Goal: Transaction & Acquisition: Purchase product/service

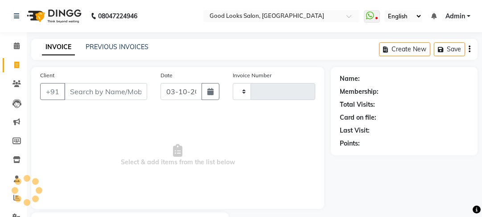
select select "service"
type input "4563"
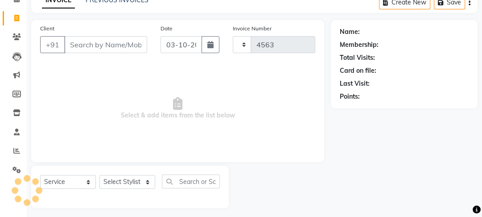
select select "4230"
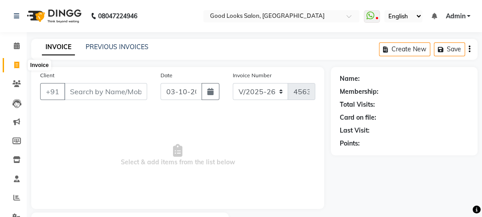
click at [16, 62] on icon at bounding box center [16, 65] width 5 height 7
select select "4230"
select select "service"
click at [105, 47] on link "PREVIOUS INVOICES" at bounding box center [117, 47] width 63 height 8
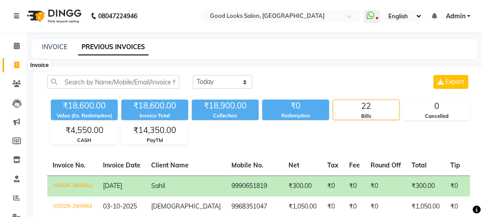
click at [13, 65] on span at bounding box center [17, 65] width 16 height 10
select select "service"
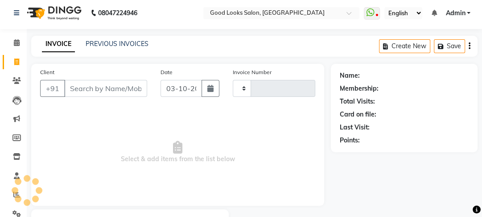
type input "4563"
select select "4230"
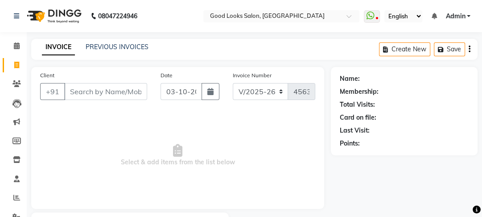
click at [0, 39] on li "Calendar" at bounding box center [13, 46] width 27 height 19
click at [16, 46] on icon at bounding box center [17, 45] width 6 height 7
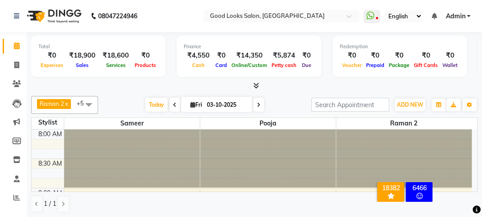
scroll to position [31, 0]
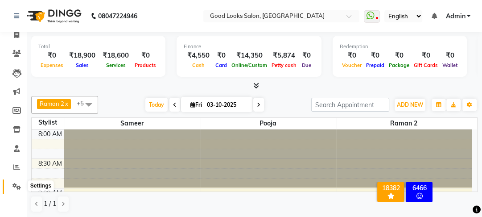
click at [17, 184] on icon at bounding box center [16, 186] width 8 height 7
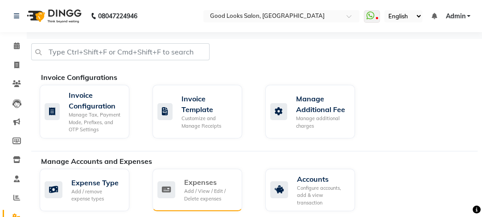
click at [205, 173] on div "Expenses Add / View / Edit / Delete expenses" at bounding box center [198, 190] width 90 height 43
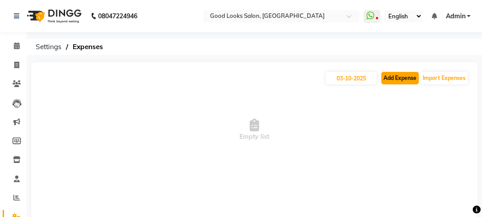
click at [394, 74] on button "Add Expense" at bounding box center [400, 78] width 37 height 12
select select "1"
select select "3043"
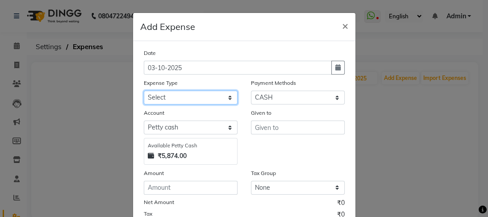
drag, startPoint x: 173, startPoint y: 104, endPoint x: 177, endPoint y: 92, distance: 13.1
click at [173, 104] on select "Select Advance Salary Bank charges Car maintenance Cash transfer to bank Cash t…" at bounding box center [191, 98] width 94 height 14
click at [176, 98] on select "Select Advance Salary Bank charges Car maintenance Cash transfer to bank Cash t…" at bounding box center [191, 98] width 94 height 14
click at [342, 25] on span "×" at bounding box center [345, 25] width 6 height 13
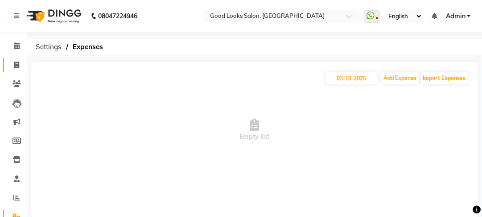
click at [17, 58] on link "Invoice" at bounding box center [13, 65] width 21 height 15
select select "service"
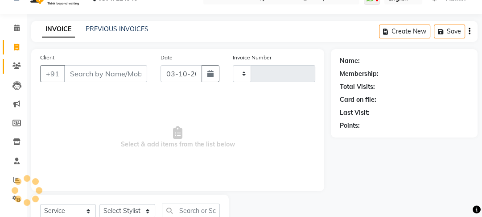
type input "4563"
select select "4230"
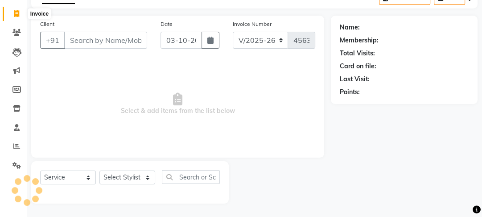
click at [16, 12] on icon at bounding box center [16, 13] width 5 height 7
select select "service"
type input "4563"
select select "4230"
click at [13, 164] on icon at bounding box center [16, 165] width 8 height 7
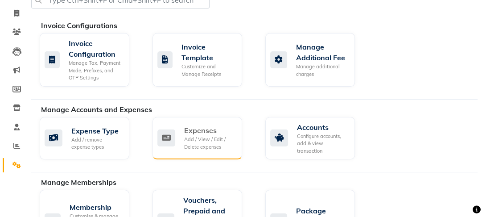
click at [182, 136] on div "Expenses Add / View / Edit / Delete expenses" at bounding box center [197, 137] width 78 height 25
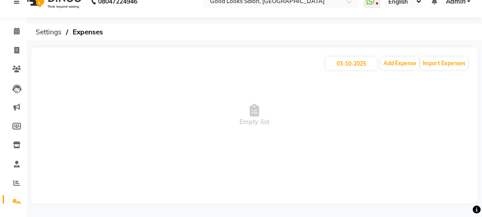
scroll to position [15, 0]
click at [403, 61] on button "Add Expense" at bounding box center [400, 63] width 37 height 12
select select "1"
select select "3043"
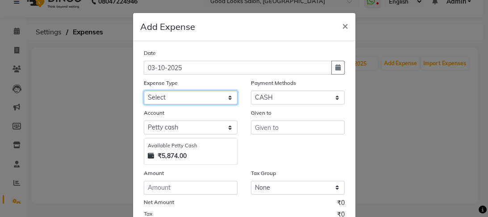
click at [203, 102] on select "Select Advance Salary Bank charges Car maintenance Cash transfer to bank Cash t…" at bounding box center [191, 98] width 94 height 14
select select "4889"
click at [144, 91] on select "Select Advance Salary Bank charges Car maintenance Cash transfer to bank Cash t…" at bounding box center [191, 98] width 94 height 14
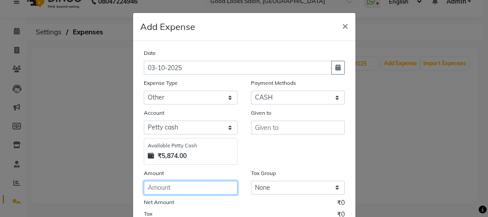
click at [162, 195] on input "number" at bounding box center [191, 188] width 94 height 14
drag, startPoint x: 19, startPoint y: 80, endPoint x: 97, endPoint y: 8, distance: 106.1
click at [21, 78] on ngb-modal-window "Add Expense × Date [DATE] Expense Type Select Advance Salary Bank charges Car m…" at bounding box center [244, 108] width 488 height 217
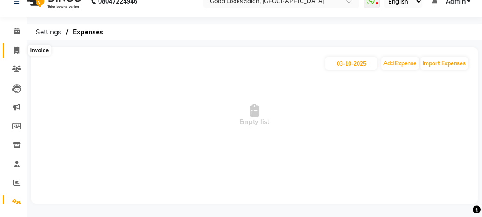
click at [18, 49] on icon at bounding box center [16, 50] width 5 height 7
select select "service"
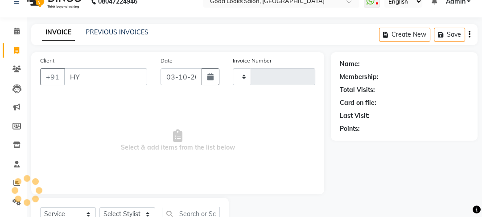
type input "HYU"
type input "4563"
select select "4230"
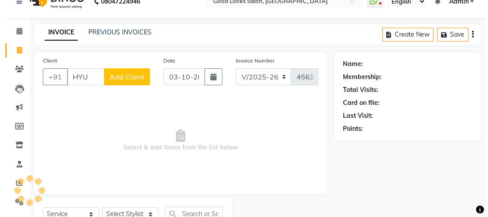
scroll to position [52, 0]
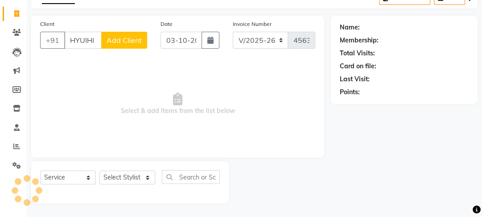
type input "HYUIHI"
click at [119, 40] on span "Add Client" at bounding box center [124, 40] width 35 height 9
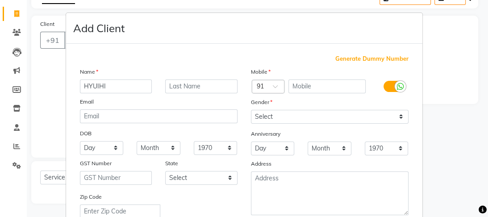
click at [345, 55] on span "Generate Dummy Number" at bounding box center [371, 58] width 73 height 9
type input "1174800001157"
checkbox input "false"
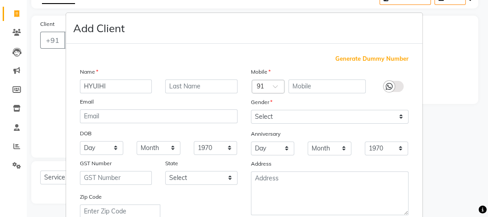
checkbox input "false"
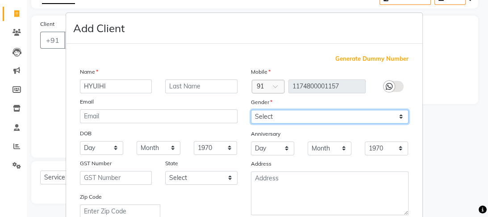
click at [303, 112] on select "Select [DEMOGRAPHIC_DATA] [DEMOGRAPHIC_DATA] Other Prefer Not To Say" at bounding box center [330, 117] width 158 height 14
select select "[DEMOGRAPHIC_DATA]"
click at [251, 110] on select "Select [DEMOGRAPHIC_DATA] [DEMOGRAPHIC_DATA] Other Prefer Not To Say" at bounding box center [330, 117] width 158 height 14
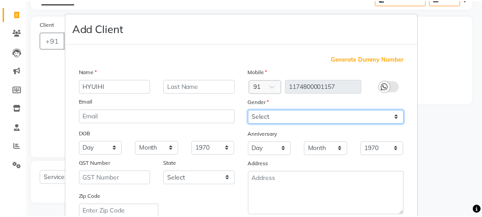
scroll to position [199, 0]
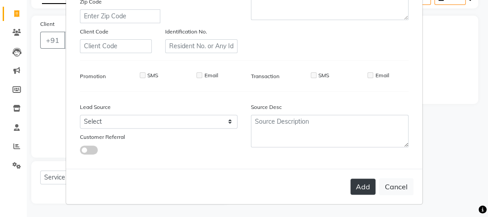
click at [352, 188] on button "Add" at bounding box center [362, 187] width 25 height 16
type input "1174800001157"
select select
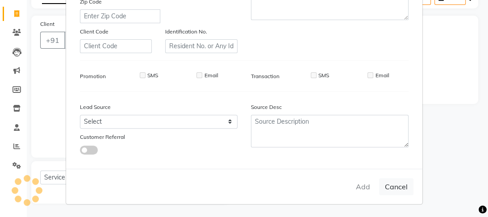
select select
checkbox input "false"
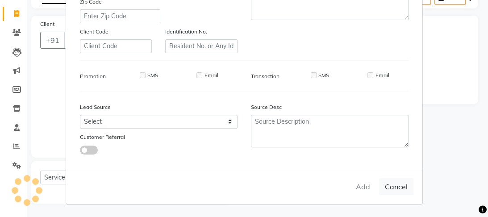
checkbox input "false"
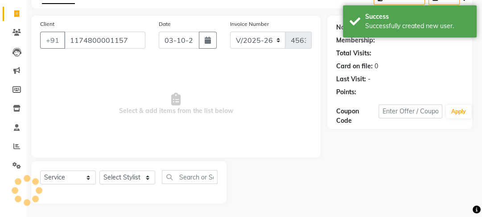
select select "1: Object"
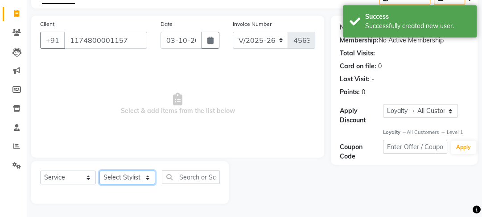
click at [133, 179] on select "Select Stylist [PERSON_NAME] Manager [PERSON_NAME] Pooja [PERSON_NAME] Raman 2 …" at bounding box center [128, 177] width 56 height 14
click at [100, 170] on select "Select Stylist [PERSON_NAME] Manager [PERSON_NAME] Pooja [PERSON_NAME] Raman 2 …" at bounding box center [128, 177] width 56 height 14
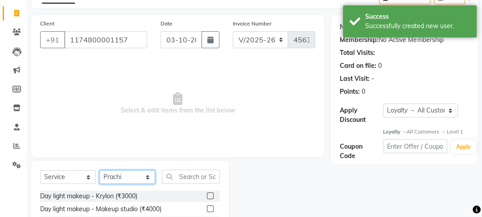
click at [121, 180] on select "Select Stylist [PERSON_NAME] Manager [PERSON_NAME] Pooja [PERSON_NAME] Raman 2 …" at bounding box center [128, 177] width 56 height 14
select select "43944"
click at [100, 170] on select "Select Stylist [PERSON_NAME] Manager [PERSON_NAME] Pooja [PERSON_NAME] Raman 2 …" at bounding box center [128, 177] width 56 height 14
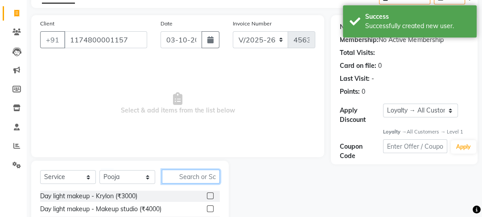
click at [189, 179] on input "text" at bounding box center [191, 177] width 58 height 14
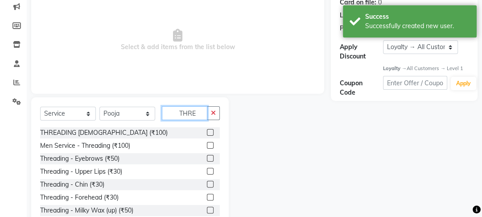
scroll to position [141, 0]
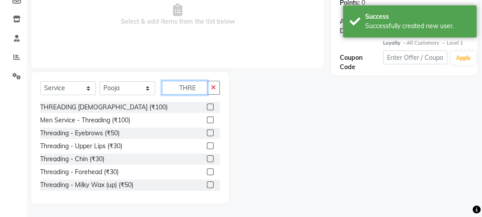
type input "THRE"
click at [209, 134] on div at bounding box center [213, 133] width 13 height 11
click at [208, 134] on div at bounding box center [213, 133] width 13 height 11
click at [207, 133] on label at bounding box center [210, 132] width 7 height 7
click at [207, 133] on input "checkbox" at bounding box center [210, 133] width 6 height 6
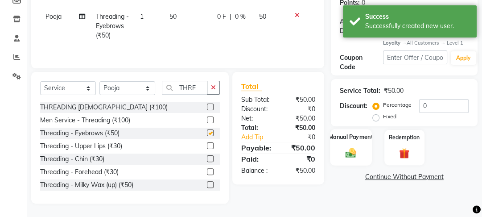
checkbox input "false"
click at [343, 151] on img at bounding box center [351, 153] width 17 height 12
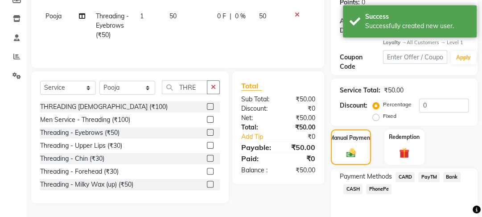
click at [355, 187] on span "CASH" at bounding box center [353, 189] width 19 height 10
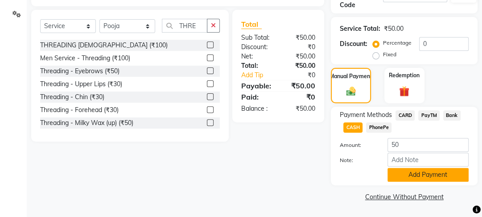
click at [412, 170] on button "Add Payment" at bounding box center [428, 175] width 81 height 14
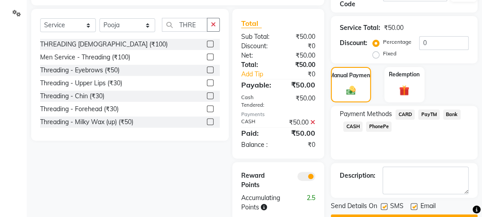
scroll to position [231, 0]
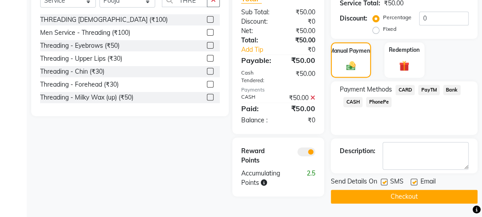
click at [399, 186] on div "Send Details On SMS Email Checkout" at bounding box center [404, 190] width 147 height 27
click at [397, 190] on button "Checkout" at bounding box center [404, 197] width 147 height 14
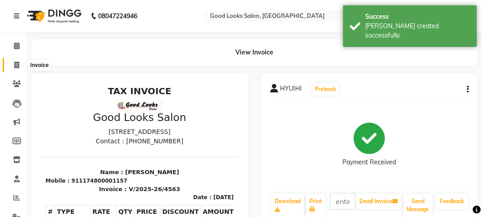
click at [10, 66] on span at bounding box center [17, 65] width 16 height 10
select select "4230"
select select "service"
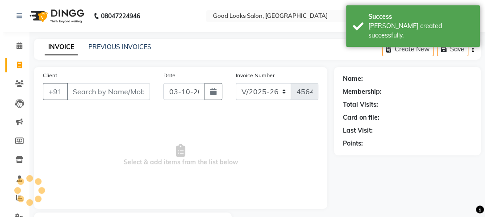
scroll to position [52, 0]
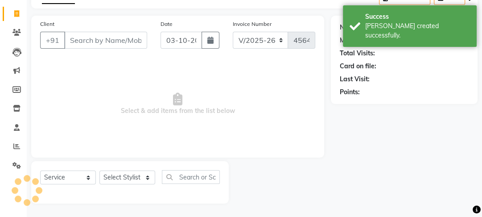
click at [78, 37] on input "Client" at bounding box center [105, 40] width 83 height 17
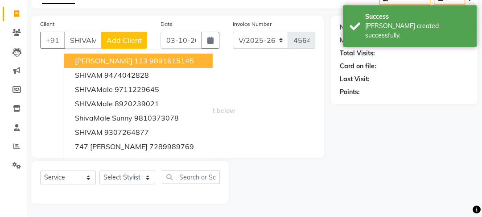
type input "SHIVAM"
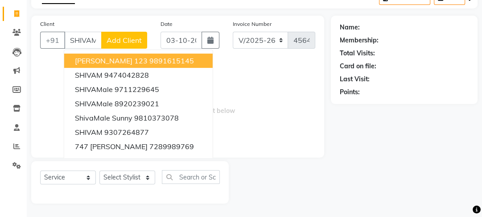
click at [130, 41] on span "Add Client" at bounding box center [124, 40] width 35 height 9
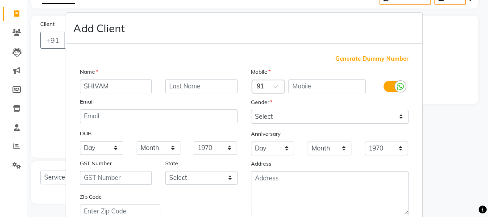
click at [336, 59] on span "Generate Dummy Number" at bounding box center [371, 58] width 73 height 9
type input "1174800001158"
checkbox input "false"
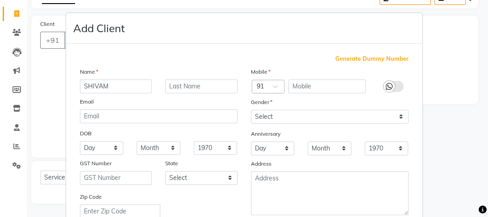
checkbox input "false"
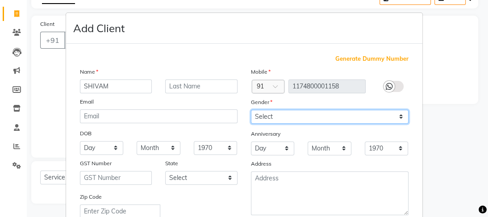
click at [307, 117] on select "Select [DEMOGRAPHIC_DATA] [DEMOGRAPHIC_DATA] Other Prefer Not To Say" at bounding box center [330, 117] width 158 height 14
select select "[DEMOGRAPHIC_DATA]"
click at [251, 110] on select "Select [DEMOGRAPHIC_DATA] [DEMOGRAPHIC_DATA] Other Prefer Not To Say" at bounding box center [330, 117] width 158 height 14
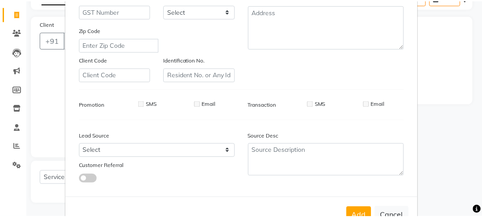
scroll to position [199, 0]
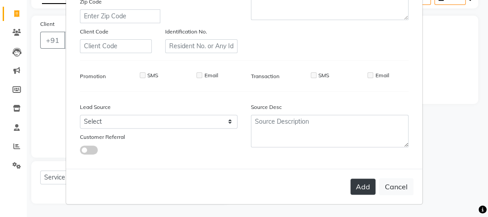
click at [350, 185] on button "Add" at bounding box center [362, 187] width 25 height 16
type input "1174800001158"
select select
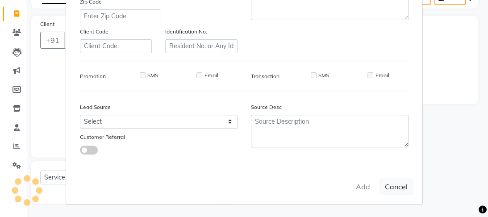
select select
checkbox input "false"
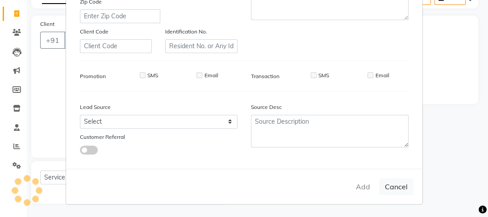
checkbox input "false"
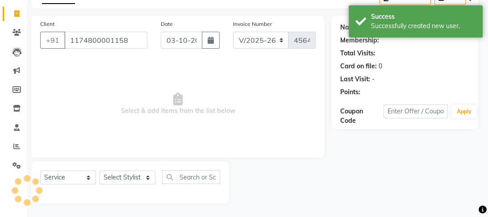
select select "1: Object"
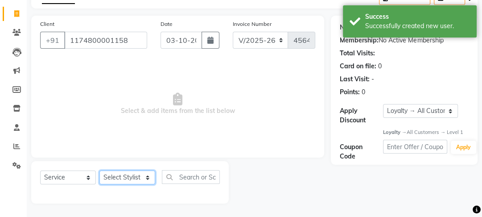
click at [139, 178] on select "Select Stylist [PERSON_NAME] Manager [PERSON_NAME] Pooja [PERSON_NAME] Raman 2 …" at bounding box center [128, 177] width 56 height 14
select select "79136"
click at [100, 170] on select "Select Stylist [PERSON_NAME] Manager [PERSON_NAME] Pooja [PERSON_NAME] Raman 2 …" at bounding box center [128, 177] width 56 height 14
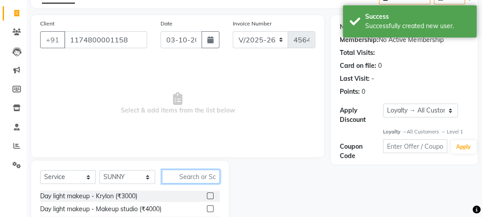
click at [201, 175] on input "text" at bounding box center [191, 177] width 58 height 14
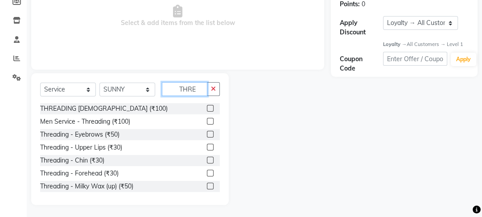
scroll to position [141, 0]
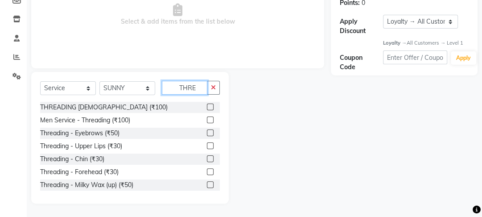
type input "THRE"
click at [208, 107] on label at bounding box center [210, 107] width 7 height 7
click at [208, 107] on input "checkbox" at bounding box center [210, 107] width 6 height 6
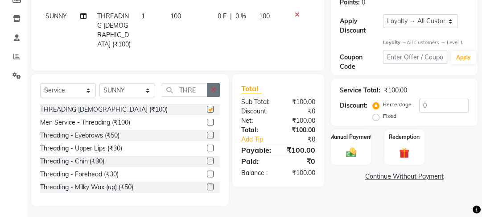
checkbox input "false"
click at [212, 90] on icon "button" at bounding box center [213, 90] width 5 height 6
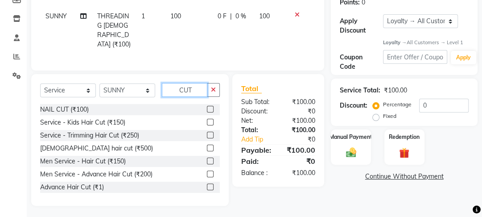
scroll to position [53, 0]
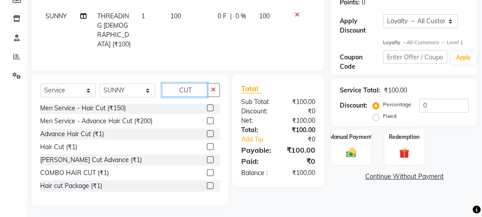
type input "CUT"
click at [207, 183] on label at bounding box center [210, 185] width 7 height 7
click at [207, 183] on input "checkbox" at bounding box center [210, 186] width 6 height 6
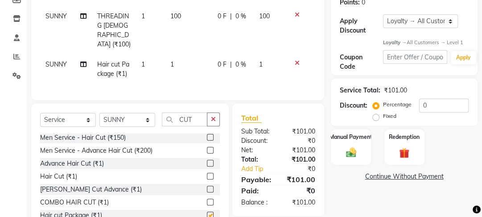
checkbox input "false"
drag, startPoint x: 226, startPoint y: 6, endPoint x: 220, endPoint y: 48, distance: 42.4
click at [227, 11] on td "0 F | 0 %" at bounding box center [233, 30] width 42 height 48
select select "79136"
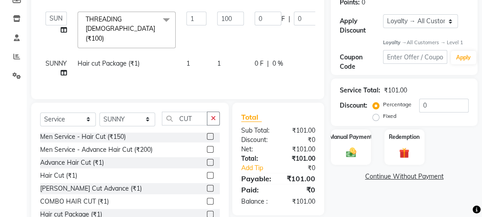
click at [220, 54] on td "1" at bounding box center [230, 68] width 37 height 29
select select "79136"
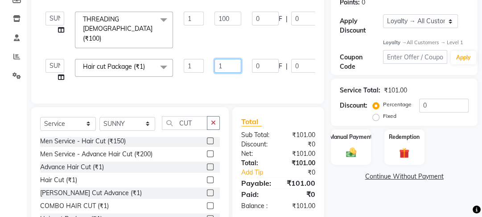
drag, startPoint x: 230, startPoint y: 48, endPoint x: 212, endPoint y: 51, distance: 18.1
click at [212, 54] on td "1" at bounding box center [227, 71] width 37 height 34
type input "500"
drag, startPoint x: 218, startPoint y: 66, endPoint x: 220, endPoint y: 82, distance: 15.7
click at [218, 67] on td "500" at bounding box center [227, 71] width 37 height 34
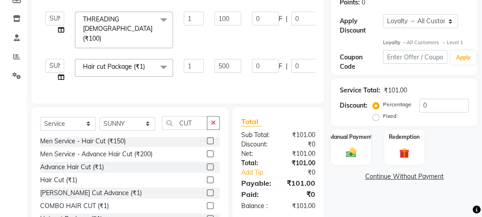
select select "79136"
click at [361, 158] on div "Manual Payment" at bounding box center [352, 147] width 42 height 37
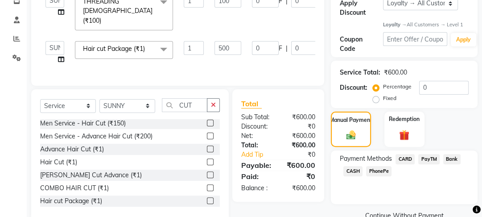
scroll to position [177, 0]
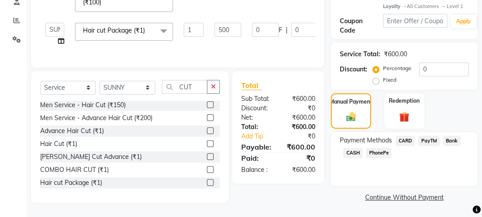
click at [360, 152] on span "CASH" at bounding box center [353, 153] width 19 height 10
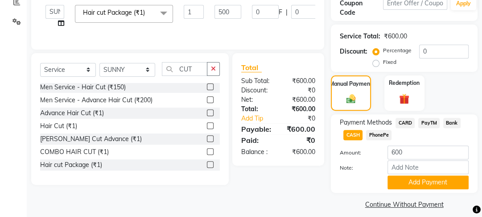
scroll to position [203, 0]
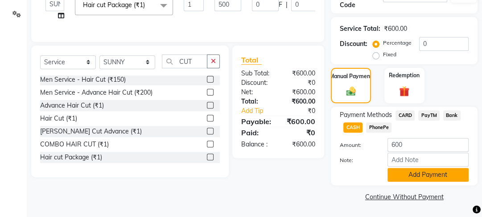
click at [407, 171] on button "Add Payment" at bounding box center [428, 175] width 81 height 14
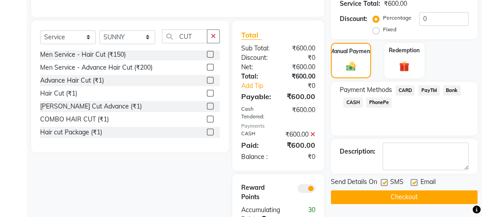
scroll to position [262, 0]
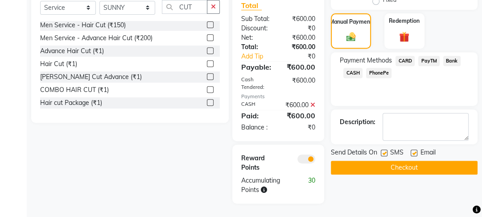
click at [412, 149] on label at bounding box center [414, 152] width 7 height 7
click at [412, 150] on input "checkbox" at bounding box center [414, 153] width 6 height 6
checkbox input "false"
click at [382, 150] on label at bounding box center [384, 152] width 7 height 7
click at [382, 150] on input "checkbox" at bounding box center [384, 153] width 6 height 6
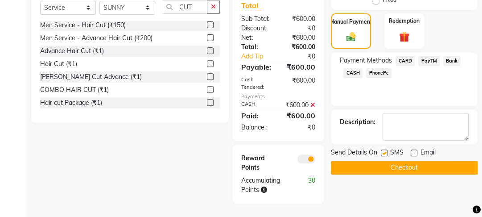
checkbox input "false"
click at [387, 161] on button "Checkout" at bounding box center [404, 168] width 147 height 14
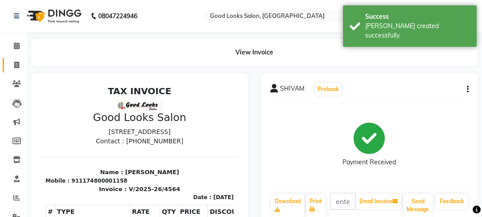
click at [7, 66] on link "Invoice" at bounding box center [13, 65] width 21 height 15
select select "service"
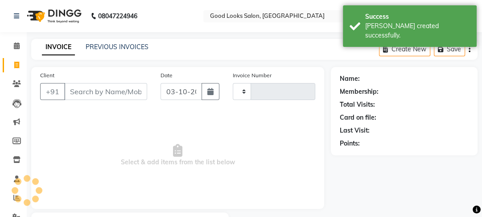
type input "4565"
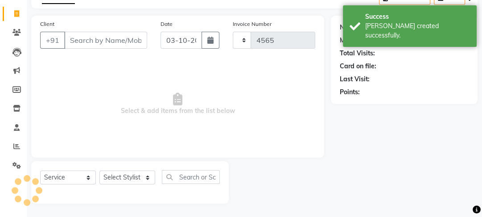
select select "4230"
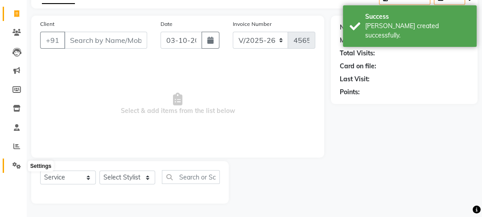
click at [20, 169] on span at bounding box center [17, 166] width 16 height 10
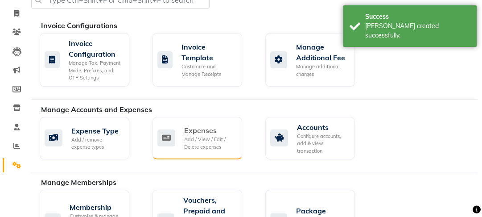
click at [166, 150] on div "Expenses Add / View / Edit / Delete expenses" at bounding box center [198, 138] width 90 height 43
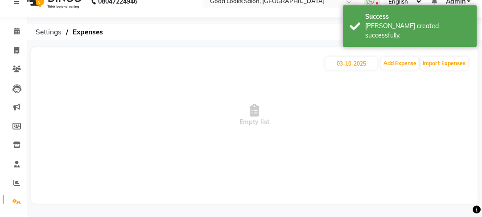
scroll to position [15, 0]
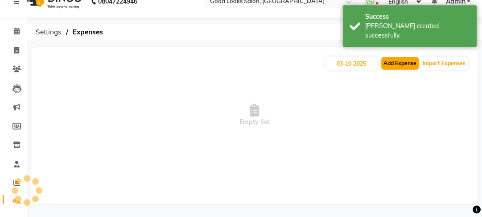
click at [386, 66] on button "Add Expense" at bounding box center [400, 63] width 37 height 12
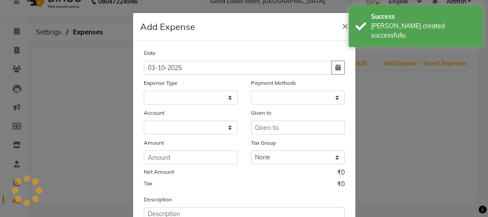
select select
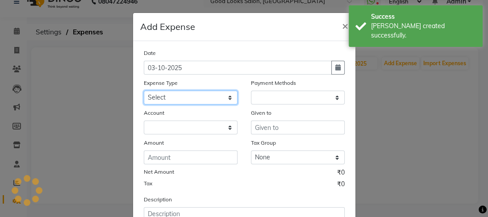
click at [170, 96] on select "Select Advance Salary Bank charges Car maintenance Cash transfer to bank Cash t…" at bounding box center [191, 98] width 94 height 14
select select "1"
select select "3043"
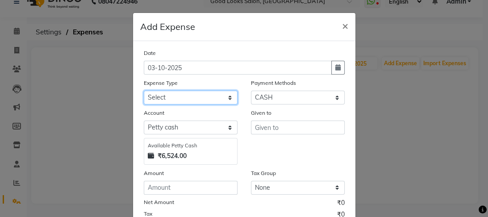
select select "4889"
click at [144, 91] on select "Select Advance Salary Bank charges Car maintenance Cash transfer to bank Cash t…" at bounding box center [191, 98] width 94 height 14
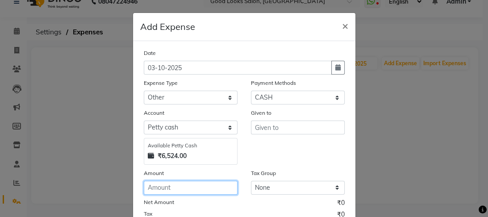
click at [154, 185] on input "number" at bounding box center [191, 188] width 94 height 14
click at [342, 21] on span "×" at bounding box center [345, 25] width 6 height 13
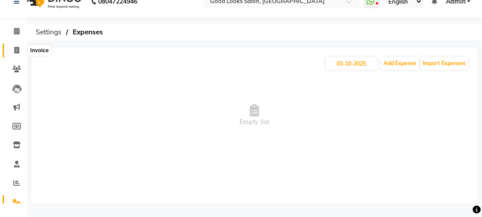
click at [9, 46] on span at bounding box center [17, 51] width 16 height 10
select select "service"
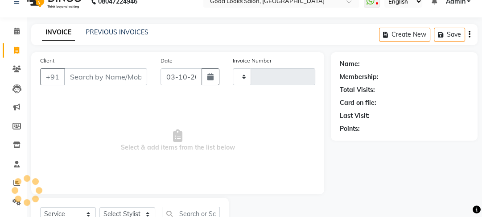
type input "4565"
select select "4230"
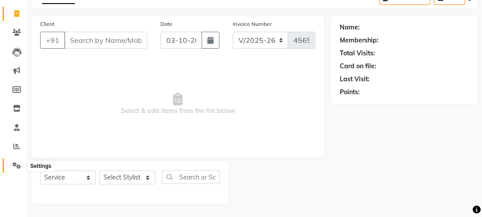
click at [14, 166] on icon at bounding box center [16, 165] width 8 height 7
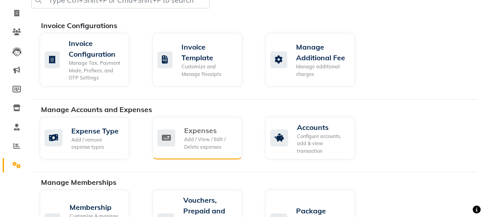
click at [170, 143] on icon at bounding box center [167, 137] width 18 height 17
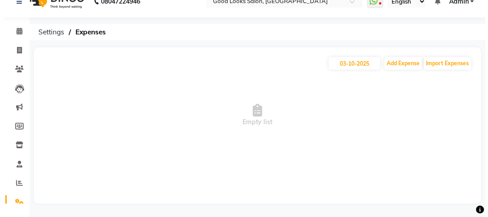
scroll to position [15, 0]
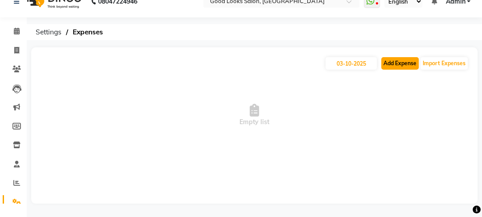
click at [409, 62] on button "Add Expense" at bounding box center [400, 63] width 37 height 12
select select "1"
select select "3043"
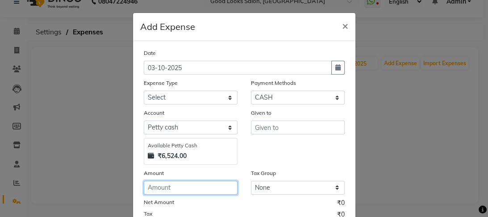
click at [175, 191] on input "number" at bounding box center [191, 188] width 94 height 14
type input "3"
type input "40"
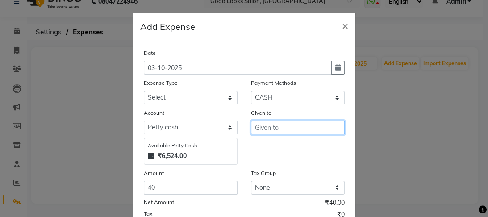
click at [251, 127] on input "text" at bounding box center [298, 127] width 94 height 14
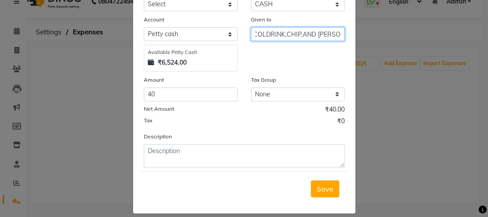
scroll to position [104, 0]
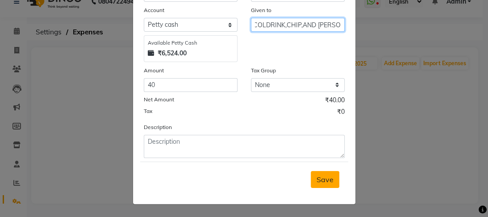
type input "COLDRINK,CHIP,AND [PERSON_NAME]"
click at [324, 183] on span "Save" at bounding box center [324, 179] width 17 height 9
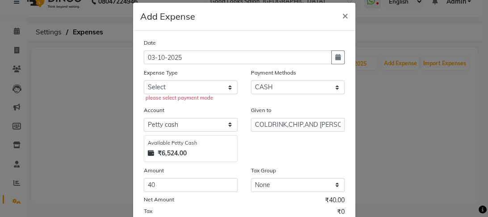
scroll to position [0, 0]
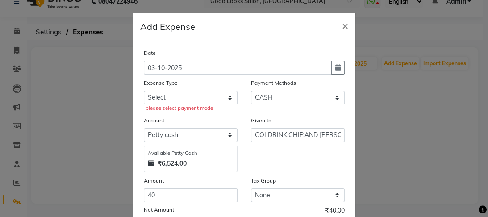
click at [187, 107] on div "please select payment mode" at bounding box center [191, 108] width 92 height 8
click at [184, 97] on select "Select Advance Salary Bank charges Car maintenance Cash transfer to bank Cash t…" at bounding box center [191, 98] width 94 height 14
select select "4889"
click at [144, 91] on select "Select Advance Salary Bank charges Car maintenance Cash transfer to bank Cash t…" at bounding box center [191, 98] width 94 height 14
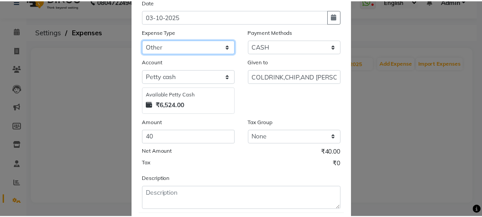
scroll to position [104, 0]
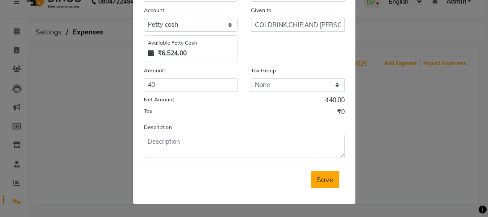
click at [328, 173] on button "Save" at bounding box center [325, 179] width 29 height 17
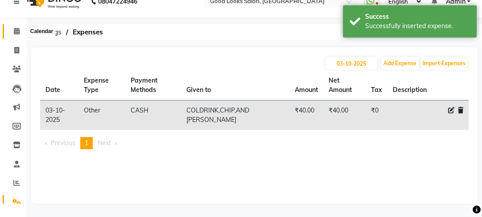
click at [17, 33] on icon at bounding box center [17, 31] width 6 height 7
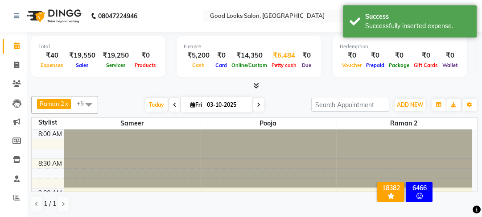
click at [283, 55] on div "₹6,484" at bounding box center [284, 55] width 29 height 10
select select "3043"
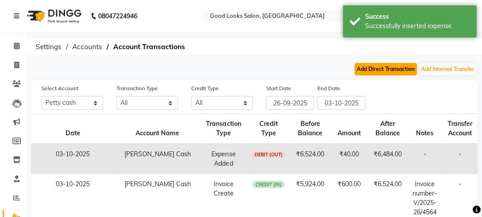
click at [380, 70] on button "Add Direct Transaction" at bounding box center [386, 69] width 62 height 12
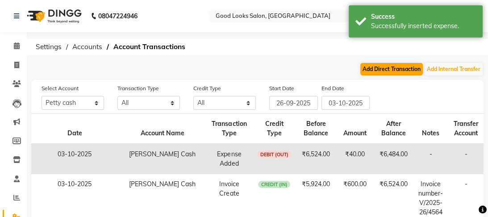
select select "direct"
select select "3043"
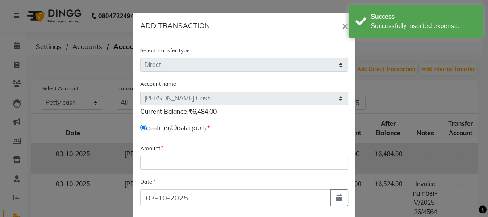
click at [177, 127] on input "radio" at bounding box center [174, 128] width 6 height 6
radio input "true"
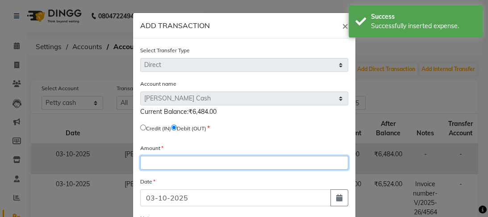
click at [165, 164] on input "number" at bounding box center [244, 163] width 208 height 14
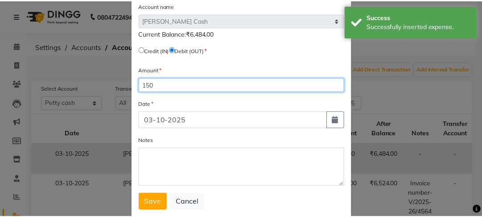
scroll to position [101, 0]
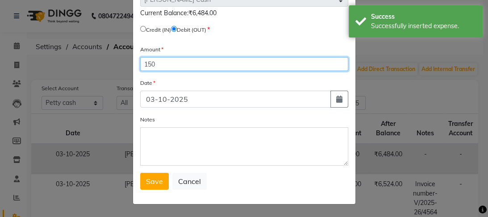
type input "150"
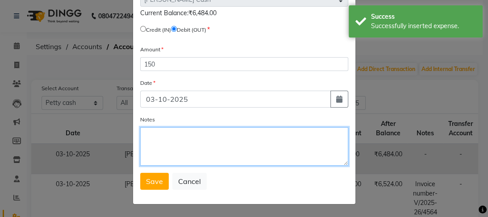
click at [164, 154] on textarea "Notes" at bounding box center [244, 146] width 208 height 38
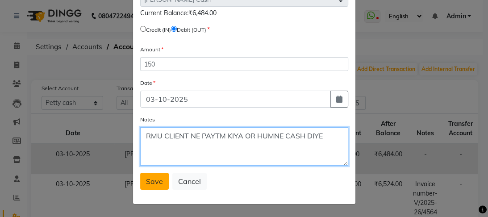
type textarea "RMU CLIENT NE PAYTM KIYA OR HUMNE CASH DIYE"
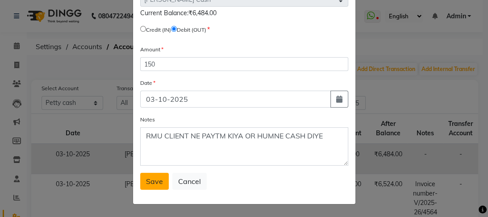
click at [149, 182] on span "Save" at bounding box center [154, 181] width 17 height 9
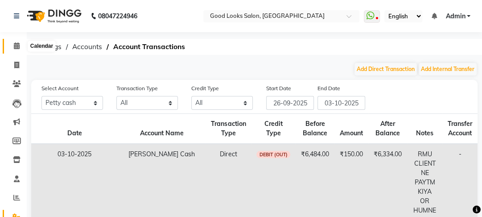
click at [24, 45] on span at bounding box center [17, 46] width 16 height 10
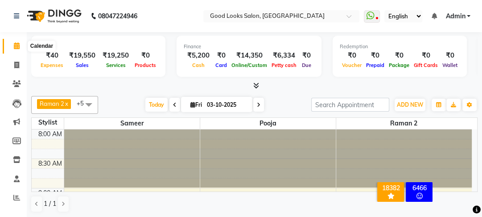
click at [16, 45] on icon at bounding box center [17, 45] width 6 height 7
click at [14, 62] on icon at bounding box center [16, 65] width 5 height 7
select select "4230"
select select "service"
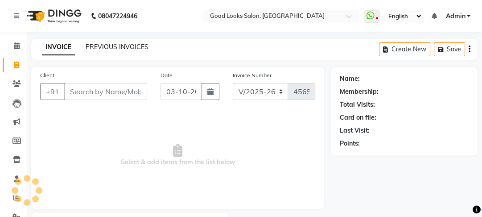
click at [114, 46] on link "PREVIOUS INVOICES" at bounding box center [117, 47] width 63 height 8
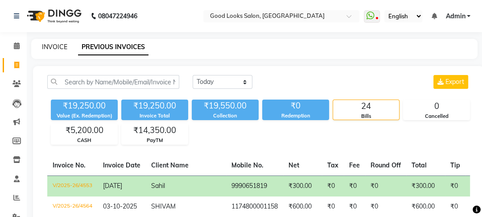
click at [47, 50] on link "INVOICE" at bounding box center [54, 47] width 25 height 8
select select "4230"
select select "service"
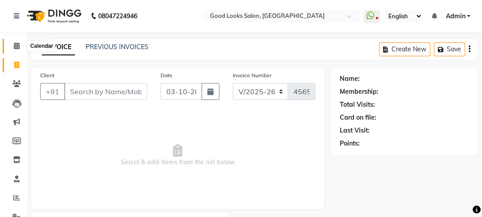
click at [10, 45] on span at bounding box center [17, 46] width 16 height 10
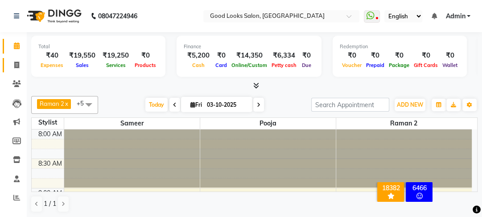
click at [8, 71] on link "Invoice" at bounding box center [13, 65] width 21 height 15
select select "service"
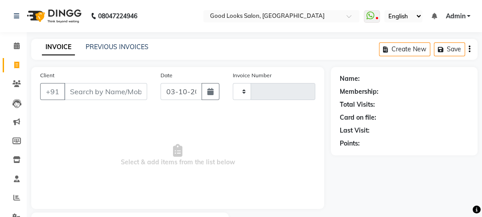
type input "4565"
select select "4230"
drag, startPoint x: 113, startPoint y: 81, endPoint x: 114, endPoint y: 92, distance: 11.2
click at [114, 87] on div "Client +91" at bounding box center [93, 89] width 120 height 37
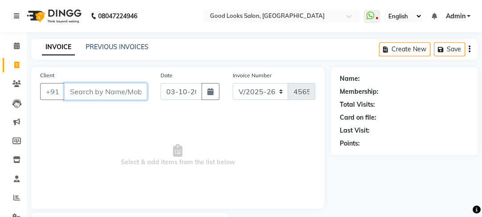
click at [114, 92] on input "Client" at bounding box center [105, 91] width 83 height 17
type input "8802621532"
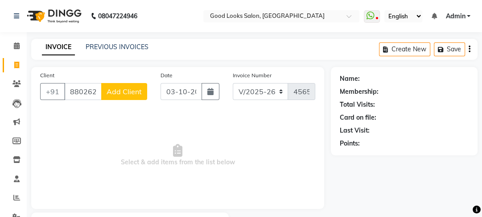
click at [121, 95] on span "Add Client" at bounding box center [124, 91] width 35 height 9
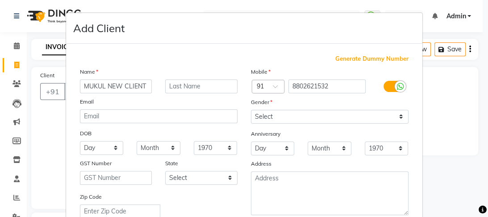
type input "MUKUL NEW CLIENT"
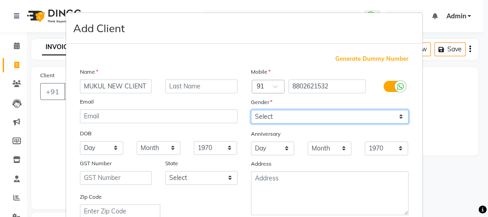
click at [274, 122] on select "Select [DEMOGRAPHIC_DATA] [DEMOGRAPHIC_DATA] Other Prefer Not To Say" at bounding box center [330, 117] width 158 height 14
select select "[DEMOGRAPHIC_DATA]"
click at [251, 110] on select "Select [DEMOGRAPHIC_DATA] [DEMOGRAPHIC_DATA] Other Prefer Not To Say" at bounding box center [330, 117] width 158 height 14
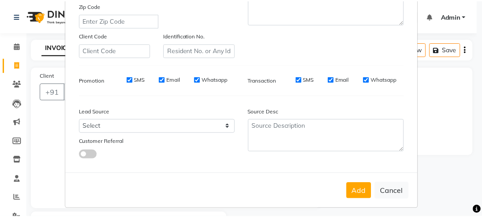
scroll to position [199, 0]
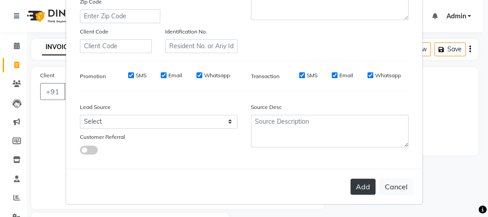
click at [360, 190] on button "Add" at bounding box center [362, 187] width 25 height 16
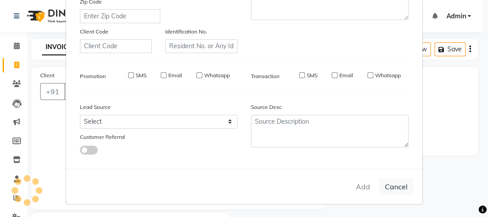
select select
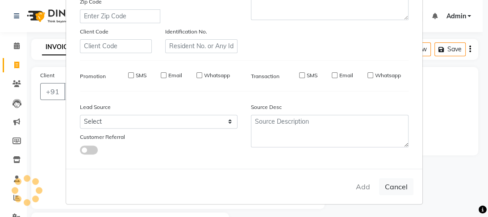
select select
checkbox input "false"
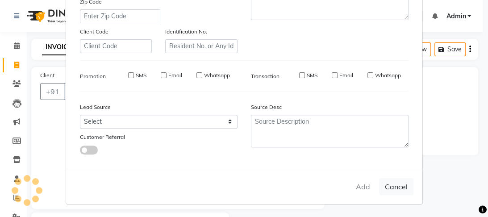
checkbox input "false"
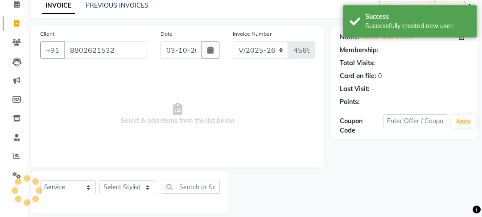
select select "1: Object"
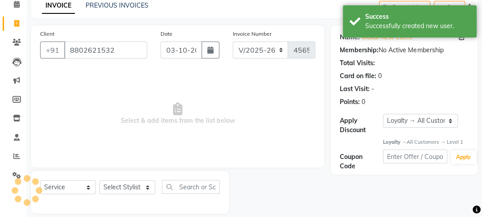
scroll to position [52, 0]
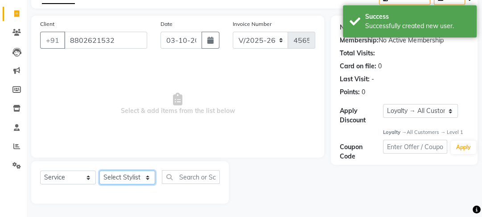
click at [129, 175] on select "Select Stylist [PERSON_NAME] Manager [PERSON_NAME] Pooja [PERSON_NAME] Raman 2 …" at bounding box center [128, 177] width 56 height 14
select select "70835"
click at [100, 170] on select "Select Stylist [PERSON_NAME] Manager [PERSON_NAME] Pooja [PERSON_NAME] Raman 2 …" at bounding box center [128, 177] width 56 height 14
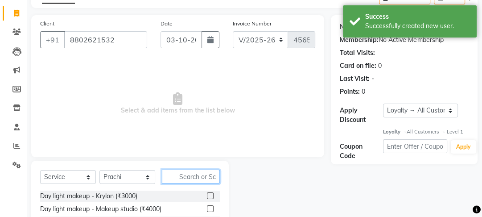
click at [191, 174] on input "text" at bounding box center [191, 177] width 58 height 14
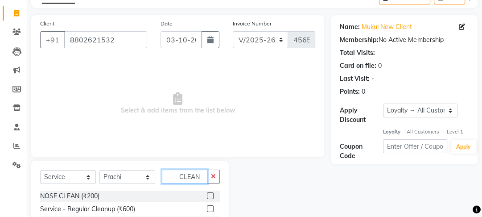
scroll to position [91, 0]
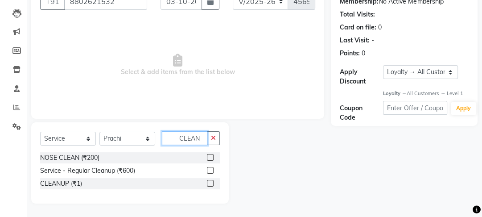
type input "CLEAN"
click at [214, 187] on div at bounding box center [213, 183] width 13 height 11
click at [212, 184] on label at bounding box center [210, 183] width 7 height 7
click at [212, 184] on input "checkbox" at bounding box center [210, 184] width 6 height 6
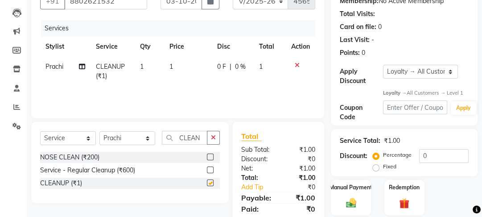
click at [203, 79] on td "1" at bounding box center [188, 71] width 48 height 29
checkbox input "false"
select select "70835"
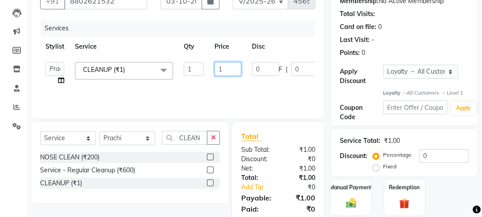
click at [224, 65] on input "1" at bounding box center [228, 69] width 27 height 14
type input "100"
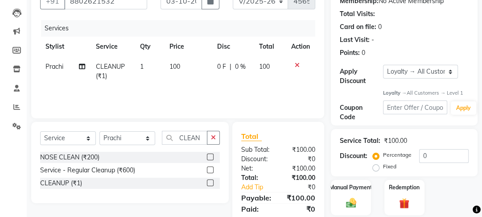
click at [240, 90] on div "Services Stylist Service Qty Price Disc Total Action [PERSON_NAME] CLEANUP (₹1)…" at bounding box center [177, 64] width 275 height 89
click at [205, 66] on td "100" at bounding box center [188, 71] width 48 height 29
select select "70835"
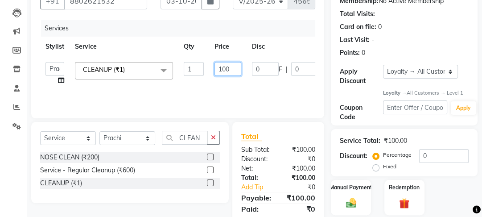
click at [232, 71] on input "100" at bounding box center [228, 69] width 27 height 14
type input "1000"
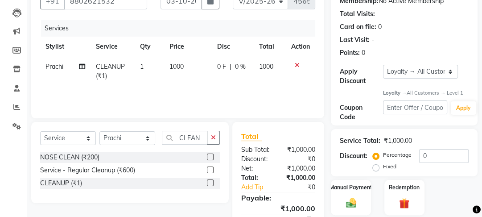
click at [232, 104] on div "Services Stylist Service Qty Price Disc Total Action [PERSON_NAME] CLEANUP (₹1)…" at bounding box center [177, 64] width 275 height 89
click at [211, 141] on button "button" at bounding box center [213, 138] width 13 height 14
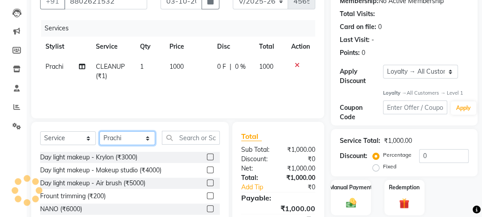
click at [149, 143] on select "Select Stylist [PERSON_NAME] Manager [PERSON_NAME] Pooja [PERSON_NAME] Raman 2 …" at bounding box center [128, 138] width 56 height 14
select select "89434"
click at [100, 132] on select "Select Stylist [PERSON_NAME] Manager [PERSON_NAME] Pooja [PERSON_NAME] Raman 2 …" at bounding box center [128, 138] width 56 height 14
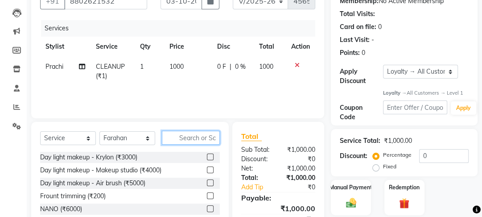
click at [189, 144] on input "text" at bounding box center [191, 138] width 58 height 14
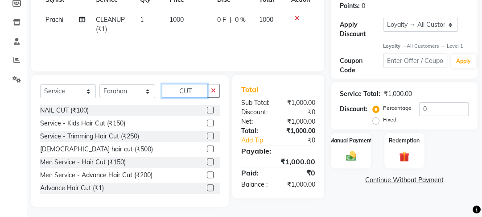
scroll to position [141, 0]
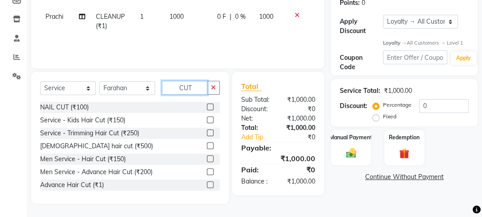
type input "CUT"
click at [207, 146] on label at bounding box center [210, 145] width 7 height 7
click at [207, 146] on input "checkbox" at bounding box center [210, 146] width 6 height 6
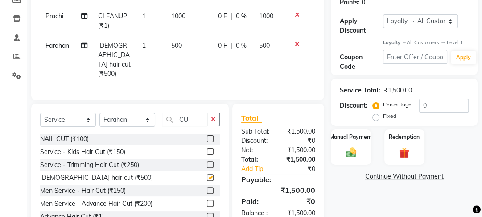
checkbox input "false"
click at [200, 32] on td "1000" at bounding box center [189, 20] width 47 height 29
select select "70835"
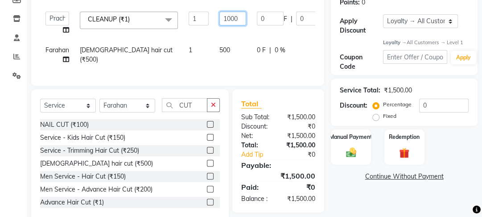
drag, startPoint x: 235, startPoint y: 23, endPoint x: 204, endPoint y: 24, distance: 30.8
click at [205, 24] on tr "[PERSON_NAME] Manager [PERSON_NAME] [PERSON_NAME] Raman 2 Reception Sameer SUNN…" at bounding box center [214, 23] width 349 height 34
type input "600"
click at [202, 34] on tr "[PERSON_NAME] Manager [PERSON_NAME] [PERSON_NAME] Raman 2 Reception Sameer SUNN…" at bounding box center [214, 23] width 349 height 34
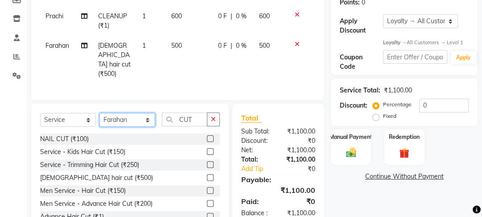
drag, startPoint x: 135, startPoint y: 119, endPoint x: 135, endPoint y: 112, distance: 7.1
click at [135, 119] on select "Select Stylist [PERSON_NAME] Manager [PERSON_NAME] Pooja [PERSON_NAME] Raman 2 …" at bounding box center [128, 120] width 56 height 14
select select "22725"
click at [100, 113] on select "Select Stylist [PERSON_NAME] Manager [PERSON_NAME] Pooja [PERSON_NAME] Raman 2 …" at bounding box center [128, 120] width 56 height 14
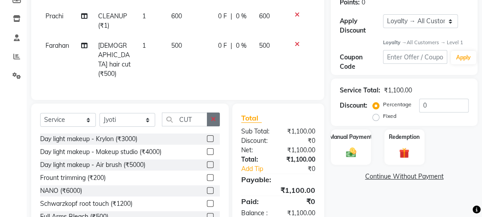
click at [213, 121] on button "button" at bounding box center [213, 119] width 13 height 14
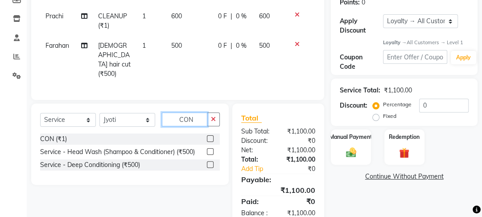
type input "CON"
click at [207, 135] on label at bounding box center [210, 138] width 7 height 7
click at [207, 136] on input "checkbox" at bounding box center [210, 139] width 6 height 6
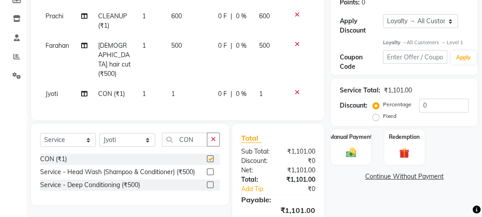
checkbox input "false"
click at [207, 89] on td "1" at bounding box center [189, 94] width 47 height 20
select select "22725"
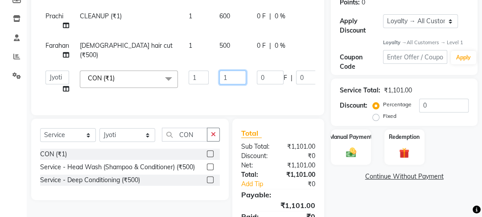
drag, startPoint x: 226, startPoint y: 77, endPoint x: 203, endPoint y: 77, distance: 23.2
click at [203, 77] on tr "[PERSON_NAME] Manager [PERSON_NAME] [PERSON_NAME] Raman 2 Reception Sameer SUNN…" at bounding box center [214, 82] width 349 height 34
type input "400"
click at [203, 89] on tr "[PERSON_NAME] Manager [PERSON_NAME] [PERSON_NAME] Raman 2 Reception Sameer SUNN…" at bounding box center [214, 82] width 349 height 34
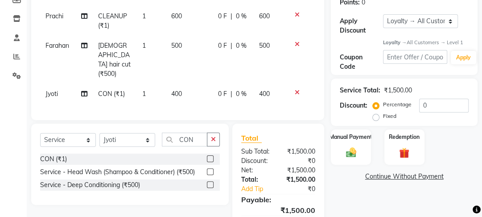
click at [329, 150] on div "Manual Payment Redemption" at bounding box center [404, 146] width 160 height 35
click at [362, 150] on div "Manual Payment" at bounding box center [352, 147] width 42 height 37
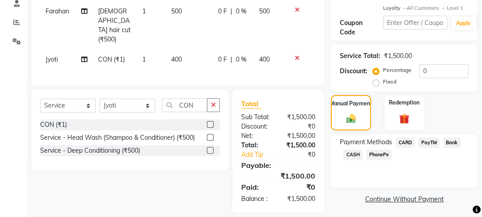
scroll to position [180, 0]
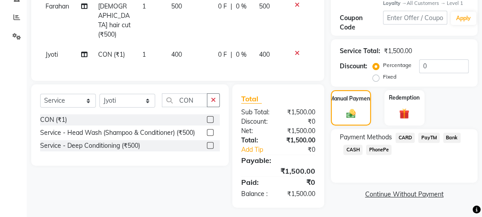
click at [428, 135] on span "PayTM" at bounding box center [429, 138] width 21 height 10
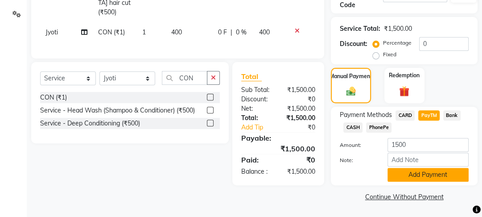
click at [422, 172] on button "Add Payment" at bounding box center [428, 175] width 81 height 14
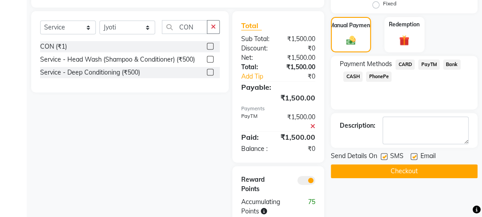
scroll to position [271, 0]
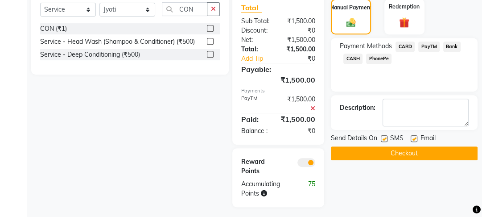
click at [413, 137] on label at bounding box center [414, 138] width 7 height 7
click at [413, 137] on input "checkbox" at bounding box center [414, 139] width 6 height 6
checkbox input "false"
click at [389, 139] on div "SMS" at bounding box center [396, 138] width 30 height 11
click at [386, 139] on label at bounding box center [384, 138] width 7 height 7
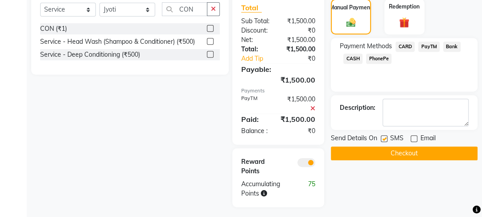
click at [386, 139] on input "checkbox" at bounding box center [384, 139] width 6 height 6
checkbox input "false"
click at [389, 155] on button "Checkout" at bounding box center [404, 153] width 147 height 14
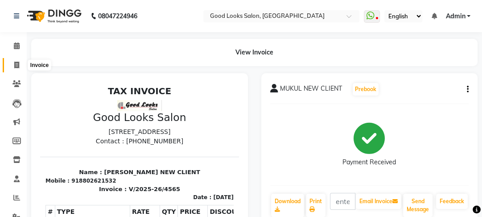
click at [9, 61] on span at bounding box center [17, 65] width 16 height 10
select select "service"
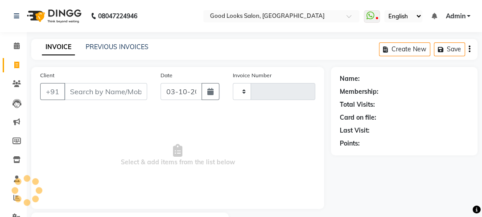
scroll to position [52, 0]
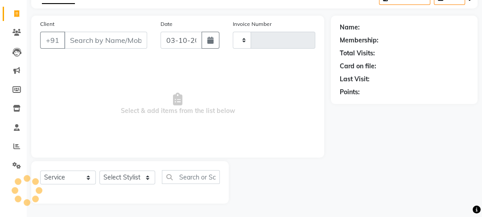
type input "4566"
select select "4230"
click at [128, 34] on input "Client" at bounding box center [105, 40] width 83 height 17
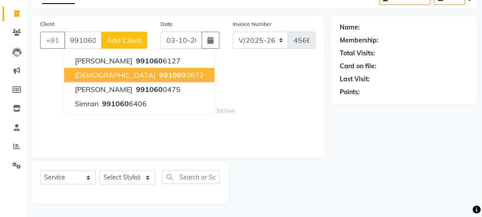
click at [158, 77] on ngb-highlight "991060 3672" at bounding box center [181, 75] width 46 height 9
type input "9910603672"
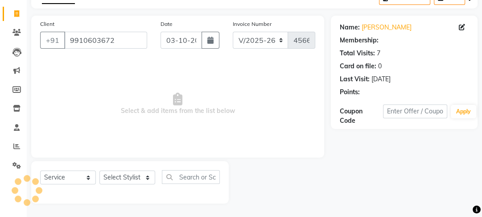
select select "1: Object"
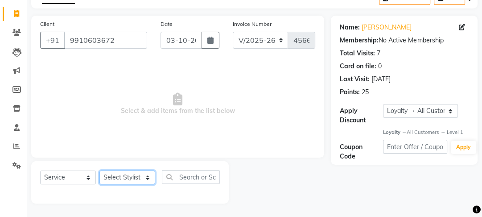
click at [129, 177] on select "Select Stylist [PERSON_NAME] Manager [PERSON_NAME] Pooja [PERSON_NAME] Raman 2 …" at bounding box center [128, 177] width 56 height 14
select select "89434"
click at [100, 170] on select "Select Stylist [PERSON_NAME] Manager [PERSON_NAME] Pooja [PERSON_NAME] Raman 2 …" at bounding box center [128, 177] width 56 height 14
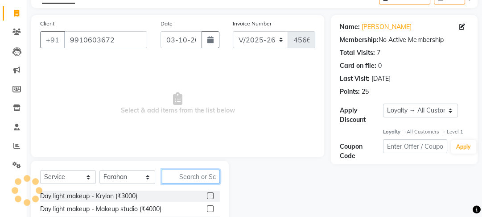
click at [183, 176] on input "text" at bounding box center [191, 177] width 58 height 14
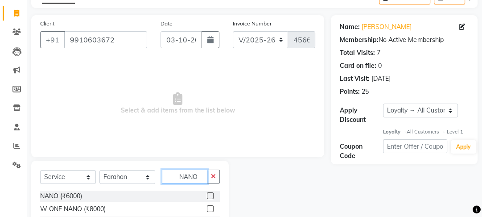
scroll to position [91, 0]
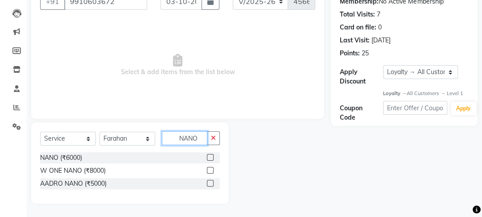
type input "NANO"
click at [210, 184] on label at bounding box center [210, 183] width 7 height 7
click at [210, 184] on input "checkbox" at bounding box center [210, 184] width 6 height 6
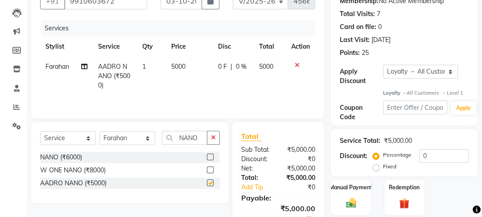
checkbox input "false"
click at [139, 145] on select "Select Stylist [PERSON_NAME] Manager [PERSON_NAME] Pooja [PERSON_NAME] Raman 2 …" at bounding box center [128, 138] width 56 height 14
select select "22726"
click at [100, 132] on select "Select Stylist [PERSON_NAME] Manager [PERSON_NAME] Pooja [PERSON_NAME] Raman 2 …" at bounding box center [128, 138] width 56 height 14
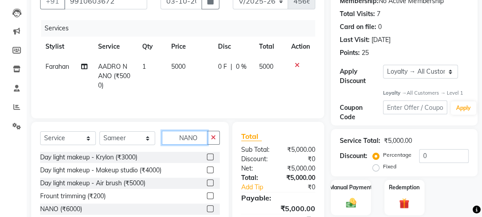
click at [202, 140] on input "NANO" at bounding box center [185, 138] width 46 height 14
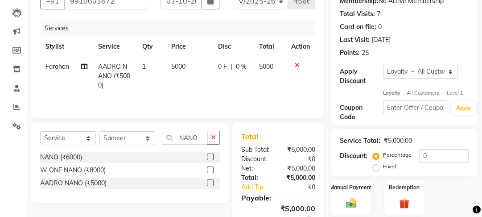
click at [209, 183] on label at bounding box center [210, 182] width 7 height 7
click at [209, 183] on input "checkbox" at bounding box center [210, 183] width 6 height 6
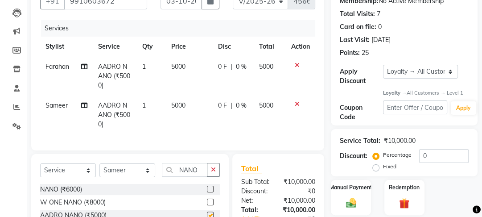
checkbox input "false"
click at [131, 184] on div "Select Service Product Membership Package Voucher Prepaid Gift Card Select Styl…" at bounding box center [130, 173] width 180 height 21
click at [129, 177] on select "Select Stylist [PERSON_NAME] Manager [PERSON_NAME] Pooja [PERSON_NAME] Raman 2 …" at bounding box center [128, 170] width 56 height 14
select select "89434"
click at [100, 169] on select "Select Stylist [PERSON_NAME] Manager [PERSON_NAME] Pooja [PERSON_NAME] Raman 2 …" at bounding box center [128, 170] width 56 height 14
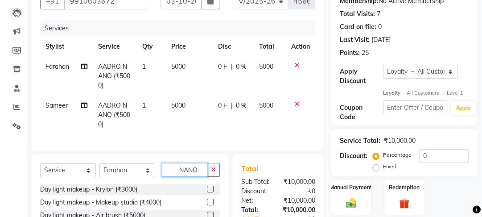
click at [202, 177] on input "NANO" at bounding box center [185, 170] width 46 height 14
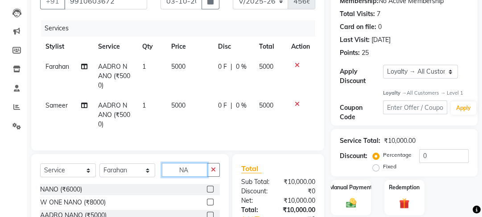
type input "N"
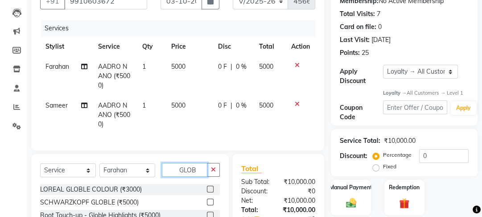
scroll to position [189, 0]
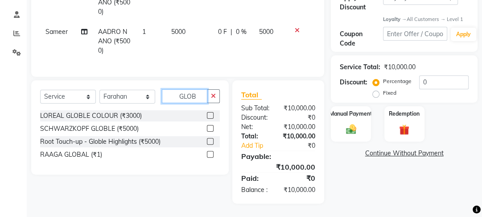
type input "GLOB"
click at [209, 125] on label at bounding box center [210, 128] width 7 height 7
click at [209, 126] on input "checkbox" at bounding box center [210, 129] width 6 height 6
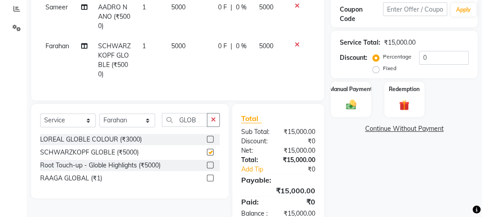
checkbox input "false"
drag, startPoint x: 129, startPoint y: 127, endPoint x: 126, endPoint y: 122, distance: 5.6
click at [129, 127] on select "Select Stylist [PERSON_NAME] Manager [PERSON_NAME] Pooja [PERSON_NAME] Raman 2 …" at bounding box center [128, 120] width 56 height 14
select select "22726"
click at [100, 119] on select "Select Stylist [PERSON_NAME] Manager [PERSON_NAME] Pooja [PERSON_NAME] Raman 2 …" at bounding box center [128, 120] width 56 height 14
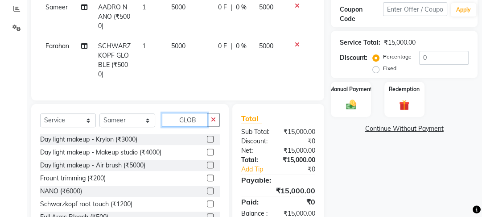
drag, startPoint x: 195, startPoint y: 129, endPoint x: 155, endPoint y: 125, distance: 40.8
click at [155, 125] on div "Select Service Product Membership Package Voucher Prepaid Gift Card Select Styl…" at bounding box center [130, 123] width 180 height 21
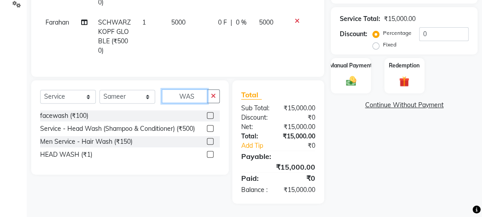
scroll to position [237, 0]
type input "WAS"
click at [212, 125] on div at bounding box center [210, 129] width 6 height 9
click at [212, 125] on label at bounding box center [210, 128] width 7 height 7
click at [212, 126] on input "checkbox" at bounding box center [210, 129] width 6 height 6
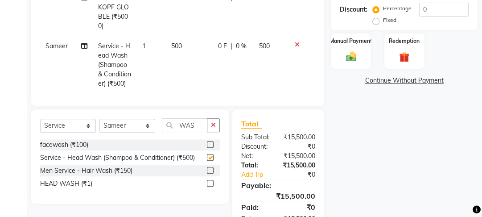
scroll to position [23, 0]
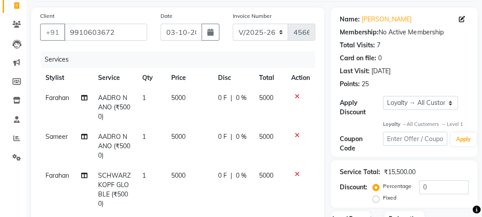
checkbox input "false"
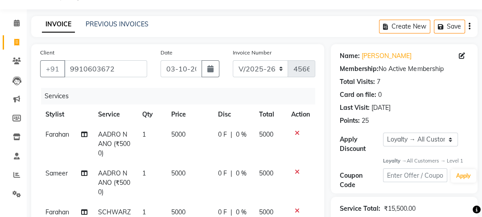
click at [213, 133] on td "0 F | 0 %" at bounding box center [234, 144] width 42 height 39
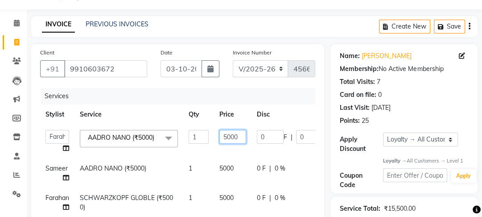
drag, startPoint x: 233, startPoint y: 138, endPoint x: 200, endPoint y: 132, distance: 33.1
click at [200, 132] on tr "[PERSON_NAME] Manager [PERSON_NAME] [PERSON_NAME] Raman 2 Reception Sameer SUNN…" at bounding box center [214, 142] width 349 height 34
type input "2000"
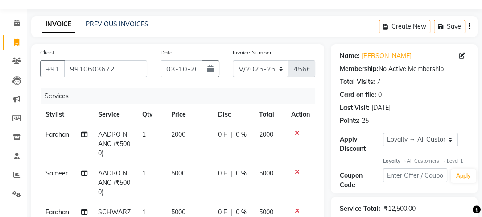
click at [221, 152] on td "0 F | 0 %" at bounding box center [234, 144] width 42 height 39
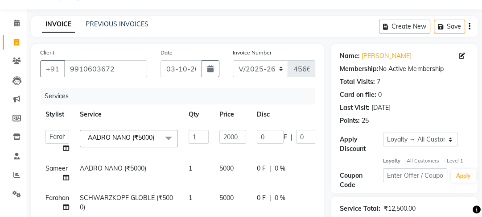
click at [227, 166] on span "5000" at bounding box center [227, 168] width 14 height 8
select select "22726"
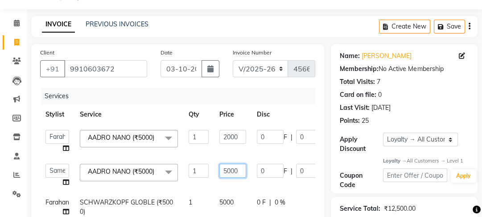
drag, startPoint x: 232, startPoint y: 168, endPoint x: 211, endPoint y: 165, distance: 20.8
click at [211, 165] on tr "[PERSON_NAME] Manager [PERSON_NAME] [PERSON_NAME] Raman 2 Reception Sameer SUNN…" at bounding box center [214, 175] width 349 height 34
type input "2000"
click at [209, 182] on td "1" at bounding box center [198, 175] width 31 height 34
select select "22726"
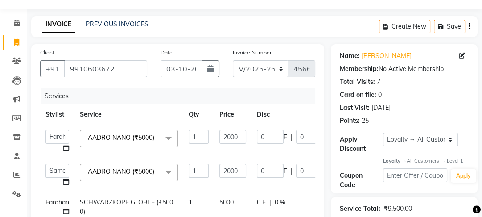
click at [243, 191] on td "2000" at bounding box center [232, 175] width 37 height 34
click at [241, 200] on td "5000" at bounding box center [232, 206] width 37 height 29
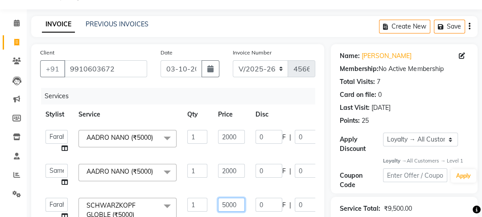
drag, startPoint x: 232, startPoint y: 205, endPoint x: 203, endPoint y: 209, distance: 29.2
click at [203, 209] on tr "[PERSON_NAME] Manager [PERSON_NAME] [PERSON_NAME] Raman 2 Reception Sameer SUNN…" at bounding box center [214, 211] width 348 height 38
type input "1500"
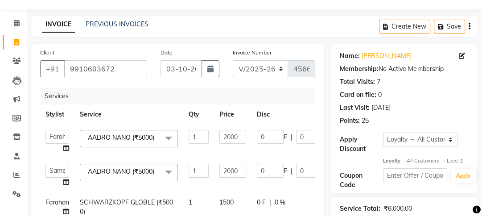
scroll to position [219, 0]
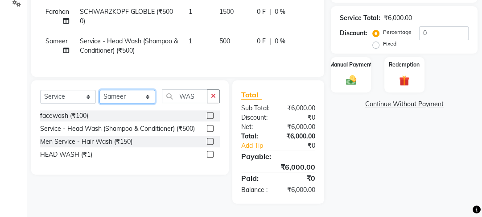
click at [129, 93] on select "Select Stylist [PERSON_NAME] Manager [PERSON_NAME] Pooja [PERSON_NAME] Raman 2 …" at bounding box center [128, 97] width 56 height 14
select select "22725"
click at [100, 90] on select "Select Stylist [PERSON_NAME] Manager [PERSON_NAME] Pooja [PERSON_NAME] Raman 2 …" at bounding box center [128, 97] width 56 height 14
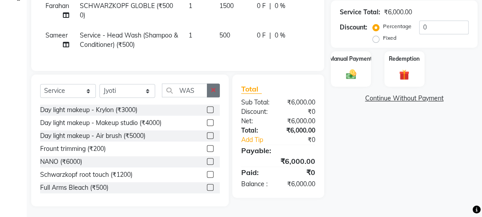
click at [211, 93] on icon "button" at bounding box center [213, 90] width 5 height 6
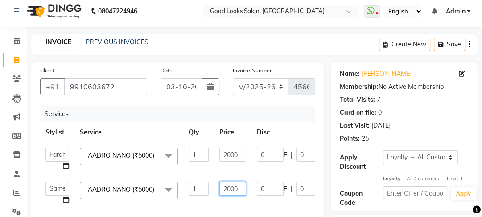
click at [221, 192] on input "2000" at bounding box center [233, 189] width 27 height 14
drag, startPoint x: 232, startPoint y: 192, endPoint x: 205, endPoint y: 190, distance: 27.3
click at [205, 190] on tr "[PERSON_NAME] Manager [PERSON_NAME] [PERSON_NAME] Raman 2 Reception Sameer SUNN…" at bounding box center [214, 193] width 349 height 34
type input "1500"
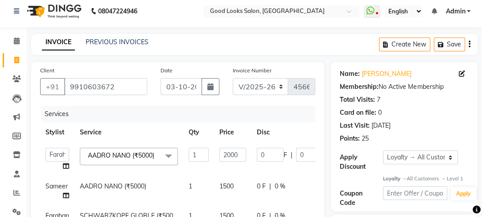
scroll to position [112, 0]
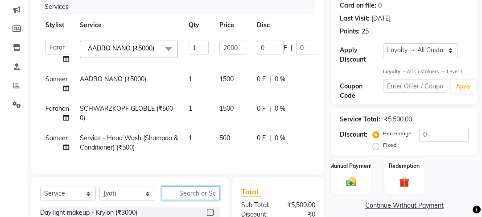
click at [205, 195] on input "text" at bounding box center [191, 193] width 58 height 14
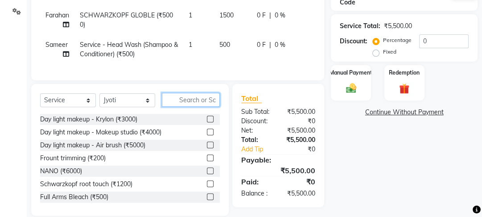
scroll to position [223, 0]
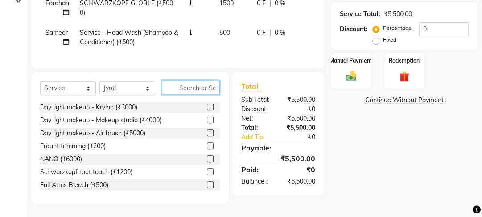
click at [179, 86] on input "text" at bounding box center [191, 88] width 58 height 14
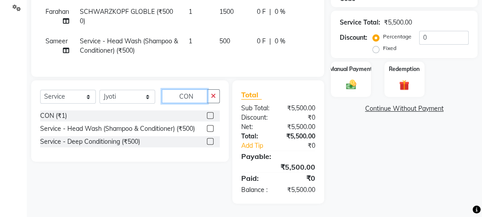
scroll to position [214, 0]
type input "CON"
click at [207, 115] on label at bounding box center [210, 115] width 7 height 7
click at [207, 115] on input "checkbox" at bounding box center [210, 116] width 6 height 6
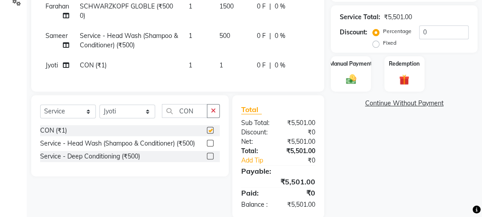
checkbox input "false"
click at [228, 67] on td "1" at bounding box center [232, 65] width 37 height 20
select select "22725"
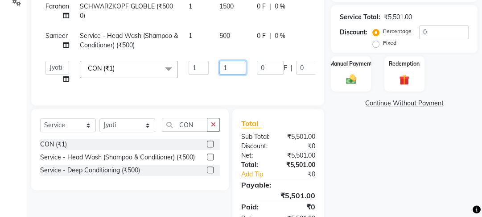
drag, startPoint x: 236, startPoint y: 69, endPoint x: 214, endPoint y: 70, distance: 21.4
click at [214, 70] on td "1" at bounding box center [232, 72] width 37 height 34
type input "3000"
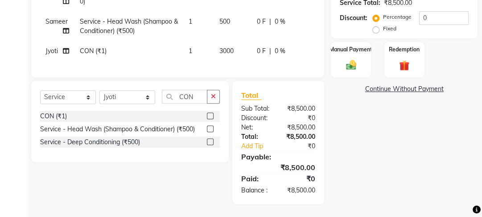
scroll to position [234, 0]
click at [345, 58] on img at bounding box center [351, 64] width 17 height 12
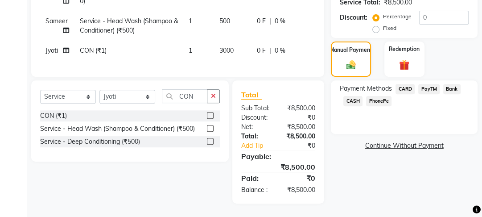
click at [423, 85] on span "PayTM" at bounding box center [429, 89] width 21 height 10
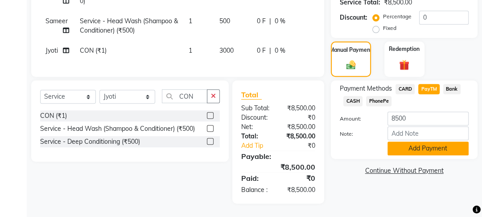
click at [415, 143] on button "Add Payment" at bounding box center [428, 148] width 81 height 14
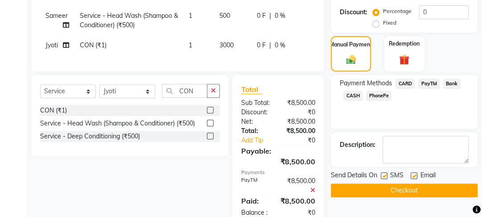
click at [412, 174] on label at bounding box center [414, 175] width 7 height 7
click at [412, 174] on input "checkbox" at bounding box center [414, 176] width 6 height 6
checkbox input "false"
click at [385, 176] on label at bounding box center [384, 175] width 7 height 7
click at [385, 176] on input "checkbox" at bounding box center [384, 176] width 6 height 6
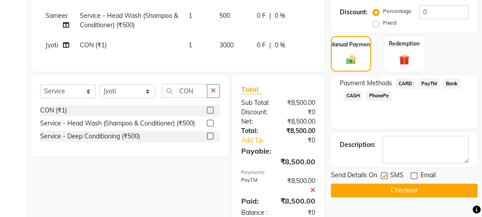
checkbox input "false"
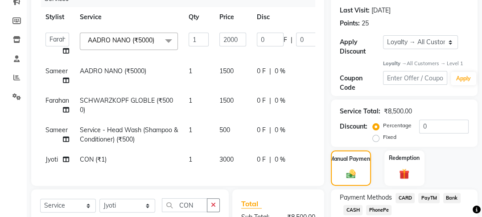
scroll to position [334, 0]
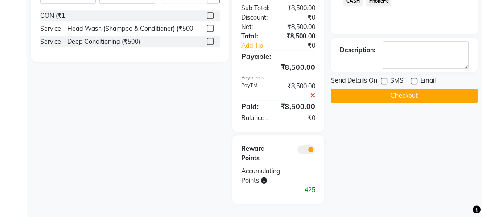
click at [405, 92] on button "Checkout" at bounding box center [404, 96] width 147 height 14
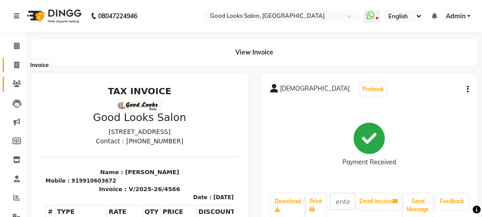
click at [16, 65] on icon at bounding box center [16, 65] width 5 height 7
select select "service"
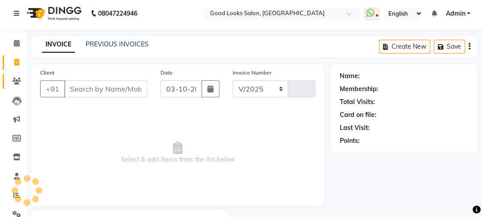
select select "4230"
type input "4567"
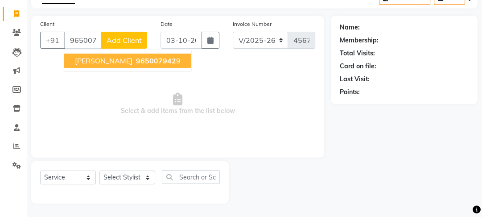
click at [136, 64] on span "965007942" at bounding box center [156, 60] width 40 height 9
type input "9650079429"
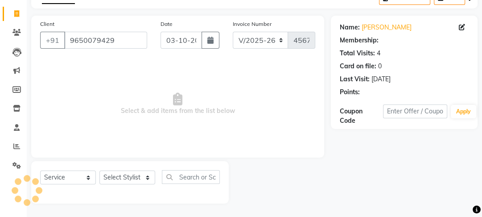
select select "1: Object"
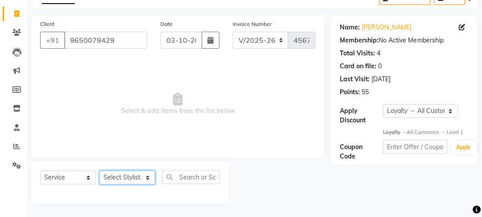
click at [119, 177] on select "Select Stylist [PERSON_NAME] Manager [PERSON_NAME] Pooja [PERSON_NAME] Raman 2 …" at bounding box center [128, 177] width 56 height 14
select select "79136"
click at [100, 170] on select "Select Stylist [PERSON_NAME] Manager [PERSON_NAME] Pooja [PERSON_NAME] Raman 2 …" at bounding box center [128, 177] width 56 height 14
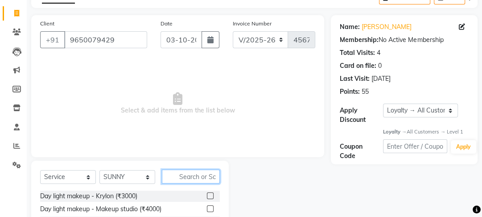
click at [174, 179] on input "text" at bounding box center [191, 177] width 58 height 14
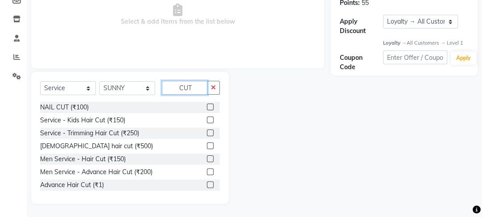
type input "CUT"
click at [207, 170] on label at bounding box center [210, 171] width 7 height 7
click at [207, 170] on input "checkbox" at bounding box center [210, 172] width 6 height 6
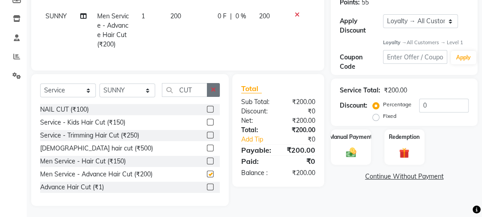
checkbox input "false"
click at [212, 93] on icon "button" at bounding box center [213, 90] width 5 height 6
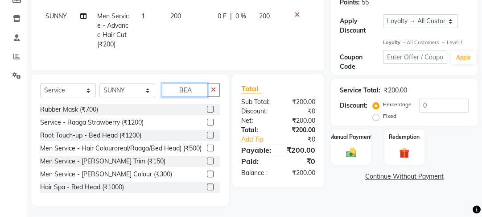
scroll to position [130, 0]
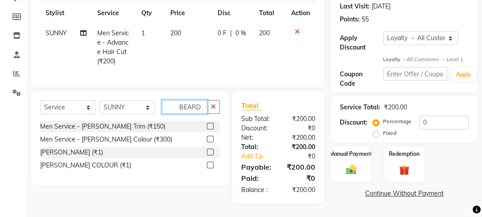
type input "BEARD"
click at [208, 125] on label at bounding box center [210, 126] width 7 height 7
click at [208, 125] on input "checkbox" at bounding box center [210, 127] width 6 height 6
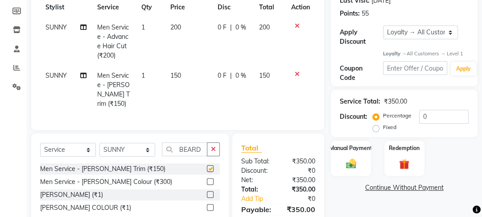
checkbox input "false"
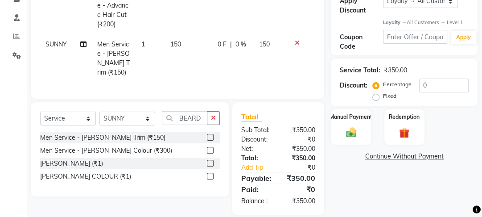
scroll to position [168, 0]
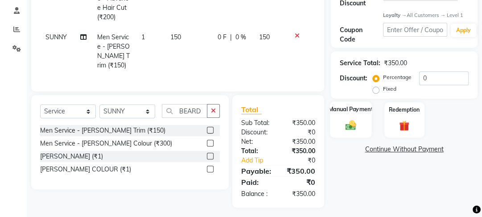
click at [360, 132] on div "Manual Payment" at bounding box center [352, 120] width 42 height 37
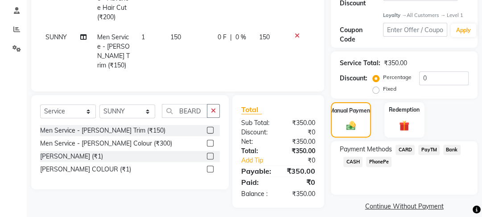
click at [425, 148] on span "PayTM" at bounding box center [429, 150] width 21 height 10
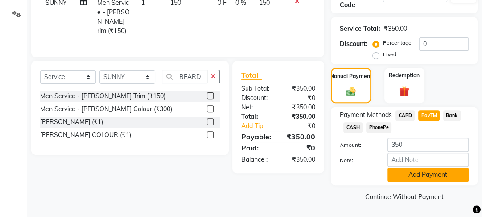
click at [414, 170] on button "Add Payment" at bounding box center [428, 175] width 81 height 14
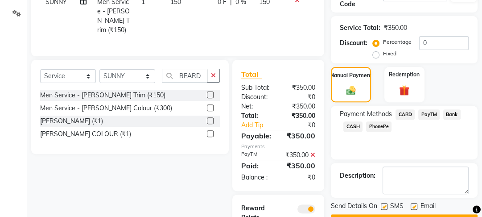
scroll to position [268, 0]
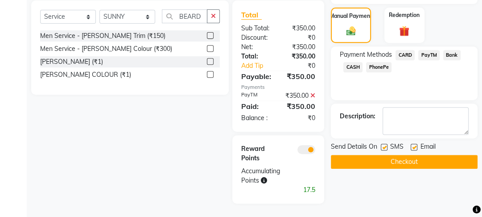
click at [415, 144] on label at bounding box center [414, 147] width 7 height 7
click at [415, 145] on input "checkbox" at bounding box center [414, 148] width 6 height 6
checkbox input "false"
click at [384, 144] on label at bounding box center [384, 147] width 7 height 7
click at [384, 145] on input "checkbox" at bounding box center [384, 148] width 6 height 6
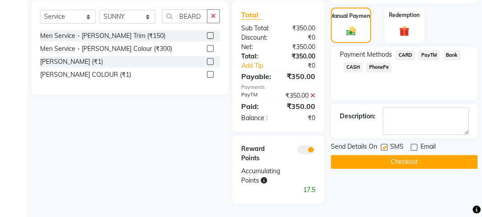
checkbox input "false"
click at [382, 155] on button "Checkout" at bounding box center [404, 162] width 147 height 14
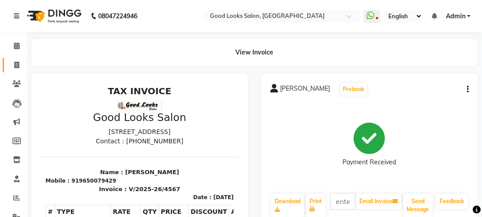
click at [9, 59] on link "Invoice" at bounding box center [13, 65] width 21 height 15
select select "service"
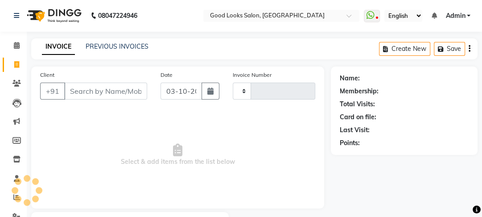
type input "4568"
select select "4230"
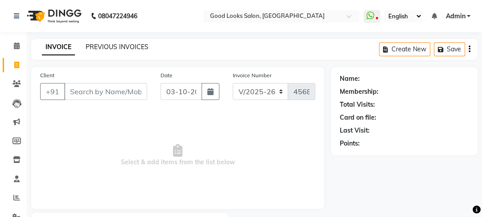
click at [127, 45] on link "PREVIOUS INVOICES" at bounding box center [117, 47] width 63 height 8
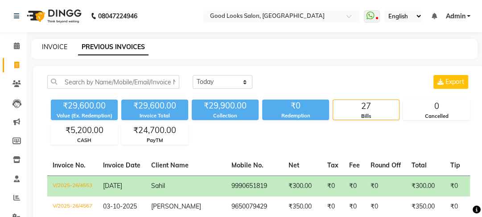
click at [59, 46] on link "INVOICE" at bounding box center [54, 47] width 25 height 8
select select "4230"
select select "service"
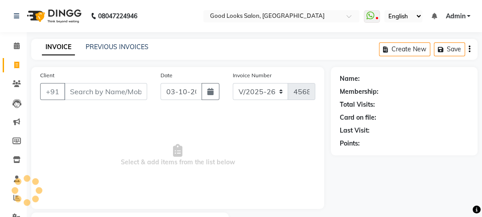
scroll to position [52, 0]
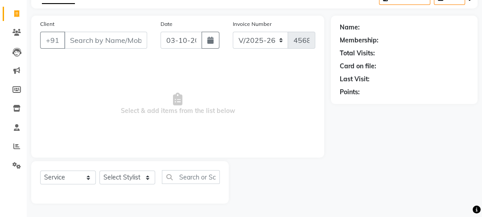
click at [104, 42] on input "Client" at bounding box center [105, 40] width 83 height 17
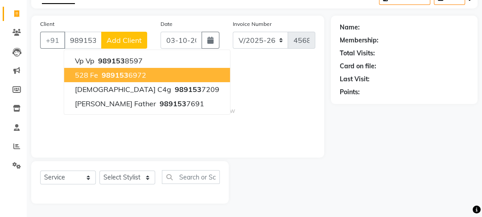
click at [128, 77] on ngb-highlight "989153 6972" at bounding box center [123, 75] width 46 height 9
type input "9891536972"
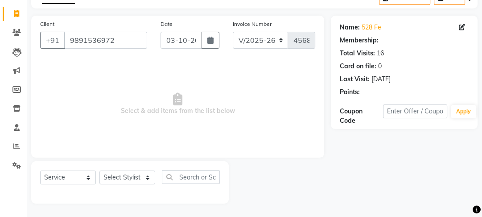
select select "1: Object"
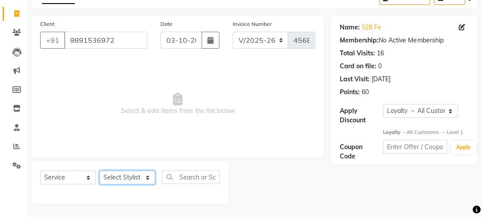
click at [120, 177] on select "Select Stylist [PERSON_NAME] Manager [PERSON_NAME] Pooja [PERSON_NAME] Raman 2 …" at bounding box center [128, 177] width 56 height 14
select select "89434"
click at [100, 170] on select "Select Stylist [PERSON_NAME] Manager [PERSON_NAME] Pooja [PERSON_NAME] Raman 2 …" at bounding box center [128, 177] width 56 height 14
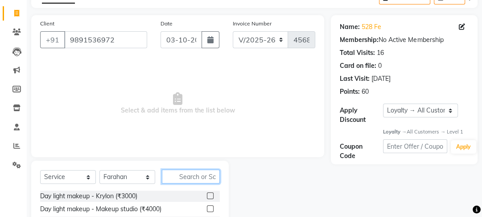
click at [177, 181] on input "text" at bounding box center [191, 177] width 58 height 14
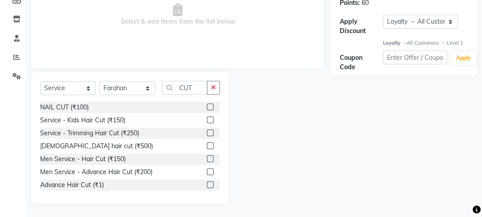
click at [207, 170] on label at bounding box center [210, 171] width 7 height 7
click at [207, 170] on input "checkbox" at bounding box center [210, 172] width 6 height 6
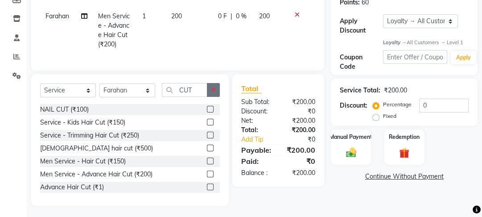
click at [219, 90] on button "button" at bounding box center [213, 90] width 13 height 14
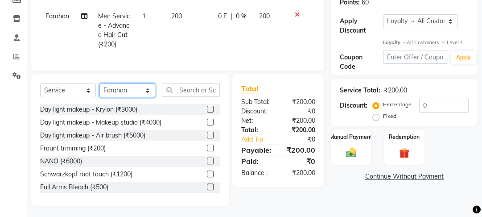
click at [129, 94] on select "Select Stylist [PERSON_NAME] Manager [PERSON_NAME] Pooja [PERSON_NAME] Raman 2 …" at bounding box center [128, 90] width 56 height 14
click at [100, 89] on select "Select Stylist [PERSON_NAME] Manager [PERSON_NAME] Pooja [PERSON_NAME] Raman 2 …" at bounding box center [128, 90] width 56 height 14
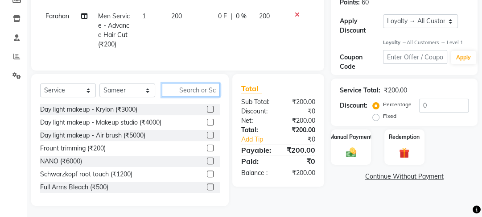
click at [174, 95] on input "text" at bounding box center [191, 90] width 58 height 14
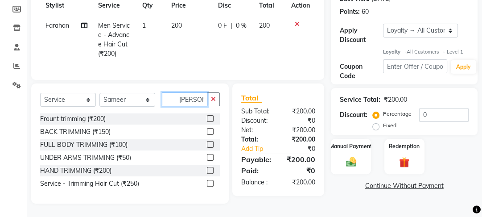
scroll to position [137, 0]
click at [205, 182] on div "Service - Trimming Hair Cut (₹250)" at bounding box center [130, 183] width 180 height 11
drag, startPoint x: 212, startPoint y: 182, endPoint x: 201, endPoint y: 108, distance: 74.8
click at [212, 181] on label at bounding box center [210, 183] width 7 height 7
click at [212, 181] on input "checkbox" at bounding box center [210, 184] width 6 height 6
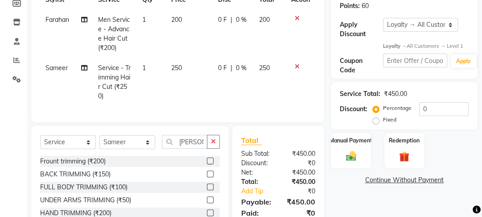
click at [202, 84] on td "250" at bounding box center [189, 82] width 47 height 48
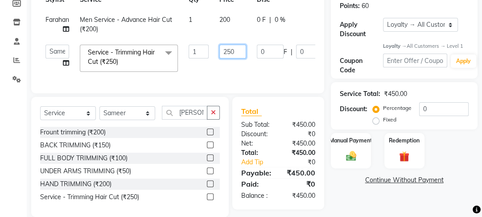
drag, startPoint x: 227, startPoint y: 59, endPoint x: 218, endPoint y: 55, distance: 9.4
click at [218, 55] on td "250" at bounding box center [232, 58] width 37 height 38
drag, startPoint x: 217, startPoint y: 69, endPoint x: 236, endPoint y: 81, distance: 22.7
click at [217, 70] on tr "[PERSON_NAME] Manager [PERSON_NAME] [PERSON_NAME] Raman 2 Reception Sameer SUNN…" at bounding box center [214, 58] width 349 height 38
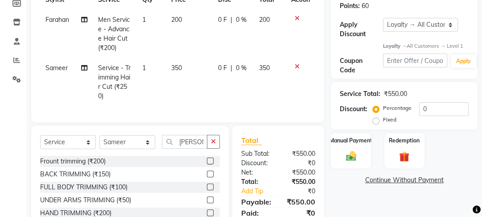
scroll to position [186, 0]
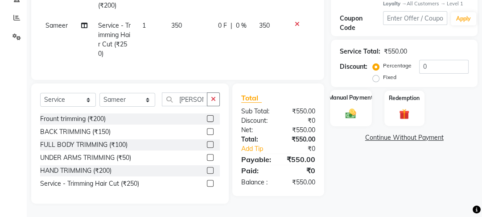
click at [344, 112] on img at bounding box center [351, 114] width 17 height 12
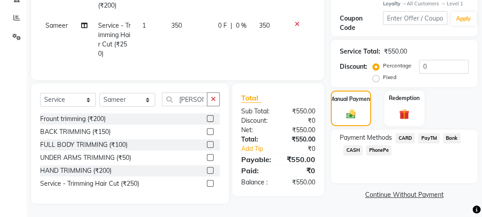
click at [359, 145] on span "CASH" at bounding box center [353, 150] width 19 height 10
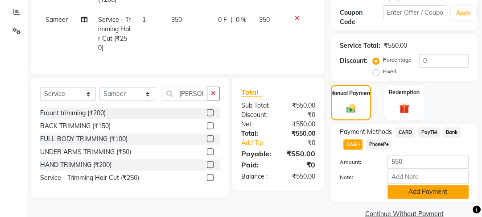
click at [418, 196] on button "Add Payment" at bounding box center [428, 192] width 81 height 14
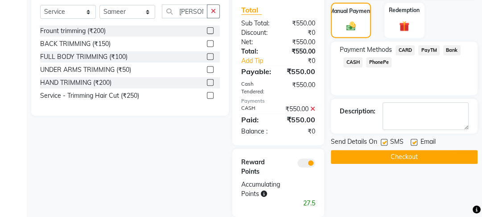
scroll to position [296, 0]
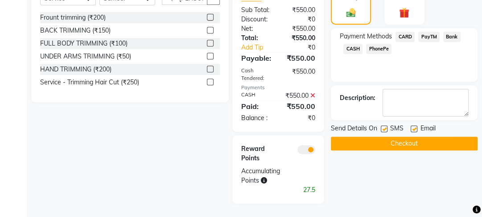
click at [418, 124] on div "Email" at bounding box center [427, 129] width 32 height 11
click at [386, 125] on label at bounding box center [384, 128] width 7 height 7
click at [386, 126] on input "checkbox" at bounding box center [384, 129] width 6 height 6
click at [412, 125] on label at bounding box center [414, 128] width 7 height 7
click at [412, 126] on input "checkbox" at bounding box center [414, 129] width 6 height 6
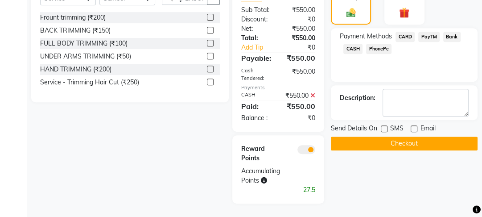
click at [403, 137] on button "Checkout" at bounding box center [404, 144] width 147 height 14
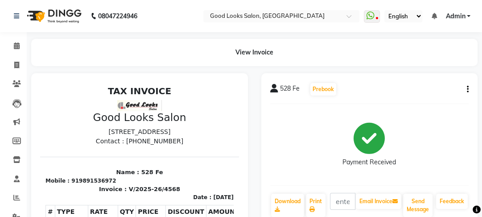
click at [17, 59] on link "Invoice" at bounding box center [13, 65] width 21 height 15
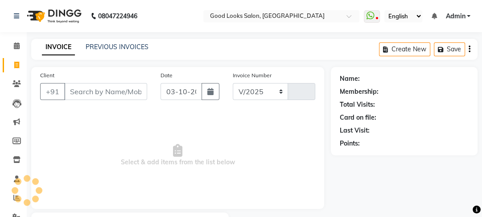
scroll to position [52, 0]
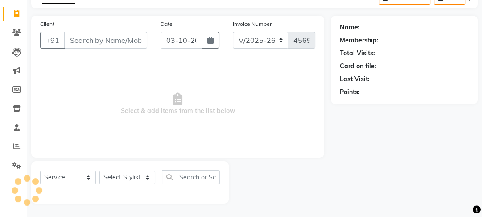
click at [86, 42] on input "Client" at bounding box center [105, 40] width 83 height 17
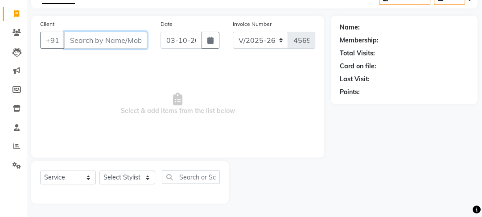
click at [86, 42] on input "Client" at bounding box center [105, 40] width 83 height 17
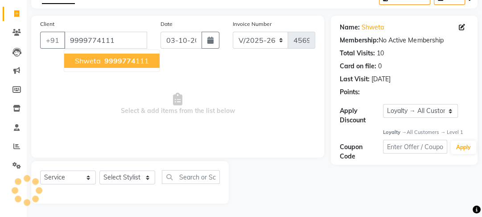
click at [95, 67] on button "shweta 9999774 111" at bounding box center [111, 61] width 95 height 14
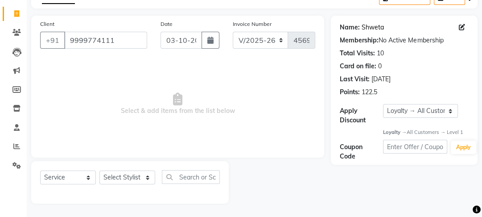
drag, startPoint x: 367, startPoint y: 20, endPoint x: 367, endPoint y: 27, distance: 7.1
click at [367, 23] on div "Name: Shweta Membership: No Active Membership Total Visits: 10 Card on file: 0 …" at bounding box center [404, 58] width 129 height 78
click at [367, 27] on link "Shweta" at bounding box center [373, 27] width 22 height 9
click at [126, 180] on select "Select Stylist [PERSON_NAME] Manager [PERSON_NAME] Pooja [PERSON_NAME] Raman 2 …" at bounding box center [128, 177] width 56 height 14
click at [100, 170] on select "Select Stylist [PERSON_NAME] Manager [PERSON_NAME] Pooja [PERSON_NAME] Raman 2 …" at bounding box center [128, 177] width 56 height 14
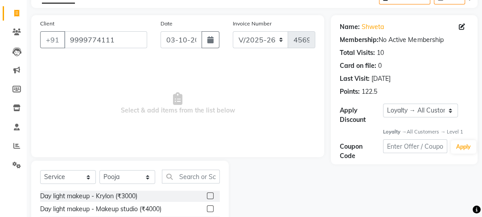
click at [184, 158] on div "Client [PHONE_NUMBER] Date [DATE] Invoice Number V/2025 V/[PHONE_NUMBER] Select…" at bounding box center [178, 153] width 307 height 277
click at [186, 170] on input "text" at bounding box center [191, 177] width 58 height 14
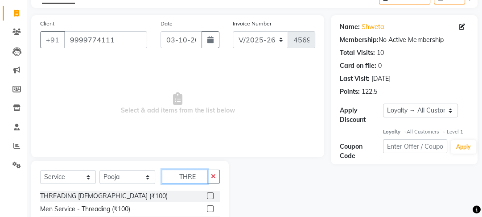
scroll to position [141, 0]
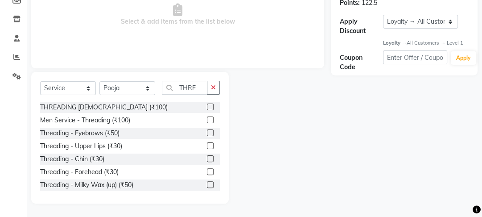
click at [207, 129] on label at bounding box center [210, 132] width 7 height 7
click at [207, 130] on input "checkbox" at bounding box center [210, 133] width 6 height 6
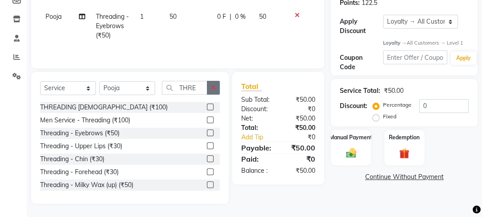
click at [217, 81] on button "button" at bounding box center [213, 88] width 13 height 14
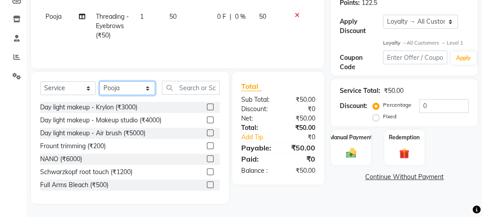
click at [146, 85] on select "Select Stylist [PERSON_NAME] Manager [PERSON_NAME] Pooja [PERSON_NAME] Raman 2 …" at bounding box center [128, 88] width 56 height 14
click at [100, 81] on select "Select Stylist [PERSON_NAME] Manager [PERSON_NAME] Pooja [PERSON_NAME] Raman 2 …" at bounding box center [128, 88] width 56 height 14
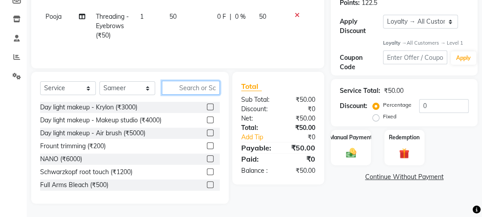
click at [207, 89] on input "text" at bounding box center [191, 88] width 58 height 14
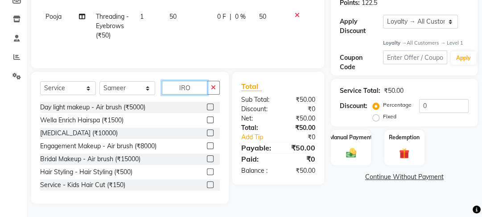
scroll to position [121, 0]
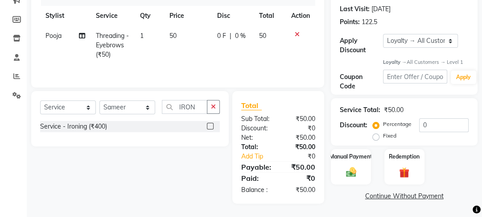
drag, startPoint x: 209, startPoint y: 126, endPoint x: 187, endPoint y: 125, distance: 22.3
click at [208, 126] on label at bounding box center [210, 126] width 7 height 7
click at [208, 126] on input "checkbox" at bounding box center [210, 127] width 6 height 6
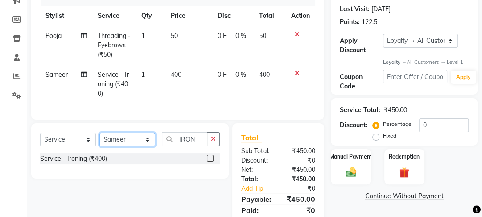
click at [138, 144] on select "Select Stylist [PERSON_NAME] Manager [PERSON_NAME] Pooja [PERSON_NAME] Raman 2 …" at bounding box center [128, 140] width 56 height 14
click at [100, 138] on select "Select Stylist [PERSON_NAME] Manager [PERSON_NAME] Pooja [PERSON_NAME] Raman 2 …" at bounding box center [128, 140] width 56 height 14
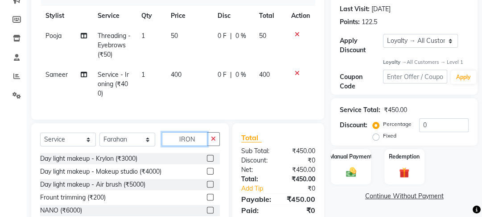
drag, startPoint x: 196, startPoint y: 145, endPoint x: 157, endPoint y: 146, distance: 38.8
click at [157, 146] on div "Select Service Product Membership Package Voucher Prepaid Gift Card Select Styl…" at bounding box center [130, 142] width 180 height 21
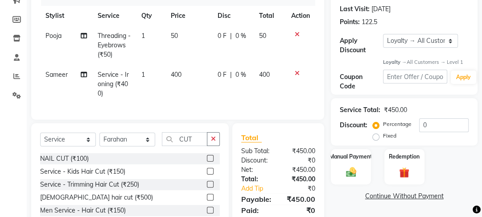
click at [207, 200] on label at bounding box center [210, 197] width 7 height 7
click at [207, 200] on input "checkbox" at bounding box center [210, 198] width 6 height 6
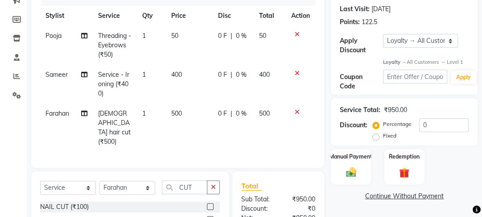
click at [204, 118] on td "500" at bounding box center [189, 128] width 47 height 48
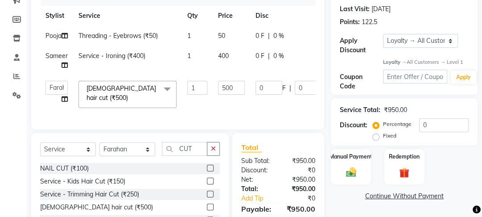
click at [203, 75] on td "1" at bounding box center [197, 60] width 31 height 29
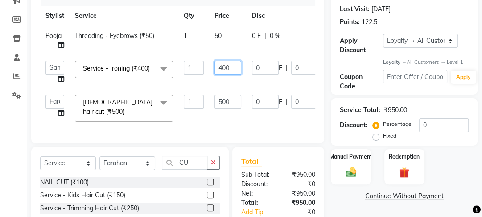
click at [218, 66] on input "400" at bounding box center [228, 68] width 27 height 14
drag, startPoint x: 221, startPoint y: 66, endPoint x: 238, endPoint y: 85, distance: 25.6
click at [222, 66] on input "400" at bounding box center [228, 68] width 27 height 14
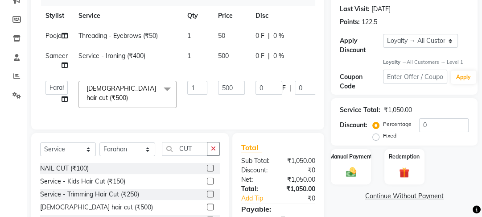
click at [234, 86] on tbody "Pooja Threading - Eyebrows (₹50) 1 50 0 F | 0 % 50 Sameer Service - Ironing (₹4…" at bounding box center [214, 69] width 348 height 87
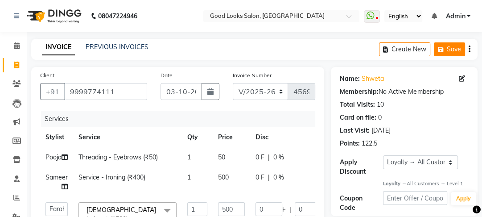
drag, startPoint x: 445, startPoint y: 48, endPoint x: 413, endPoint y: 52, distance: 32.3
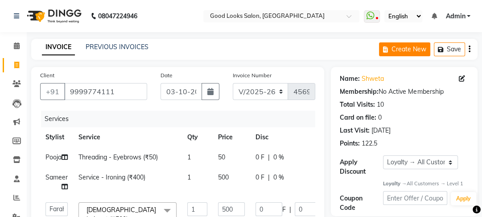
click at [445, 48] on icon "button" at bounding box center [442, 49] width 9 height 6
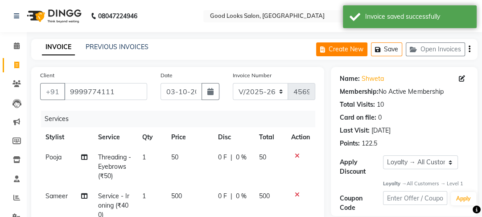
click at [348, 48] on button "Create New" at bounding box center [341, 49] width 51 height 14
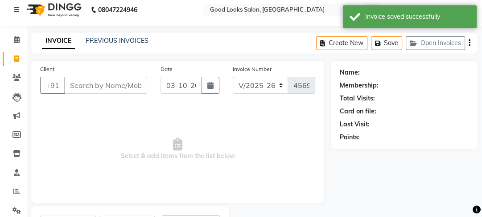
scroll to position [52, 0]
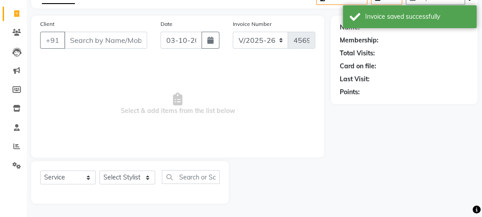
click at [88, 41] on input "Client" at bounding box center [105, 40] width 83 height 17
click at [101, 39] on input "Client" at bounding box center [105, 40] width 83 height 17
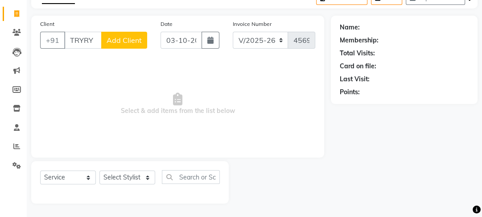
click at [137, 42] on span "Add Client" at bounding box center [124, 40] width 35 height 9
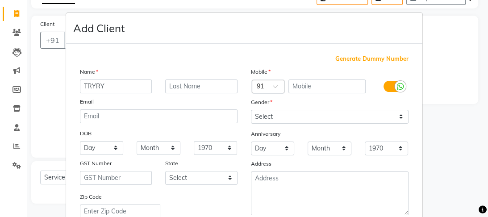
click at [381, 62] on span "Generate Dummy Number" at bounding box center [371, 58] width 73 height 9
click at [371, 59] on span "Generate Dummy Number" at bounding box center [371, 58] width 73 height 9
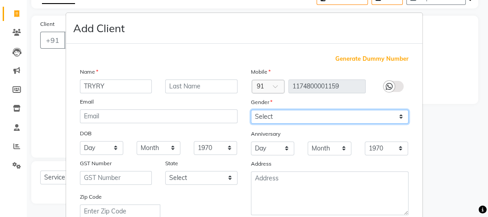
click at [346, 114] on select "Select [DEMOGRAPHIC_DATA] [DEMOGRAPHIC_DATA] Other Prefer Not To Say" at bounding box center [330, 117] width 158 height 14
click at [251, 110] on select "Select [DEMOGRAPHIC_DATA] [DEMOGRAPHIC_DATA] Other Prefer Not To Say" at bounding box center [330, 117] width 158 height 14
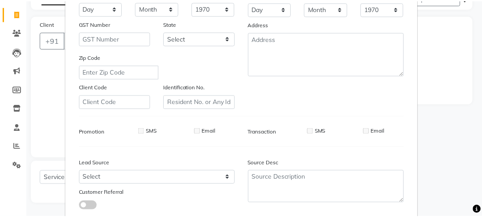
scroll to position [199, 0]
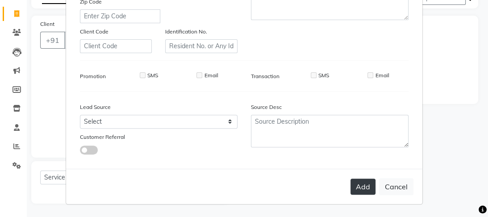
click at [350, 185] on button "Add" at bounding box center [362, 187] width 25 height 16
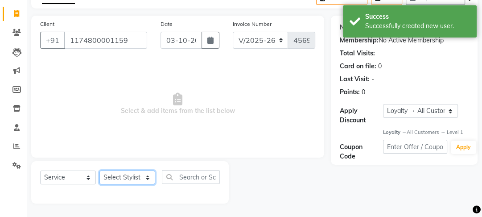
click at [139, 179] on select "Select Stylist [PERSON_NAME] Manager [PERSON_NAME] Pooja [PERSON_NAME] Raman 2 …" at bounding box center [128, 177] width 56 height 14
click at [100, 170] on select "Select Stylist [PERSON_NAME] Manager [PERSON_NAME] Pooja [PERSON_NAME] Raman 2 …" at bounding box center [128, 177] width 56 height 14
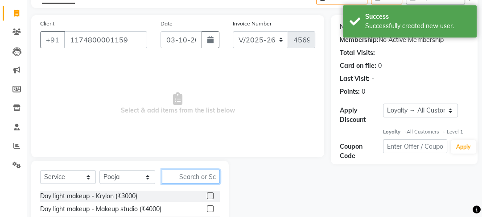
click at [175, 173] on input "text" at bounding box center [191, 177] width 58 height 14
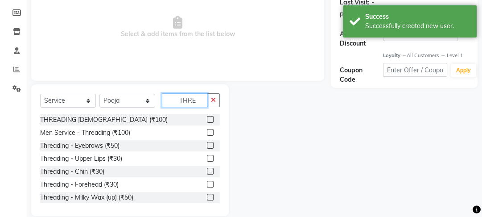
scroll to position [141, 0]
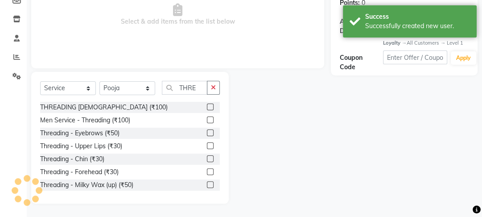
click at [207, 132] on label at bounding box center [210, 132] width 7 height 7
click at [207, 132] on input "checkbox" at bounding box center [210, 133] width 6 height 6
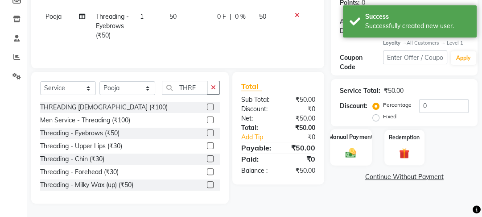
drag, startPoint x: 332, startPoint y: 133, endPoint x: 346, endPoint y: 142, distance: 16.5
click at [342, 139] on div "Manual Payment Redemption" at bounding box center [404, 147] width 160 height 35
click at [346, 142] on div "Manual Payment" at bounding box center [352, 147] width 42 height 37
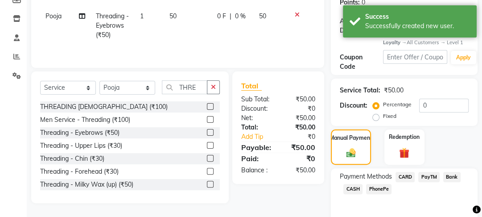
click at [207, 183] on label at bounding box center [210, 184] width 7 height 7
click at [207, 183] on input "checkbox" at bounding box center [210, 185] width 6 height 6
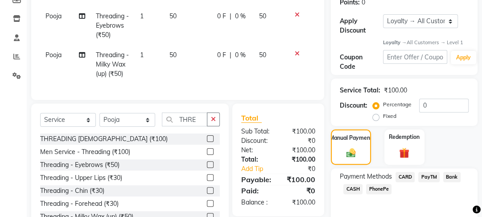
click at [359, 191] on span "CASH" at bounding box center [353, 189] width 19 height 10
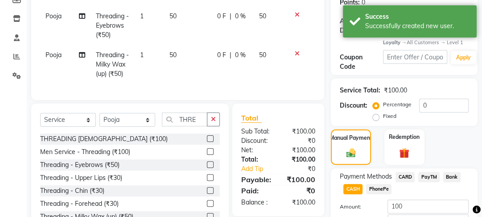
scroll to position [203, 0]
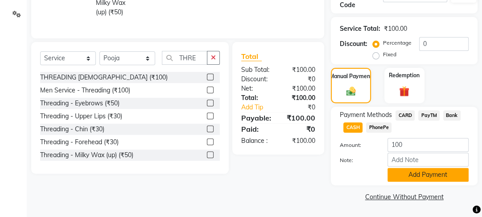
click at [423, 177] on button "Add Payment" at bounding box center [428, 175] width 81 height 14
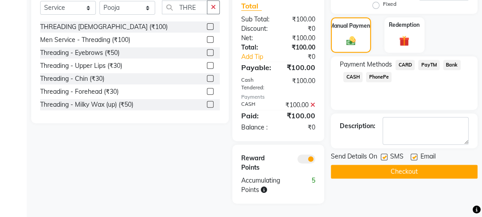
scroll to position [268, 0]
click at [402, 165] on button "Checkout" at bounding box center [404, 172] width 147 height 14
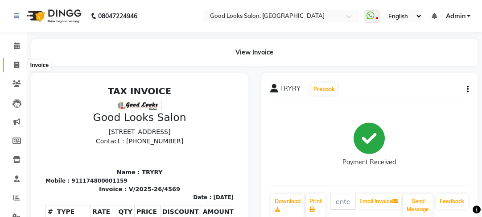
click at [23, 64] on span at bounding box center [17, 65] width 16 height 10
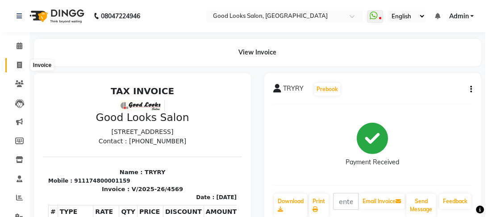
scroll to position [52, 0]
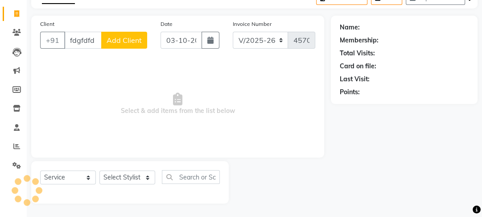
click at [128, 36] on span "Add Client" at bounding box center [124, 40] width 35 height 9
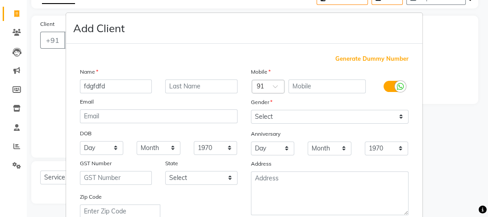
click at [361, 59] on span "Generate Dummy Number" at bounding box center [371, 58] width 73 height 9
click at [329, 127] on div "Mobile Country Code × 91 1174800001160 Gender Select [DEMOGRAPHIC_DATA] [DEMOGR…" at bounding box center [329, 157] width 171 height 181
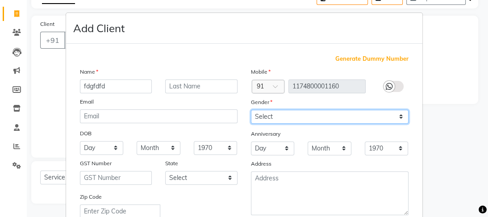
click at [327, 118] on select "Select [DEMOGRAPHIC_DATA] [DEMOGRAPHIC_DATA] Other Prefer Not To Say" at bounding box center [330, 117] width 158 height 14
click at [251, 110] on select "Select [DEMOGRAPHIC_DATA] [DEMOGRAPHIC_DATA] Other Prefer Not To Say" at bounding box center [330, 117] width 158 height 14
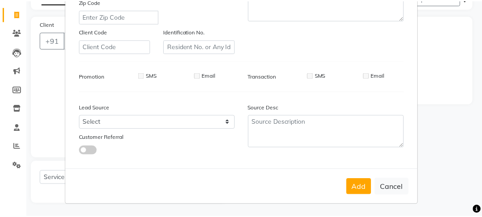
scroll to position [199, 0]
click at [355, 183] on button "Add" at bounding box center [362, 187] width 25 height 16
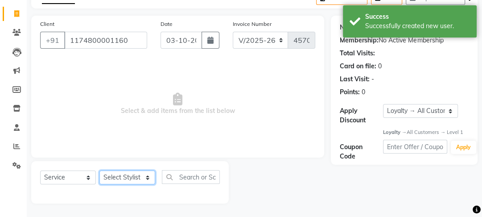
click at [131, 177] on select "Select Stylist [PERSON_NAME] Manager [PERSON_NAME] Pooja [PERSON_NAME] Raman 2 …" at bounding box center [128, 177] width 56 height 14
click at [100, 170] on select "Select Stylist [PERSON_NAME] Manager [PERSON_NAME] Pooja [PERSON_NAME] Raman 2 …" at bounding box center [128, 177] width 56 height 14
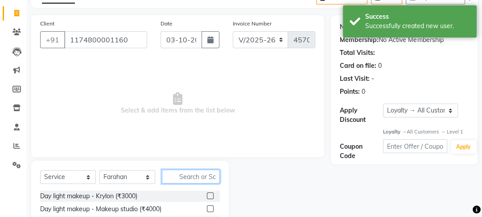
click at [194, 175] on input "text" at bounding box center [191, 177] width 58 height 14
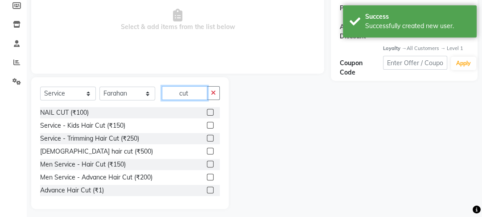
scroll to position [141, 0]
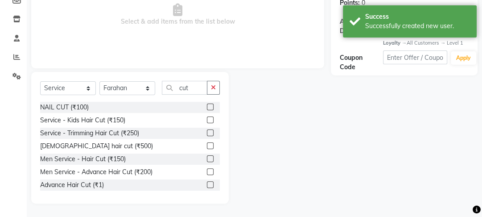
click at [207, 168] on div at bounding box center [213, 171] width 13 height 11
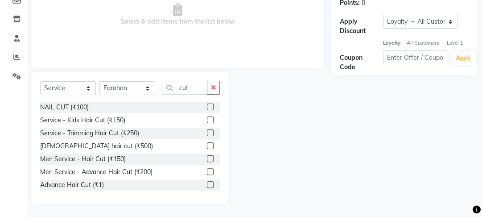
drag, startPoint x: 203, startPoint y: 159, endPoint x: 212, endPoint y: 130, distance: 30.5
click at [207, 159] on label at bounding box center [210, 158] width 7 height 7
click at [207, 159] on input "checkbox" at bounding box center [210, 159] width 6 height 6
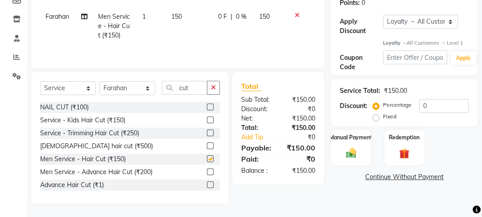
click at [220, 87] on div "Select Service Product Membership Package Voucher Prepaid Gift Card Select Styl…" at bounding box center [130, 138] width 198 height 132
click at [219, 86] on button "button" at bounding box center [213, 88] width 13 height 14
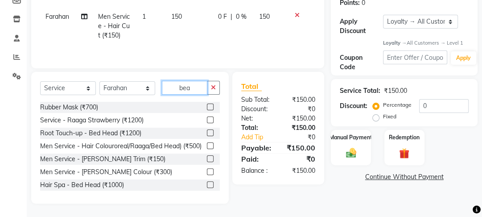
scroll to position [121, 0]
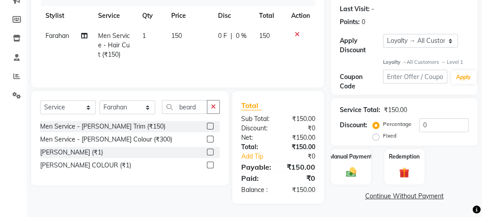
click at [209, 128] on label at bounding box center [210, 126] width 7 height 7
click at [209, 128] on input "checkbox" at bounding box center [210, 127] width 6 height 6
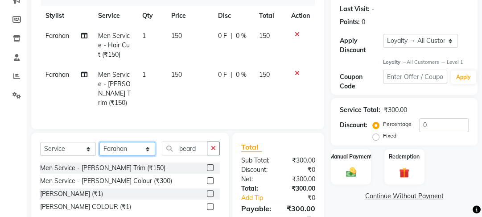
click at [132, 142] on select "Select Stylist [PERSON_NAME] Manager [PERSON_NAME] Pooja [PERSON_NAME] Raman 2 …" at bounding box center [128, 149] width 56 height 14
click at [100, 142] on select "Select Stylist [PERSON_NAME] Manager [PERSON_NAME] Pooja [PERSON_NAME] Raman 2 …" at bounding box center [128, 149] width 56 height 14
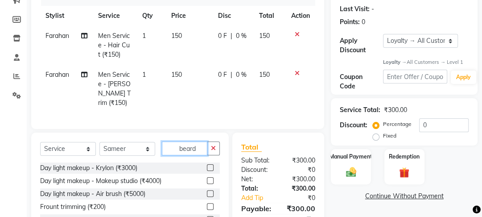
drag, startPoint x: 200, startPoint y: 141, endPoint x: 169, endPoint y: 149, distance: 31.9
click at [170, 148] on input "beard" at bounding box center [185, 148] width 46 height 14
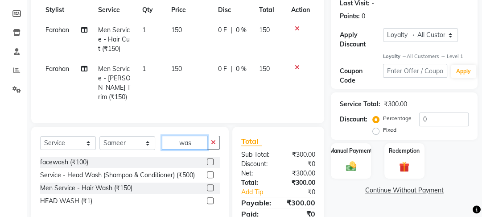
scroll to position [159, 0]
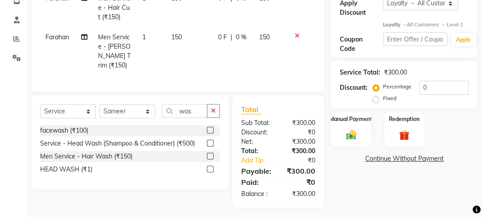
click at [210, 166] on label at bounding box center [210, 169] width 7 height 7
click at [210, 166] on input "checkbox" at bounding box center [210, 169] width 6 height 6
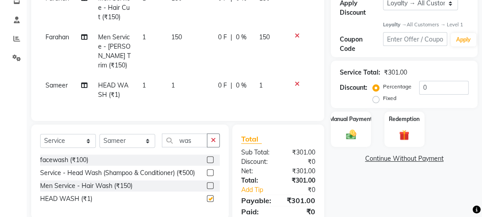
drag, startPoint x: 198, startPoint y: 82, endPoint x: 215, endPoint y: 73, distance: 19.0
click at [199, 82] on td "1" at bounding box center [189, 89] width 47 height 29
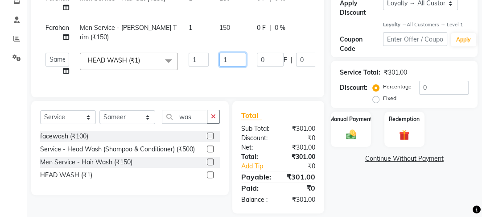
click at [235, 58] on input "1" at bounding box center [233, 60] width 27 height 14
click at [235, 79] on tr "[PERSON_NAME] Manager [PERSON_NAME] [PERSON_NAME] Raman 2 Reception Sameer SUNN…" at bounding box center [214, 64] width 349 height 34
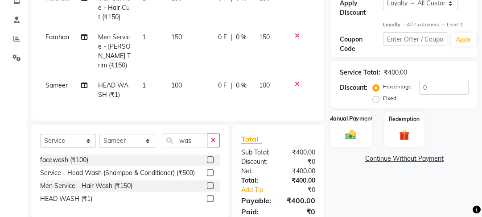
click at [334, 136] on div "Manual Payment" at bounding box center [352, 129] width 42 height 37
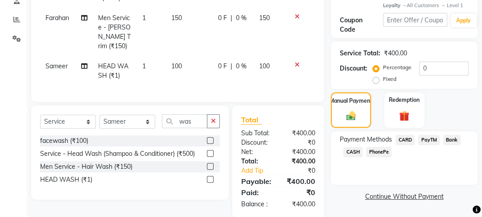
scroll to position [189, 0]
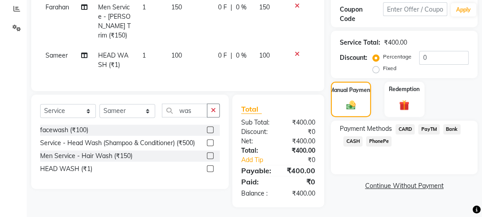
click at [357, 137] on span "CASH" at bounding box center [353, 141] width 19 height 10
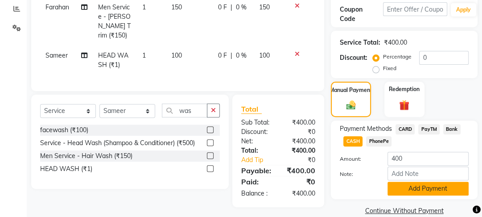
click at [431, 188] on button "Add Payment" at bounding box center [428, 189] width 81 height 14
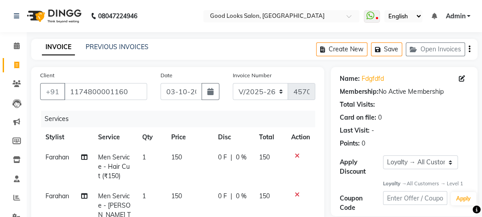
scroll to position [298, 0]
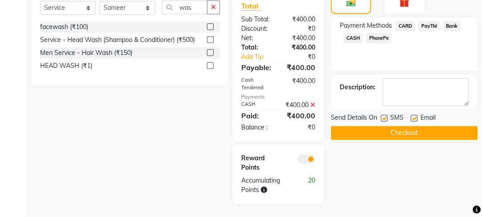
click at [418, 131] on button "Checkout" at bounding box center [404, 133] width 147 height 14
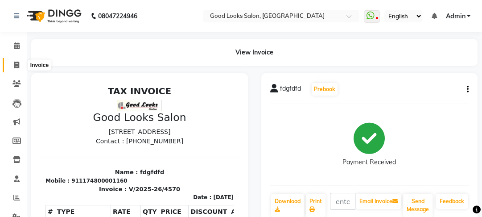
click at [12, 63] on span at bounding box center [17, 65] width 16 height 10
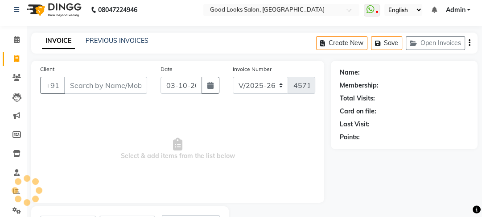
scroll to position [52, 0]
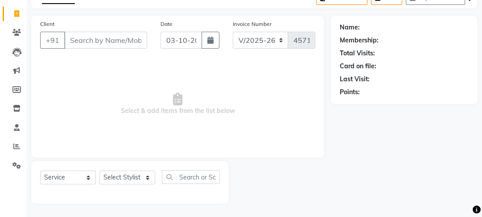
click at [86, 50] on div "Client +91" at bounding box center [93, 37] width 120 height 37
click at [87, 46] on input "Client" at bounding box center [105, 40] width 83 height 17
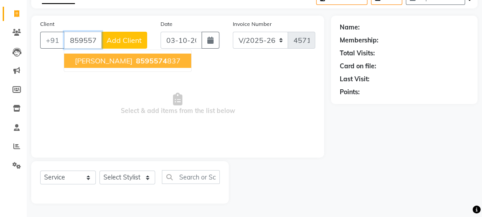
click at [114, 62] on span "[PERSON_NAME]" at bounding box center [104, 60] width 58 height 9
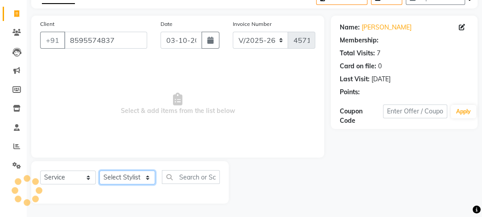
click at [118, 177] on select "Select Stylist [PERSON_NAME] Manager [PERSON_NAME] Pooja [PERSON_NAME] Raman 2 …" at bounding box center [128, 177] width 56 height 14
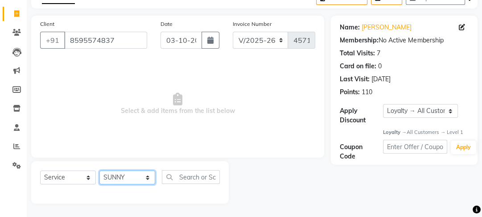
click at [100, 170] on select "Select Stylist [PERSON_NAME] Manager [PERSON_NAME] Pooja [PERSON_NAME] Raman 2 …" at bounding box center [128, 177] width 56 height 14
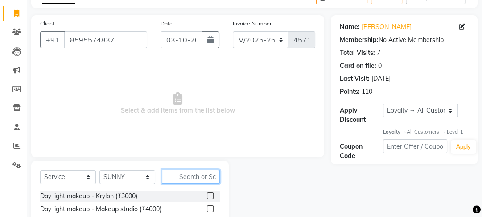
click at [168, 171] on input "text" at bounding box center [191, 177] width 58 height 14
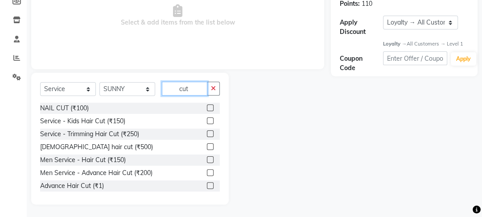
scroll to position [141, 0]
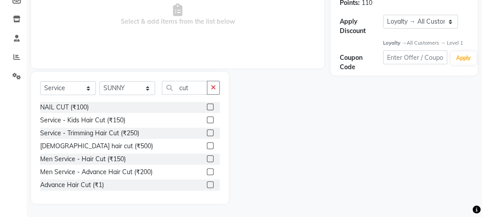
click at [202, 167] on div "Men Service - Advance Hair Cut (₹200)" at bounding box center [130, 171] width 180 height 11
click at [207, 175] on div at bounding box center [210, 172] width 6 height 9
click at [207, 174] on label at bounding box center [210, 171] width 7 height 7
click at [207, 174] on input "checkbox" at bounding box center [210, 172] width 6 height 6
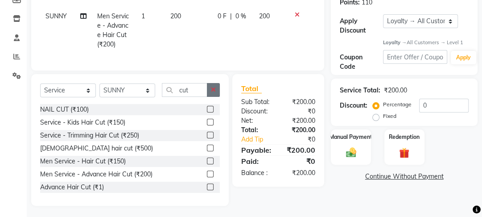
click at [214, 93] on icon "button" at bounding box center [213, 90] width 5 height 6
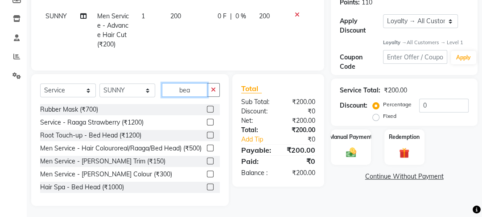
scroll to position [130, 0]
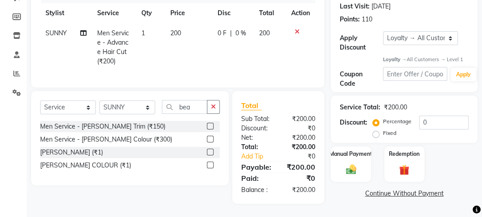
drag, startPoint x: 215, startPoint y: 122, endPoint x: 210, endPoint y: 128, distance: 7.6
click at [211, 127] on div at bounding box center [213, 126] width 13 height 11
click at [210, 128] on label at bounding box center [210, 126] width 7 height 7
click at [210, 128] on input "checkbox" at bounding box center [210, 127] width 6 height 6
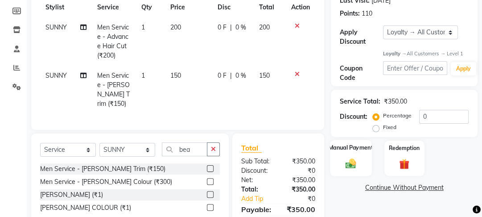
click at [359, 161] on img at bounding box center [351, 164] width 17 height 12
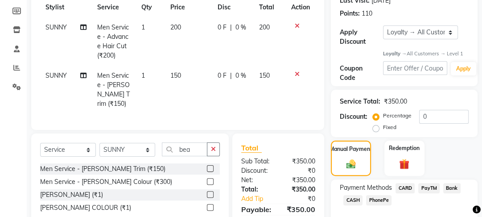
scroll to position [177, 0]
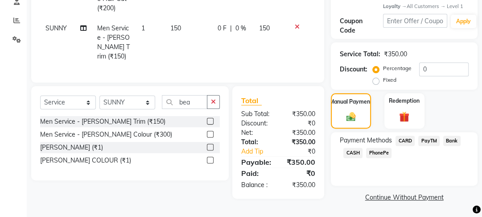
click at [430, 141] on span "PayTM" at bounding box center [429, 141] width 21 height 10
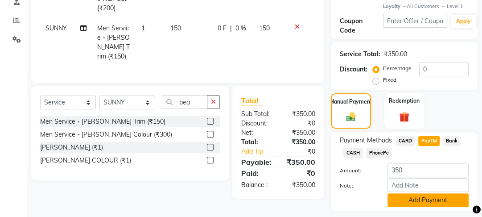
click at [415, 198] on button "Add Payment" at bounding box center [428, 200] width 81 height 14
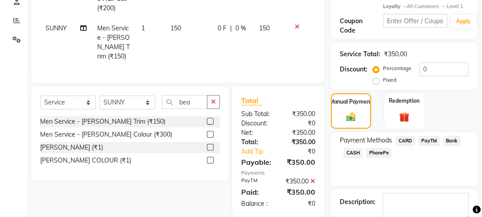
scroll to position [268, 0]
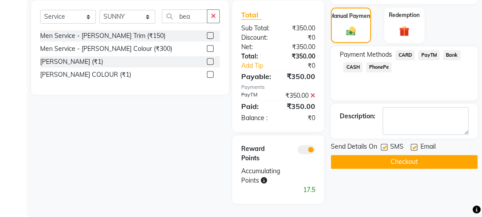
click at [415, 144] on label at bounding box center [414, 147] width 7 height 7
click at [415, 145] on input "checkbox" at bounding box center [414, 148] width 6 height 6
click at [384, 144] on label at bounding box center [384, 147] width 7 height 7
click at [384, 145] on input "checkbox" at bounding box center [384, 148] width 6 height 6
click at [385, 155] on button "Checkout" at bounding box center [404, 162] width 147 height 14
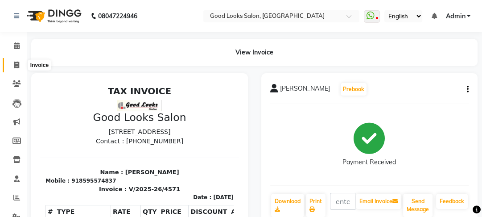
click at [9, 67] on span at bounding box center [17, 65] width 16 height 10
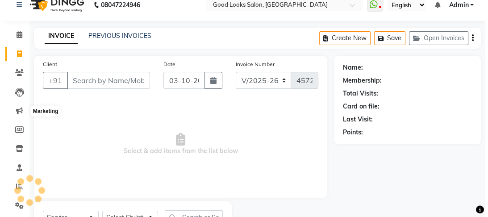
scroll to position [52, 0]
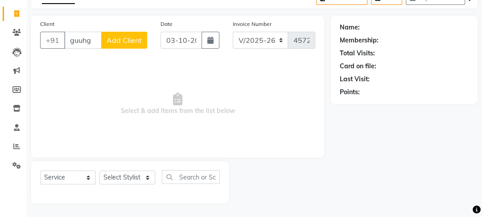
click at [145, 43] on button "Add Client" at bounding box center [124, 40] width 46 height 17
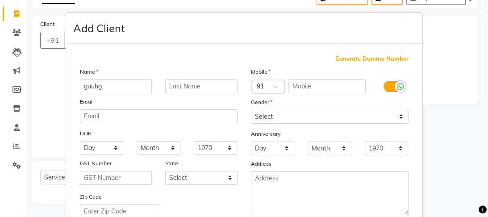
click at [353, 62] on span "Generate Dummy Number" at bounding box center [371, 58] width 73 height 9
click at [333, 125] on div "Mobile Country Code × 91 1174800001161 Gender Select [DEMOGRAPHIC_DATA] [DEMOGR…" at bounding box center [329, 157] width 171 height 181
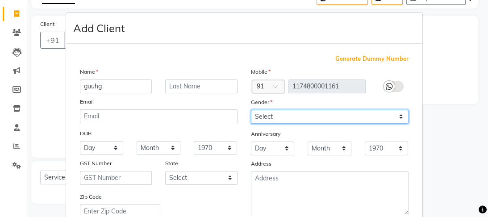
click at [333, 121] on select "Select [DEMOGRAPHIC_DATA] [DEMOGRAPHIC_DATA] Other Prefer Not To Say" at bounding box center [330, 117] width 158 height 14
click at [251, 110] on select "Select [DEMOGRAPHIC_DATA] [DEMOGRAPHIC_DATA] Other Prefer Not To Say" at bounding box center [330, 117] width 158 height 14
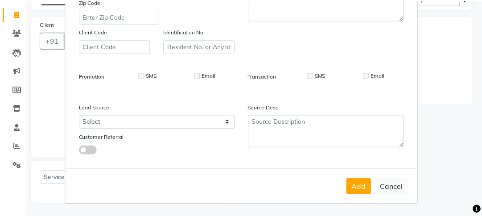
scroll to position [199, 0]
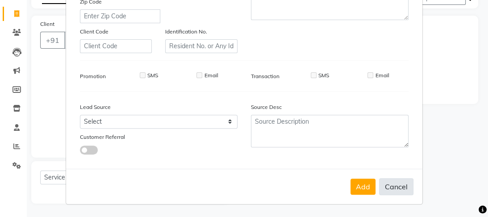
click at [386, 187] on button "Cancel" at bounding box center [396, 186] width 34 height 17
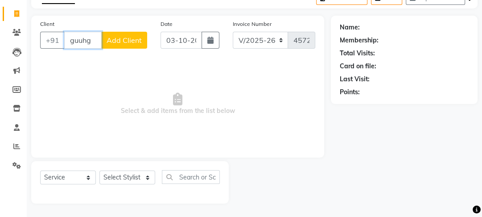
click at [84, 39] on input "guuhg" at bounding box center [82, 40] width 37 height 17
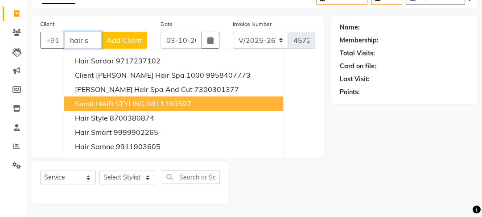
click at [179, 102] on ngb-highlight "9811393597" at bounding box center [169, 103] width 45 height 9
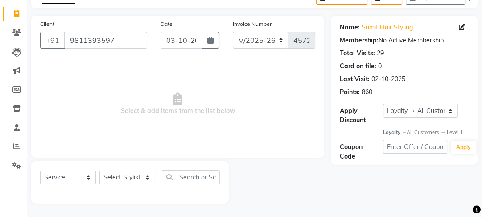
click at [127, 186] on div "Select Service Product Membership Package Voucher Prepaid Gift Card Select Styl…" at bounding box center [130, 180] width 180 height 21
click at [130, 179] on select "Select Stylist [PERSON_NAME] Manager [PERSON_NAME] Pooja [PERSON_NAME] Raman 2 …" at bounding box center [128, 177] width 56 height 14
click at [100, 170] on select "Select Stylist [PERSON_NAME] Manager [PERSON_NAME] Pooja [PERSON_NAME] Raman 2 …" at bounding box center [128, 177] width 56 height 14
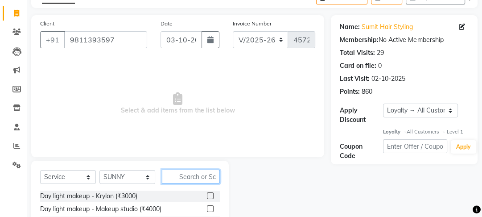
drag, startPoint x: 181, startPoint y: 171, endPoint x: 187, endPoint y: 174, distance: 6.6
click at [182, 172] on input "text" at bounding box center [191, 177] width 58 height 14
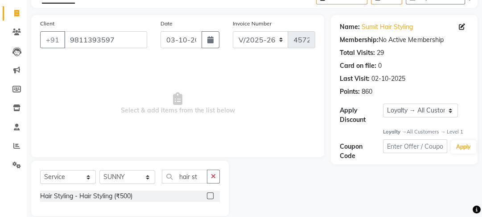
click at [212, 195] on label at bounding box center [210, 195] width 7 height 7
click at [212, 195] on input "checkbox" at bounding box center [210, 196] width 6 height 6
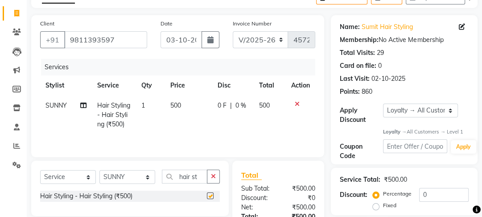
click at [207, 126] on td "500" at bounding box center [188, 114] width 47 height 39
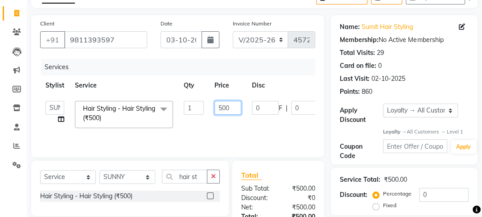
drag, startPoint x: 220, startPoint y: 110, endPoint x: 191, endPoint y: 108, distance: 28.7
click at [191, 108] on tr "[PERSON_NAME] Manager [PERSON_NAME] [PERSON_NAME] Raman 2 Reception Sameer SUNN…" at bounding box center [212, 114] width 344 height 38
drag, startPoint x: 221, startPoint y: 107, endPoint x: 182, endPoint y: 107, distance: 39.7
click at [182, 107] on tr "[PERSON_NAME] Manager [PERSON_NAME] [PERSON_NAME] Raman 2 Reception Sameer SUNN…" at bounding box center [212, 114] width 344 height 38
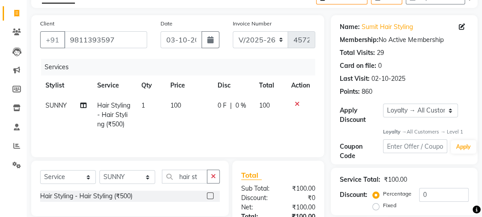
drag, startPoint x: 179, startPoint y: 111, endPoint x: 214, endPoint y: 115, distance: 36.0
click at [179, 111] on tr "SUNNY Hair Styling - Hair Styling (₹500) 1 100 0 F | 0 % 100" at bounding box center [177, 114] width 275 height 39
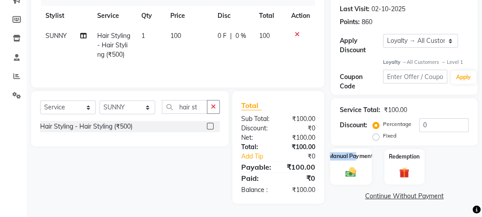
click at [358, 163] on div "Manual Payment" at bounding box center [352, 167] width 42 height 37
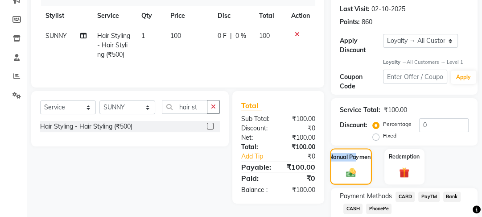
scroll to position [177, 0]
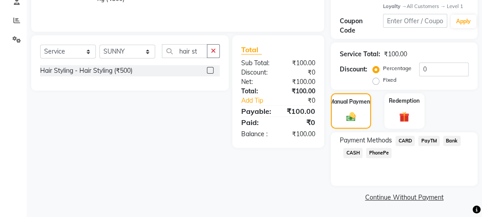
click at [357, 154] on span "CASH" at bounding box center [353, 153] width 19 height 10
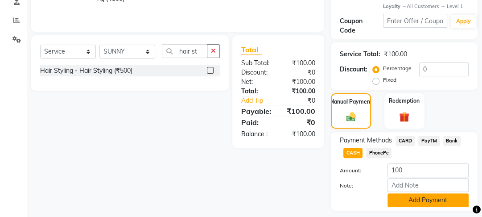
click at [414, 202] on button "Add Payment" at bounding box center [428, 200] width 81 height 14
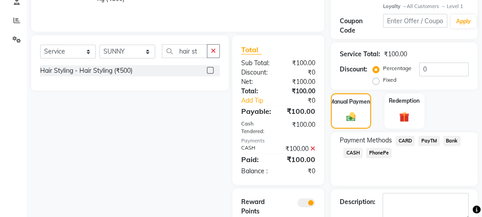
scroll to position [231, 0]
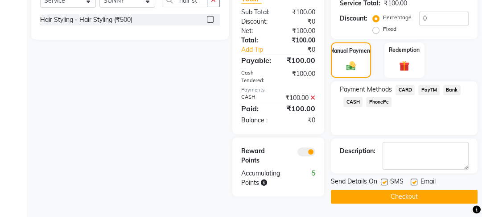
click at [412, 179] on label at bounding box center [414, 182] width 7 height 7
click at [412, 179] on input "checkbox" at bounding box center [414, 182] width 6 height 6
drag, startPoint x: 382, startPoint y: 179, endPoint x: 385, endPoint y: 191, distance: 12.3
click at [382, 179] on label at bounding box center [384, 182] width 7 height 7
click at [382, 179] on input "checkbox" at bounding box center [384, 182] width 6 height 6
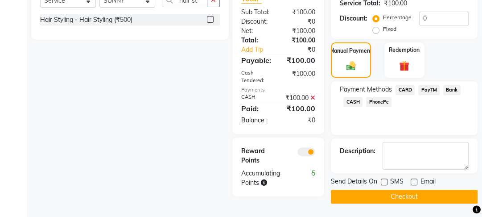
click at [385, 193] on button "Checkout" at bounding box center [404, 197] width 147 height 14
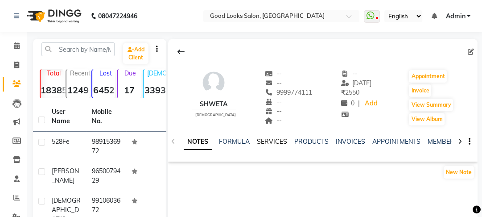
click at [268, 137] on link "SERVICES" at bounding box center [272, 141] width 30 height 8
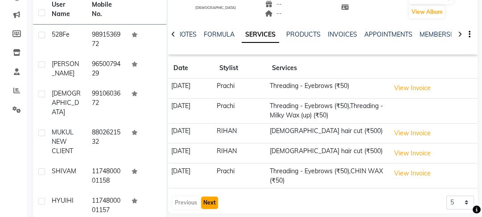
click at [212, 209] on button "Next" at bounding box center [209, 202] width 17 height 12
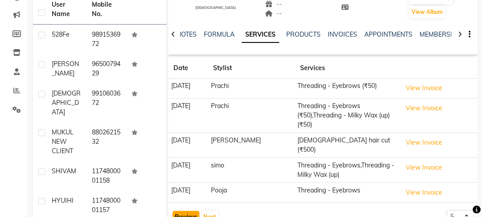
click at [187, 211] on button "Previous" at bounding box center [186, 217] width 27 height 12
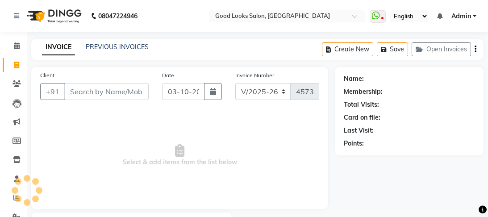
select select "4230"
select select "service"
click at [457, 15] on span "Admin" at bounding box center [456, 16] width 20 height 9
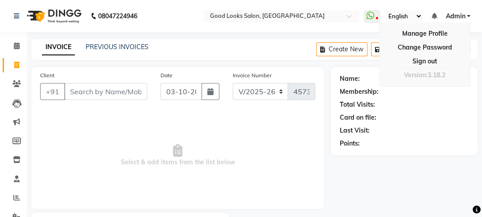
click at [175, 50] on div "INVOICE PREVIOUS INVOICES Create New Save Open Invoices" at bounding box center [254, 49] width 447 height 21
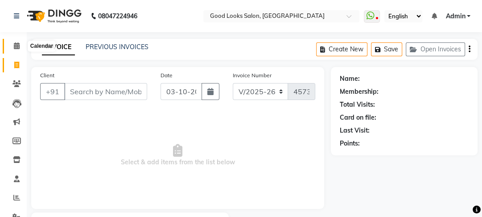
click at [16, 45] on icon at bounding box center [17, 45] width 6 height 7
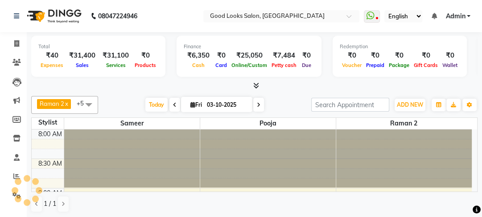
scroll to position [31, 0]
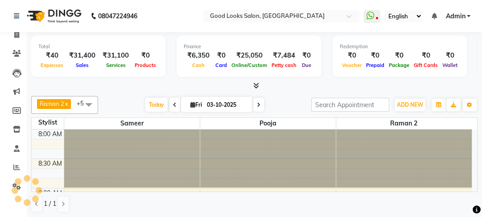
click at [17, 187] on div at bounding box center [26, 190] width 27 height 27
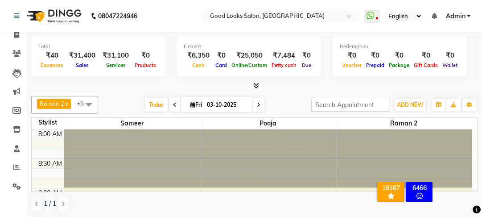
click at [16, 186] on div at bounding box center [26, 190] width 27 height 27
click at [16, 186] on icon at bounding box center [16, 186] width 8 height 7
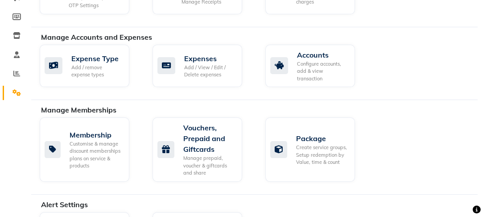
scroll to position [107, 0]
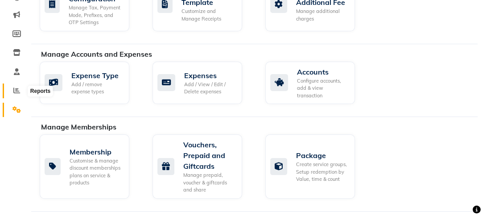
click at [14, 88] on icon at bounding box center [16, 90] width 7 height 7
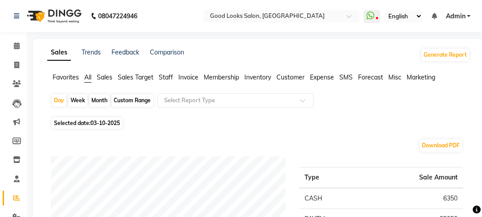
click at [129, 100] on div "Custom Range" at bounding box center [133, 100] width 42 height 12
select select "10"
select select "2025"
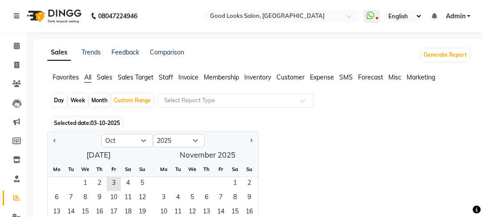
click at [102, 100] on div "Month" at bounding box center [99, 100] width 21 height 12
select select "10"
select select "2025"
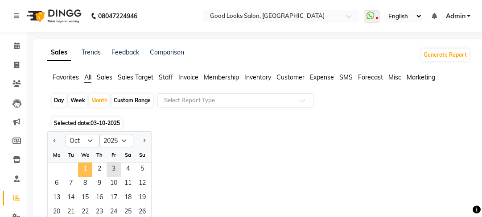
click at [89, 166] on span "1" at bounding box center [85, 169] width 14 height 14
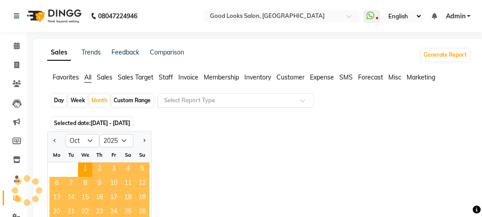
click at [238, 98] on input "text" at bounding box center [226, 100] width 129 height 9
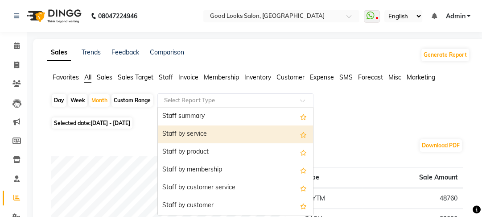
scroll to position [428, 0]
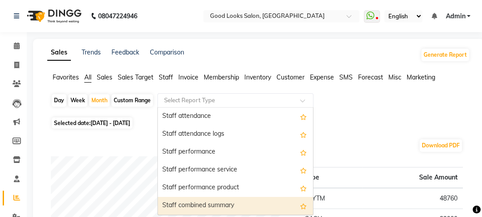
click at [211, 202] on div "Staff combined summary" at bounding box center [235, 206] width 155 height 18
select select "filtered_report"
select select "pdf"
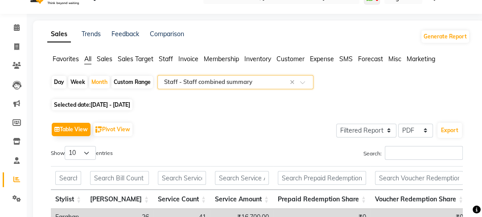
scroll to position [0, 0]
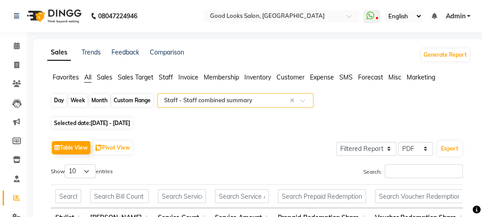
click at [102, 98] on div "Month" at bounding box center [99, 100] width 21 height 12
select select "10"
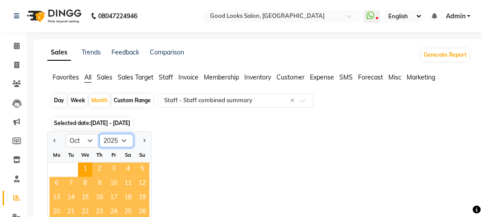
click at [120, 140] on select "2015 2016 2017 2018 2019 2020 2021 2022 2023 2024 2025 2026 2027 2028 2029 2030…" at bounding box center [117, 140] width 34 height 13
select select "2024"
click at [100, 134] on select "2015 2016 2017 2018 2019 2020 2021 2022 2023 2024 2025 2026 2027 2028 2029 2030…" at bounding box center [117, 140] width 34 height 13
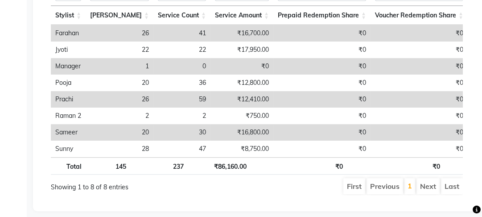
scroll to position [107, 0]
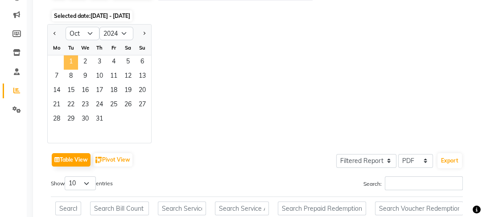
click at [71, 61] on span "1" at bounding box center [71, 62] width 14 height 14
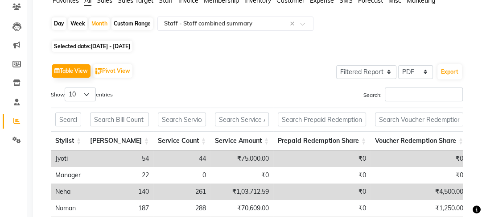
scroll to position [38, 0]
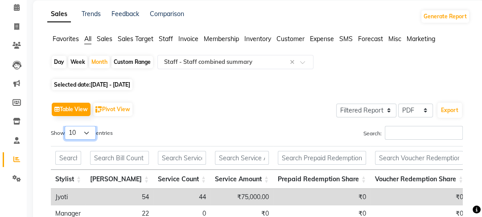
click at [89, 129] on select "10 25 50 100" at bounding box center [80, 133] width 31 height 14
select select "100"
click at [66, 126] on select "10 25 50 100" at bounding box center [80, 133] width 31 height 14
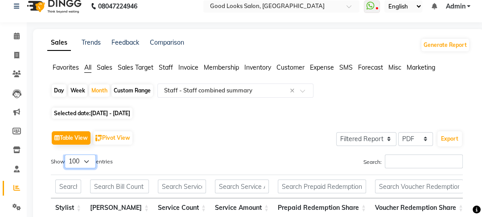
scroll to position [0, 0]
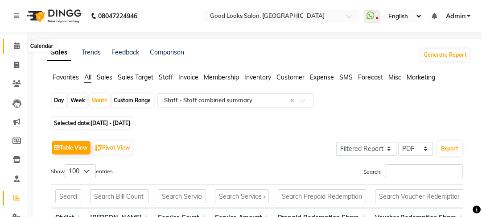
click at [18, 49] on icon at bounding box center [17, 45] width 6 height 7
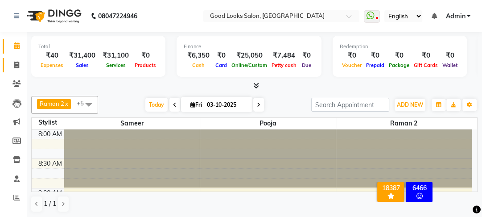
click at [6, 66] on link "Invoice" at bounding box center [13, 65] width 21 height 15
select select "service"
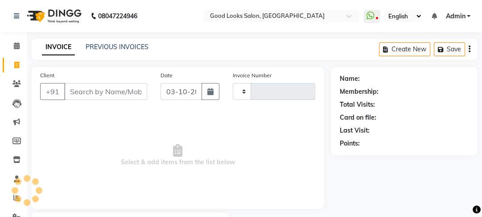
type input "4573"
select select "4230"
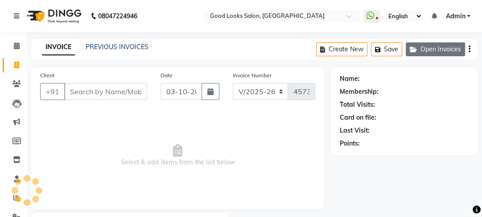
click at [432, 52] on button "Open Invoices" at bounding box center [435, 49] width 59 height 14
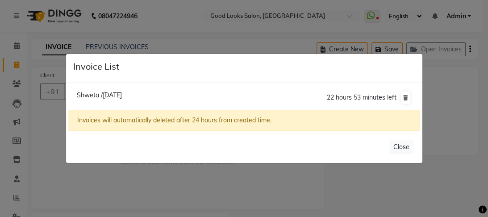
drag, startPoint x: 158, startPoint y: 91, endPoint x: 152, endPoint y: 91, distance: 5.8
click at [158, 91] on li "Shweta /03 October 2025 22 hours 53 minutes left" at bounding box center [244, 97] width 352 height 25
click at [152, 91] on li "Shweta /03 October 2025 22 hours 53 minutes left" at bounding box center [244, 97] width 352 height 25
click at [122, 92] on span "Shweta /03 October 2025" at bounding box center [99, 95] width 45 height 8
type input "9999774111"
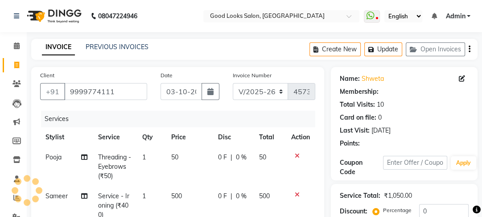
select select "1: Object"
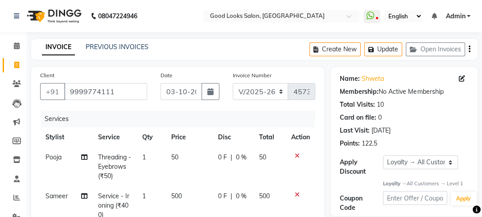
scroll to position [107, 0]
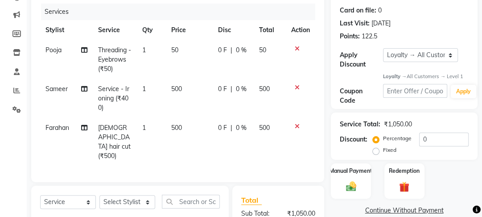
click at [180, 138] on td "500" at bounding box center [189, 142] width 47 height 48
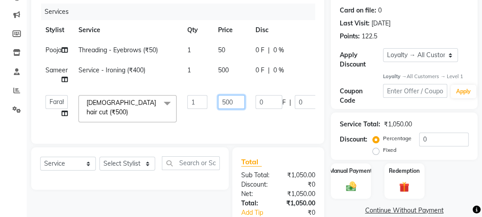
drag, startPoint x: 226, startPoint y: 112, endPoint x: 208, endPoint y: 112, distance: 17.9
click at [208, 112] on tr "Farahan Jyoti Manager Nihal Pooja Prachi Raman Raman 2 Reception Sameer SUNNY y…" at bounding box center [214, 109] width 348 height 38
type input "400"
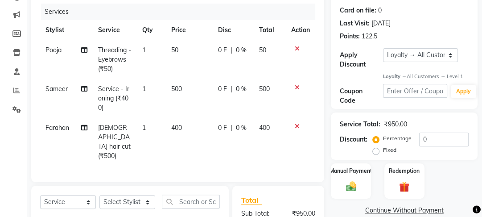
click at [205, 123] on tr "Farahan Female hair cut (₹500) 1 400 0 F | 0 % 400" at bounding box center [177, 142] width 275 height 48
click at [197, 83] on td "500" at bounding box center [189, 98] width 47 height 39
select select "22726"
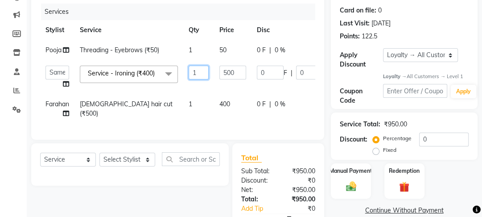
drag, startPoint x: 198, startPoint y: 75, endPoint x: 162, endPoint y: 75, distance: 36.1
click at [162, 75] on tr "Farahan Jyoti Manager Nihal Pooja Prachi Raman Raman 2 Reception Sameer SUNNY y…" at bounding box center [214, 77] width 349 height 34
type input "2"
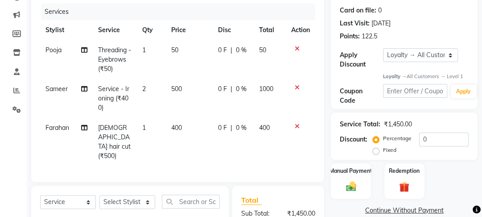
drag, startPoint x: 168, startPoint y: 80, endPoint x: 173, endPoint y: 90, distance: 11.4
click at [189, 125] on td "400" at bounding box center [189, 142] width 47 height 48
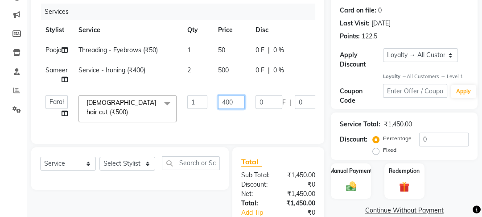
drag, startPoint x: 227, startPoint y: 113, endPoint x: 211, endPoint y: 110, distance: 16.7
click at [211, 110] on tr "Farahan Jyoti Manager Nihal Pooja Prachi Raman Raman 2 Reception Sameer SUNNY y…" at bounding box center [214, 109] width 348 height 38
type input "500"
click at [202, 128] on tr "Farahan Jyoti Manager Nihal Pooja Prachi Raman Raman 2 Reception Sameer SUNNY y…" at bounding box center [214, 109] width 348 height 38
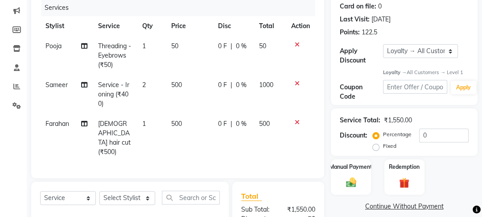
scroll to position [102, 0]
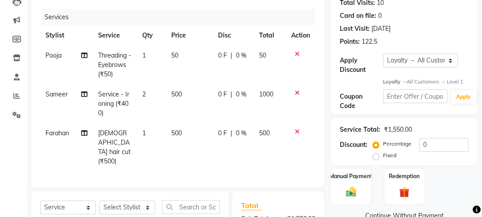
click at [258, 104] on td "1000" at bounding box center [270, 103] width 32 height 39
select select "22726"
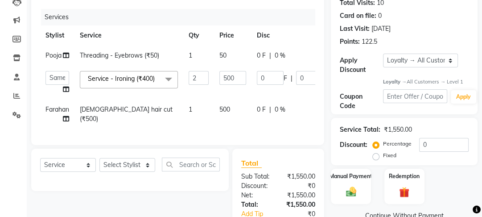
click at [221, 107] on span "500" at bounding box center [225, 109] width 11 height 8
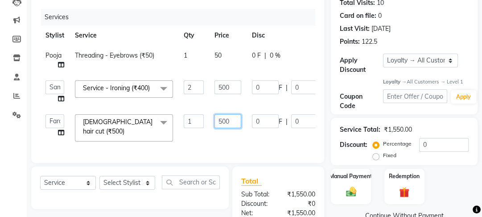
drag, startPoint x: 223, startPoint y: 118, endPoint x: 194, endPoint y: 118, distance: 28.6
click at [194, 118] on tr "Farahan Jyoti Manager Nihal Pooja Prachi Raman Raman 2 Reception Sameer SUNNY y…" at bounding box center [212, 128] width 344 height 38
type input "400"
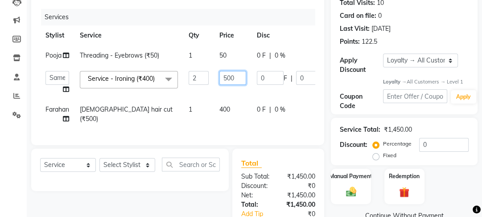
drag, startPoint x: 225, startPoint y: 86, endPoint x: 197, endPoint y: 86, distance: 27.7
click at [197, 86] on tr "Farahan Jyoti Manager Nihal Pooja Prachi Raman Raman 2 Reception Sameer SUNNY y…" at bounding box center [214, 83] width 349 height 34
drag, startPoint x: 232, startPoint y: 79, endPoint x: 207, endPoint y: 77, distance: 24.6
click at [207, 77] on tr "Farahan Jyoti Manager Nihal Pooja Prachi Raman Raman 2 Reception Sameer SUNNY y…" at bounding box center [214, 83] width 349 height 34
type input "450"
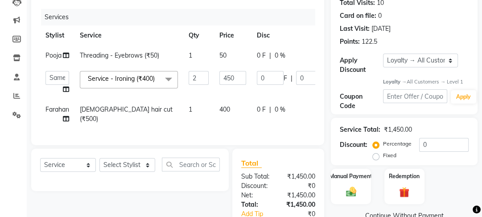
click at [216, 92] on tr "Farahan Jyoti Manager Nihal Pooja Prachi Raman Raman 2 Reception Sameer SUNNY y…" at bounding box center [214, 83] width 349 height 34
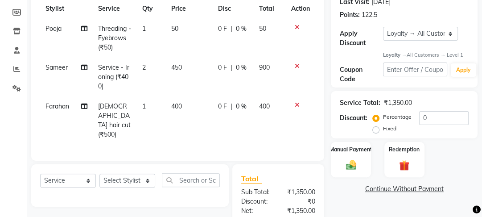
scroll to position [209, 0]
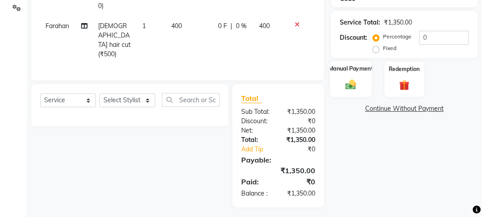
click at [361, 94] on div "Manual Payment" at bounding box center [352, 79] width 42 height 37
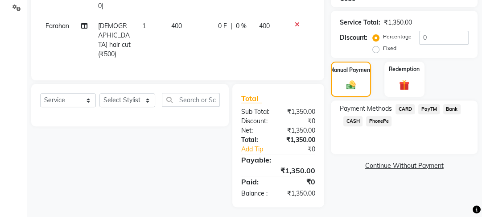
click at [426, 118] on div "Payment Methods CARD PayTM Bank CASH PhonePe" at bounding box center [404, 116] width 129 height 24
click at [428, 109] on span "PayTM" at bounding box center [429, 109] width 21 height 10
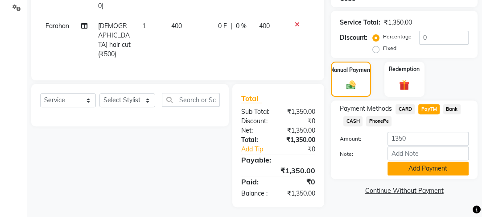
click at [411, 170] on button "Add Payment" at bounding box center [428, 169] width 81 height 14
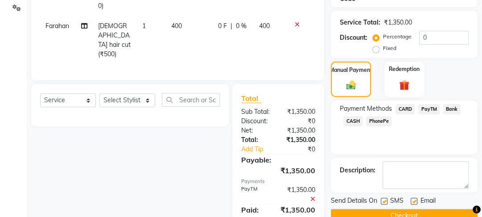
click at [415, 200] on label at bounding box center [414, 201] width 7 height 7
click at [415, 200] on input "checkbox" at bounding box center [414, 202] width 6 height 6
checkbox input "false"
click at [381, 202] on label at bounding box center [384, 201] width 7 height 7
click at [381, 202] on input "checkbox" at bounding box center [384, 202] width 6 height 6
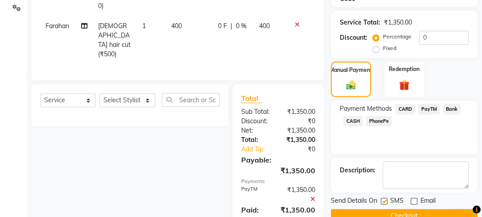
checkbox input "false"
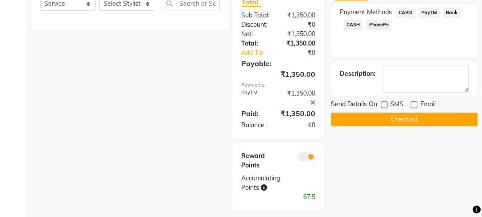
scroll to position [309, 0]
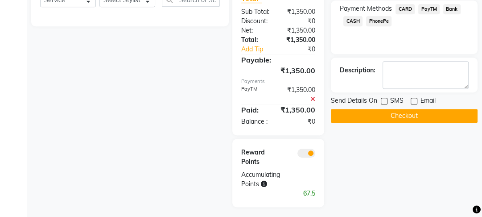
click at [388, 114] on button "Checkout" at bounding box center [404, 116] width 147 height 14
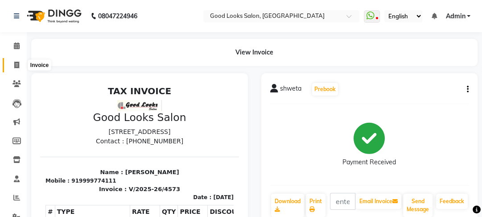
click at [23, 64] on span at bounding box center [17, 65] width 16 height 10
select select "service"
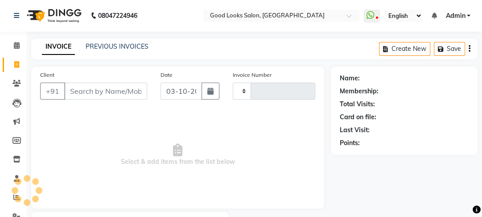
type input "4574"
select select "4230"
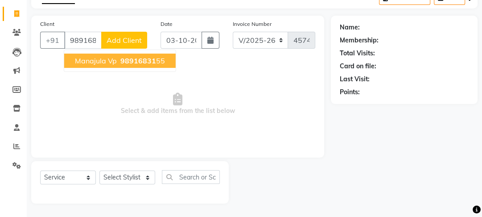
click at [143, 58] on span "98916831" at bounding box center [138, 60] width 36 height 9
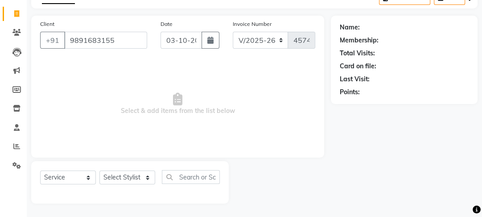
type input "9891683155"
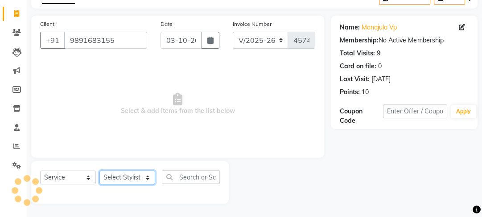
click at [123, 174] on select "Select Stylist [PERSON_NAME] Manager [PERSON_NAME] Pooja [PERSON_NAME] Raman 2 …" at bounding box center [128, 177] width 56 height 14
select select "79136"
click at [100, 170] on select "Select Stylist [PERSON_NAME] Manager [PERSON_NAME] Pooja [PERSON_NAME] Raman 2 …" at bounding box center [128, 177] width 56 height 14
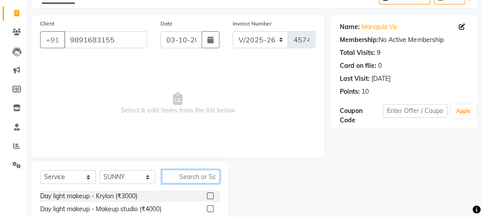
click at [186, 181] on input "text" at bounding box center [191, 177] width 58 height 14
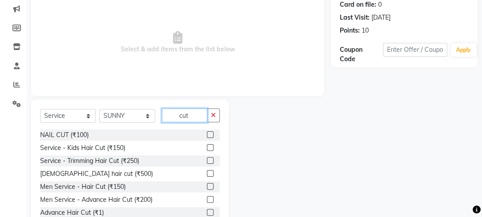
scroll to position [141, 0]
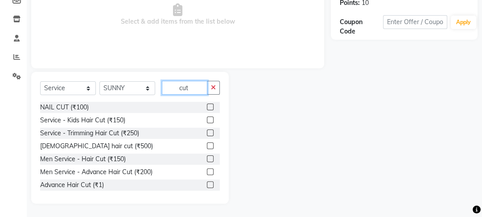
type input "cut"
click at [207, 170] on label at bounding box center [210, 171] width 7 height 7
click at [207, 170] on input "checkbox" at bounding box center [210, 172] width 6 height 6
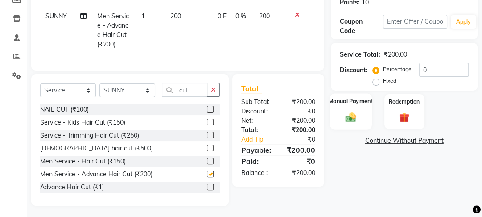
checkbox input "false"
click at [349, 113] on img at bounding box center [351, 117] width 17 height 12
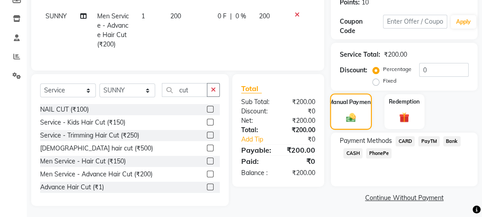
scroll to position [149, 0]
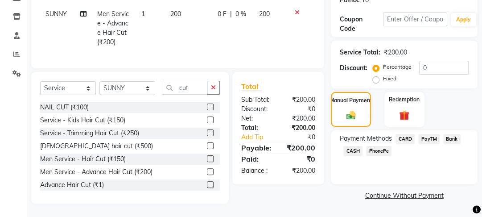
click at [348, 146] on span "CASH" at bounding box center [353, 151] width 19 height 10
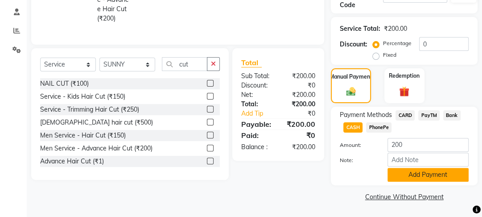
click at [430, 172] on button "Add Payment" at bounding box center [428, 175] width 81 height 14
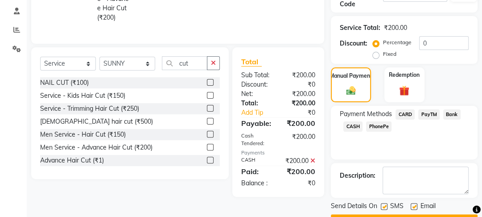
scroll to position [191, 0]
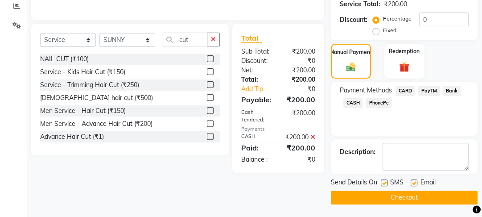
click at [411, 181] on label at bounding box center [414, 182] width 7 height 7
click at [411, 181] on input "checkbox" at bounding box center [414, 183] width 6 height 6
checkbox input "false"
click at [386, 181] on label at bounding box center [384, 182] width 7 height 7
click at [386, 181] on input "checkbox" at bounding box center [384, 183] width 6 height 6
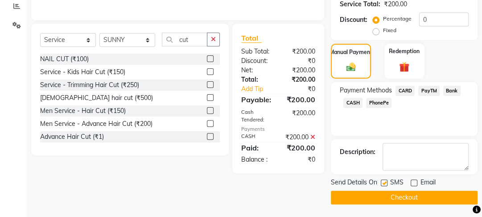
checkbox input "false"
click at [381, 193] on button "Checkout" at bounding box center [404, 198] width 147 height 14
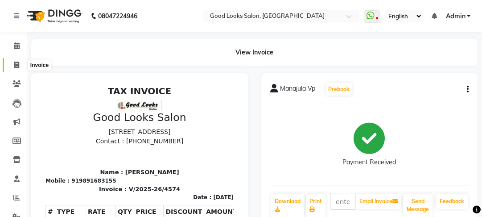
click at [11, 66] on span at bounding box center [17, 65] width 16 height 10
select select "service"
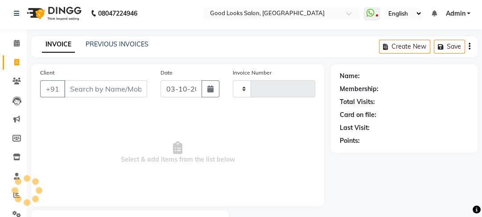
type input "4575"
select select "4230"
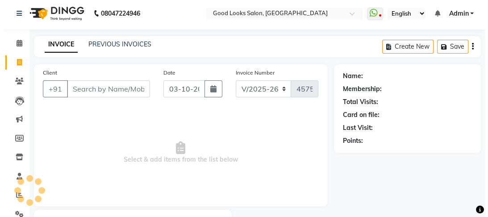
scroll to position [52, 0]
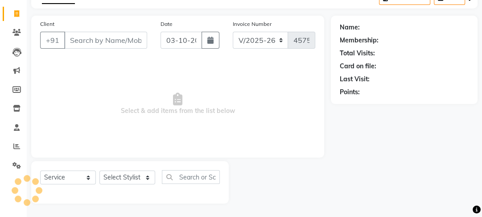
click at [89, 41] on input "Client" at bounding box center [105, 40] width 83 height 17
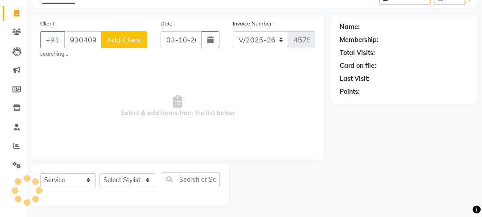
type input "9304095205"
click at [116, 40] on span "Add Client" at bounding box center [124, 39] width 35 height 9
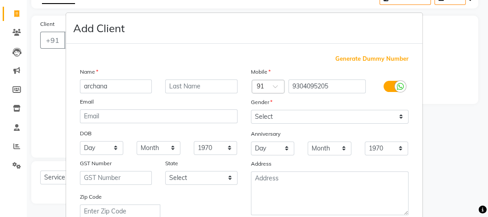
type input "archana"
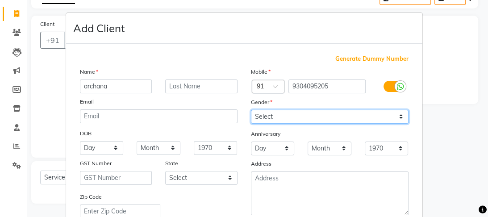
click at [315, 118] on select "Select [DEMOGRAPHIC_DATA] [DEMOGRAPHIC_DATA] Other Prefer Not To Say" at bounding box center [330, 117] width 158 height 14
select select "[DEMOGRAPHIC_DATA]"
click at [251, 110] on select "Select [DEMOGRAPHIC_DATA] [DEMOGRAPHIC_DATA] Other Prefer Not To Say" at bounding box center [330, 117] width 158 height 14
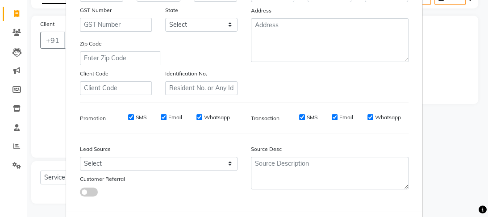
scroll to position [199, 0]
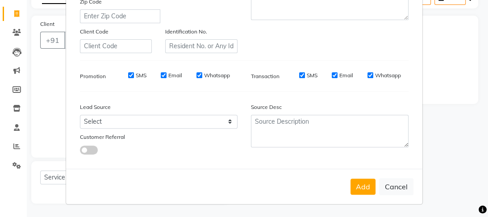
drag, startPoint x: 390, startPoint y: 195, endPoint x: 364, endPoint y: 193, distance: 25.6
click at [389, 195] on div "Add Cancel" at bounding box center [244, 186] width 356 height 35
click at [356, 188] on button "Add" at bounding box center [362, 187] width 25 height 16
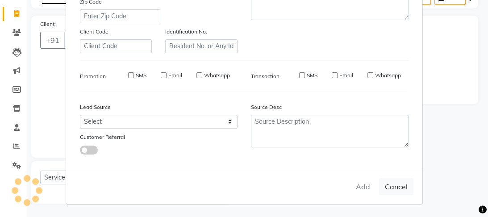
select select
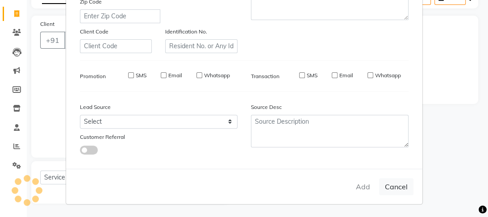
select select
checkbox input "false"
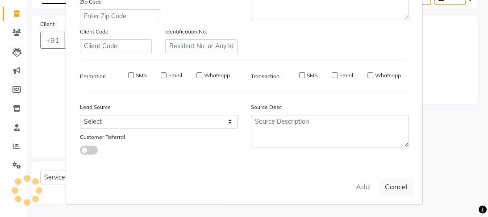
checkbox input "false"
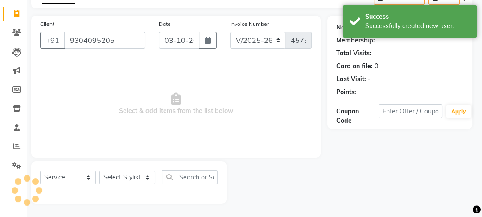
select select "1: Object"
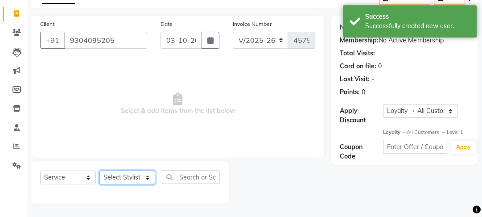
click at [120, 179] on select "Select Stylist [PERSON_NAME] Manager [PERSON_NAME] Pooja [PERSON_NAME] Raman 2 …" at bounding box center [128, 177] width 56 height 14
select select "70835"
click at [100, 170] on select "Select Stylist [PERSON_NAME] Manager [PERSON_NAME] Pooja [PERSON_NAME] Raman 2 …" at bounding box center [128, 177] width 56 height 14
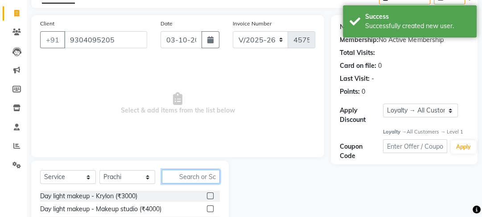
click at [184, 179] on input "text" at bounding box center [191, 177] width 58 height 14
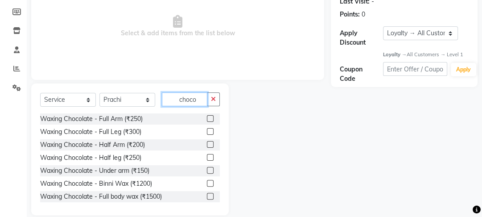
scroll to position [141, 0]
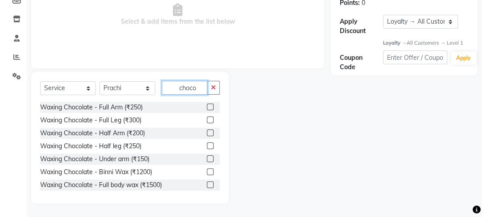
type input "choco"
click at [207, 99] on div "Select Service Product Membership Package Voucher Prepaid Gift Card Select Styl…" at bounding box center [130, 91] width 180 height 21
click at [209, 107] on div at bounding box center [213, 107] width 13 height 11
click at [207, 106] on label at bounding box center [210, 107] width 7 height 7
click at [207, 106] on input "checkbox" at bounding box center [210, 107] width 6 height 6
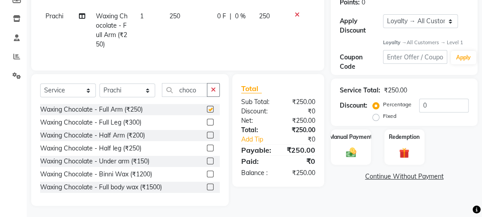
checkbox input "false"
click at [207, 125] on label at bounding box center [210, 122] width 7 height 7
click at [207, 125] on input "checkbox" at bounding box center [210, 123] width 6 height 6
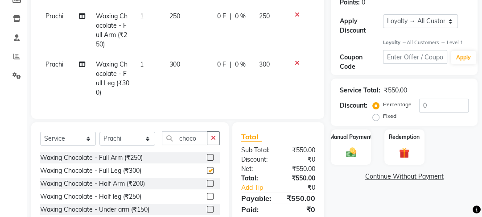
checkbox input "false"
click at [112, 143] on select "Select Stylist [PERSON_NAME] Manager [PERSON_NAME] Pooja [PERSON_NAME] Raman 2 …" at bounding box center [128, 139] width 56 height 14
click at [100, 137] on select "Select Stylist [PERSON_NAME] Manager [PERSON_NAME] Pooja [PERSON_NAME] Raman 2 …" at bounding box center [128, 139] width 56 height 14
click at [213, 141] on icon "button" at bounding box center [213, 138] width 5 height 6
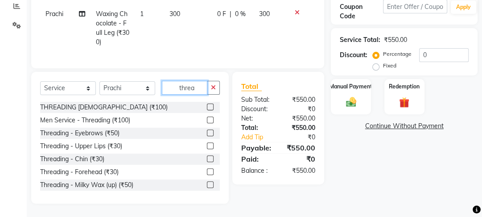
scroll to position [197, 0]
type input "threa"
click at [207, 136] on div at bounding box center [210, 133] width 6 height 9
click at [207, 132] on label at bounding box center [210, 132] width 7 height 7
click at [207, 132] on input "checkbox" at bounding box center [210, 133] width 6 height 6
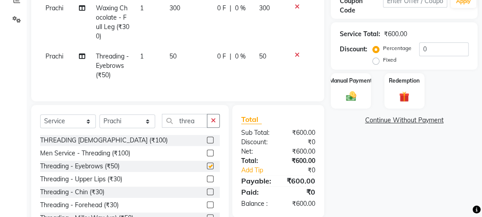
checkbox input "false"
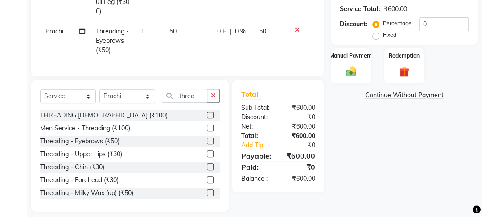
scroll to position [236, 0]
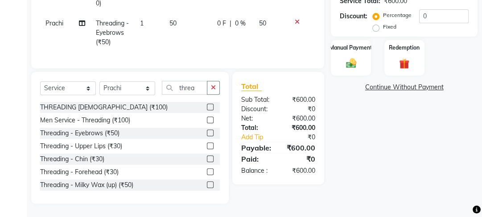
drag, startPoint x: 207, startPoint y: 184, endPoint x: 307, endPoint y: 149, distance: 106.4
click at [207, 184] on label at bounding box center [210, 184] width 7 height 7
click at [207, 184] on input "checkbox" at bounding box center [210, 185] width 6 height 6
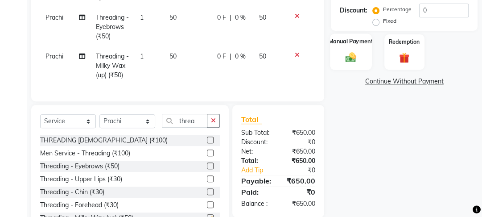
checkbox input "false"
drag, startPoint x: 358, startPoint y: 56, endPoint x: 369, endPoint y: 64, distance: 13.0
click at [358, 56] on img at bounding box center [351, 57] width 17 height 12
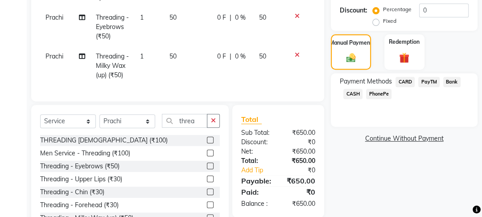
click at [428, 82] on span "PayTM" at bounding box center [429, 82] width 21 height 10
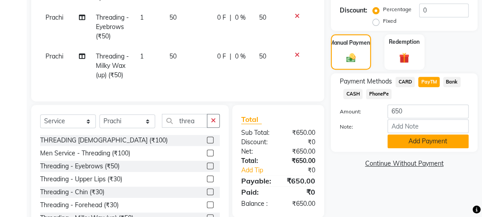
click at [434, 137] on button "Add Payment" at bounding box center [428, 141] width 81 height 14
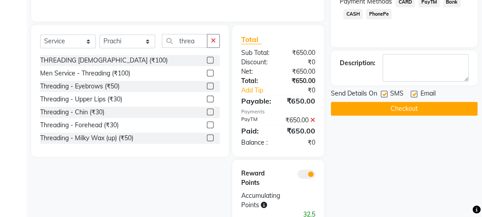
scroll to position [355, 0]
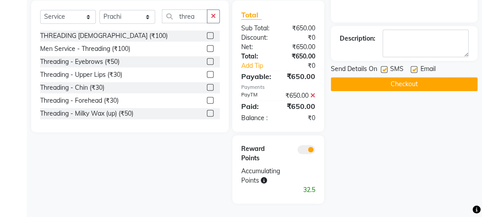
click at [413, 66] on label at bounding box center [414, 69] width 7 height 7
click at [413, 67] on input "checkbox" at bounding box center [414, 70] width 6 height 6
checkbox input "false"
click at [380, 64] on div "Send Details On SMS Email" at bounding box center [404, 69] width 147 height 11
click at [386, 66] on label at bounding box center [384, 69] width 7 height 7
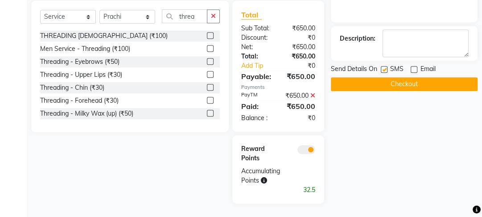
click at [386, 67] on input "checkbox" at bounding box center [384, 70] width 6 height 6
checkbox input "false"
click at [381, 77] on button "Checkout" at bounding box center [404, 84] width 147 height 14
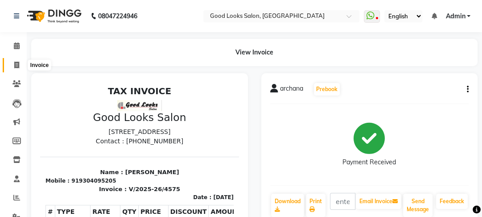
click at [10, 69] on span at bounding box center [17, 65] width 16 height 10
select select "4230"
select select "service"
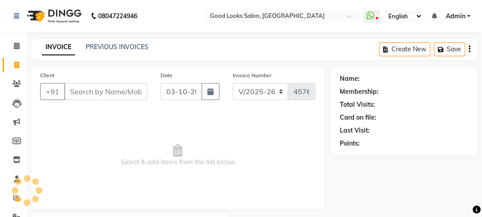
scroll to position [52, 0]
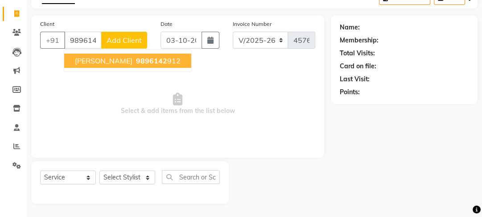
click at [136, 64] on span "9896142" at bounding box center [151, 60] width 31 height 9
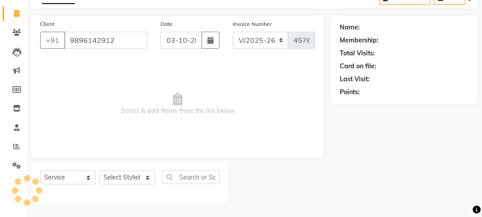
type input "9896142912"
drag, startPoint x: 120, startPoint y: 185, endPoint x: 121, endPoint y: 180, distance: 5.5
click at [120, 185] on div "Select Service Product Membership Package Voucher Prepaid Gift Card Select Styl…" at bounding box center [130, 180] width 180 height 21
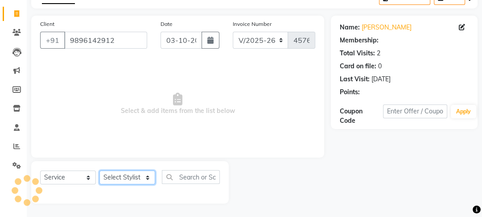
click at [121, 179] on select "Select Stylist [PERSON_NAME] Manager [PERSON_NAME] Pooja [PERSON_NAME] Raman 2 …" at bounding box center [128, 177] width 56 height 14
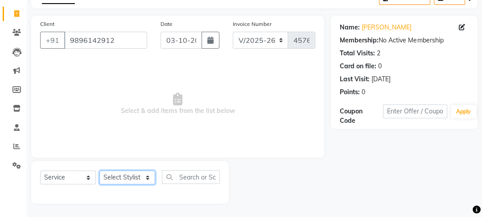
select select "43944"
click at [100, 170] on select "Select Stylist [PERSON_NAME] Manager [PERSON_NAME] Pooja [PERSON_NAME] Raman 2 …" at bounding box center [128, 177] width 56 height 14
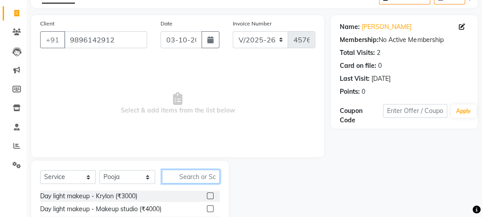
click at [196, 171] on input "text" at bounding box center [191, 177] width 58 height 14
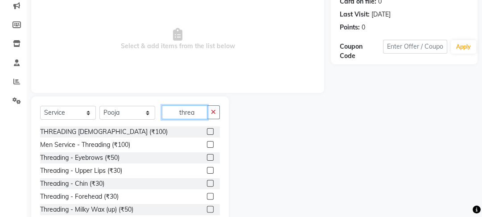
scroll to position [141, 0]
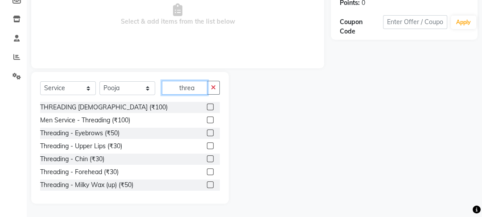
type input "threa"
click at [207, 131] on label at bounding box center [210, 132] width 7 height 7
click at [207, 131] on input "checkbox" at bounding box center [210, 133] width 6 height 6
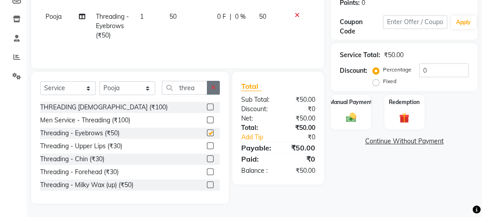
checkbox input "false"
click at [212, 90] on icon "button" at bounding box center [213, 87] width 5 height 6
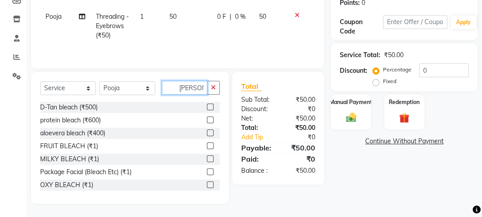
scroll to position [118, 0]
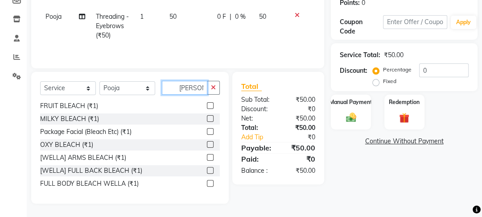
type input "blea"
drag, startPoint x: 207, startPoint y: 144, endPoint x: 201, endPoint y: 84, distance: 60.5
click at [207, 141] on label at bounding box center [210, 144] width 7 height 7
click at [207, 142] on input "checkbox" at bounding box center [210, 145] width 6 height 6
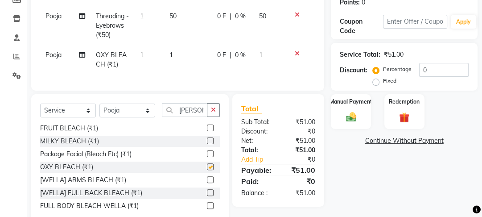
click at [207, 63] on td "1" at bounding box center [188, 59] width 48 height 29
checkbox input "false"
select select "43944"
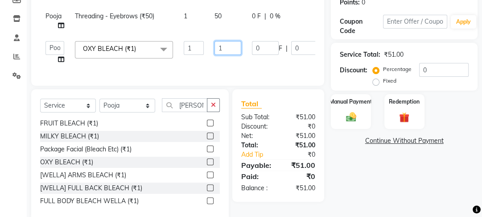
drag, startPoint x: 223, startPoint y: 46, endPoint x: 205, endPoint y: 50, distance: 18.6
click at [205, 50] on tr "Farahan Jyoti Manager Nihal Pooja Prachi Raman Raman 2 Reception Sameer SUNNY y…" at bounding box center [212, 53] width 344 height 34
type input "0"
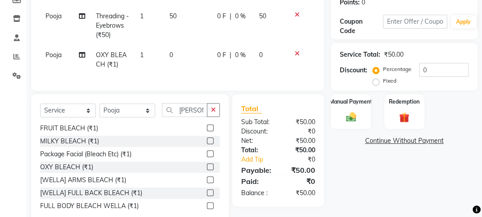
click at [206, 61] on tr "Pooja OXY BLEACH (₹1) 1 0 0 F | 0 % 0" at bounding box center [177, 59] width 275 height 29
drag, startPoint x: 219, startPoint y: 107, endPoint x: 213, endPoint y: 114, distance: 9.2
click at [216, 112] on div "Select Service Product Membership Package Voucher Prepaid Gift Card Select Styl…" at bounding box center [130, 160] width 198 height 132
click at [213, 113] on icon "button" at bounding box center [213, 110] width 5 height 6
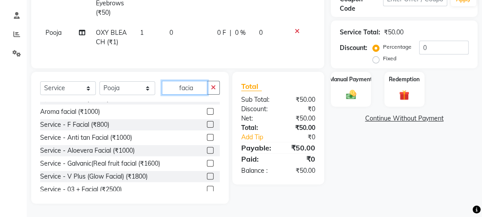
scroll to position [114, 0]
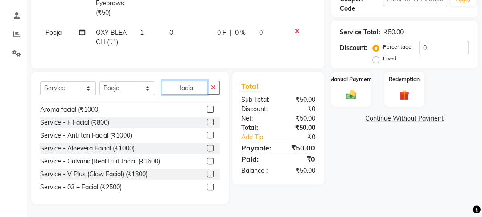
type input "facia"
click at [207, 160] on label at bounding box center [210, 161] width 7 height 7
click at [207, 160] on input "checkbox" at bounding box center [210, 161] width 6 height 6
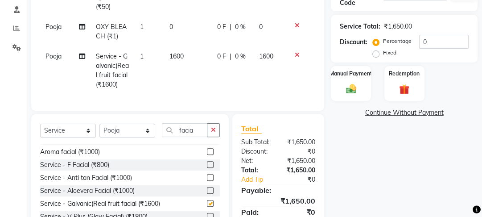
click at [187, 54] on td "1600" at bounding box center [188, 70] width 48 height 48
checkbox input "false"
select select "43944"
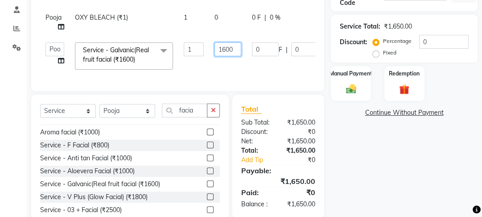
drag, startPoint x: 229, startPoint y: 49, endPoint x: 220, endPoint y: 57, distance: 12.7
click at [226, 49] on input "1600" at bounding box center [228, 49] width 27 height 14
type input "1000"
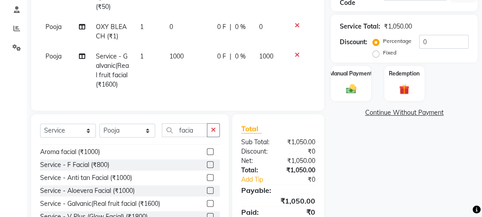
click at [256, 71] on tr "Pooja Service - Galvanic(Real fruit facial (₹1600) 1 1000 0 F | 0 % 1000" at bounding box center [177, 70] width 275 height 48
click at [354, 79] on div "Manual Payment" at bounding box center [352, 83] width 42 height 37
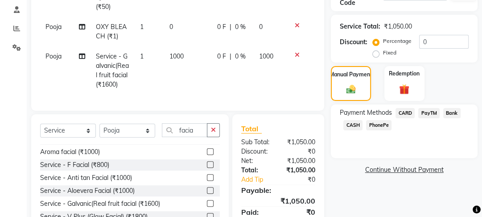
click at [430, 112] on span "PayTM" at bounding box center [429, 113] width 21 height 10
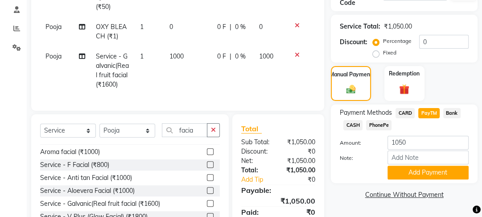
scroll to position [217, 0]
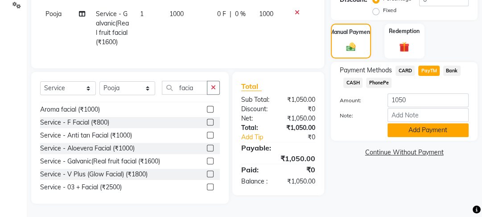
click at [423, 123] on button "Add Payment" at bounding box center [428, 130] width 81 height 14
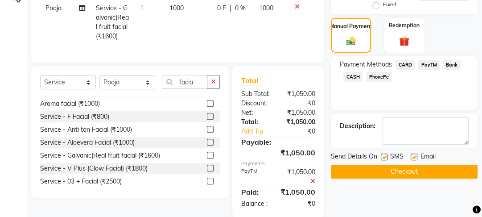
click at [413, 156] on label at bounding box center [414, 157] width 7 height 7
click at [413, 156] on input "checkbox" at bounding box center [414, 157] width 6 height 6
checkbox input "false"
click at [386, 154] on label at bounding box center [384, 157] width 7 height 7
click at [386, 154] on input "checkbox" at bounding box center [384, 157] width 6 height 6
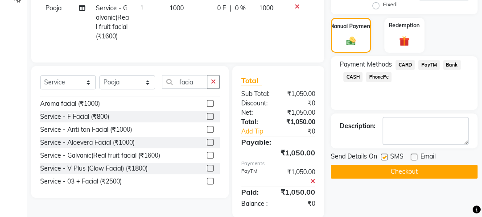
checkbox input "false"
click at [386, 169] on button "Checkout" at bounding box center [404, 172] width 147 height 14
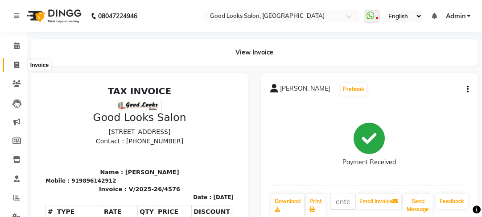
click at [11, 68] on span at bounding box center [17, 65] width 16 height 10
select select "service"
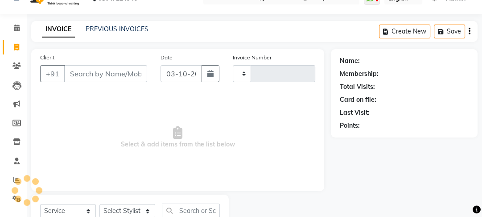
type input "4577"
select select "4230"
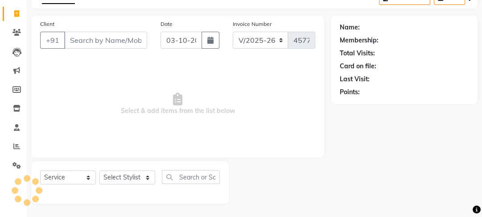
click at [86, 40] on input "Client" at bounding box center [105, 40] width 83 height 17
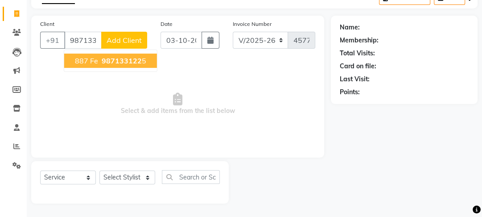
click at [112, 58] on span "987133122" at bounding box center [122, 60] width 40 height 9
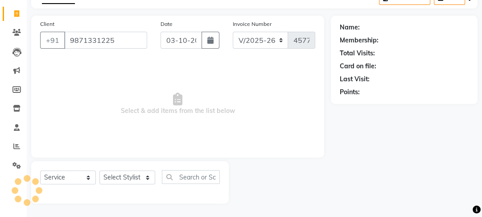
type input "9871331225"
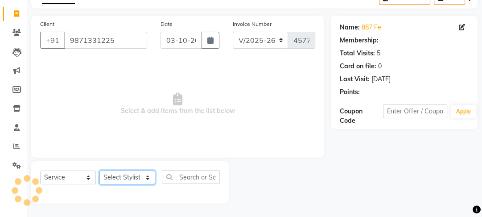
select select "1: Object"
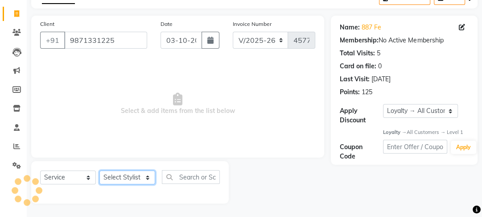
click at [128, 178] on select "Select Stylist [PERSON_NAME] Manager [PERSON_NAME] Pooja [PERSON_NAME] Raman 2 …" at bounding box center [128, 177] width 56 height 14
click at [100, 170] on select "Select Stylist [PERSON_NAME] Manager [PERSON_NAME] Pooja [PERSON_NAME] Raman 2 …" at bounding box center [128, 177] width 56 height 14
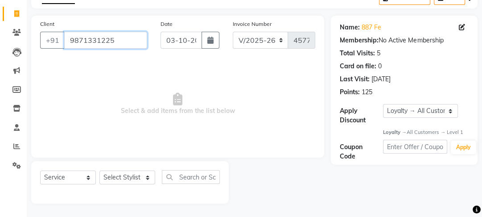
drag, startPoint x: 146, startPoint y: 36, endPoint x: 136, endPoint y: 62, distance: 28.7
click at [136, 62] on div "Client +91 9871331225 Date 03-10-2025 Invoice Number V/2025 V/2025-26 4577 Sele…" at bounding box center [177, 87] width 293 height 142
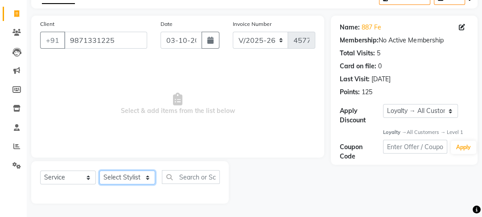
click at [119, 173] on select "Select Stylist [PERSON_NAME] Manager [PERSON_NAME] Pooja [PERSON_NAME] Raman 2 …" at bounding box center [128, 177] width 56 height 14
select select "89434"
click at [100, 170] on select "Select Stylist [PERSON_NAME] Manager [PERSON_NAME] Pooja [PERSON_NAME] Raman 2 …" at bounding box center [128, 177] width 56 height 14
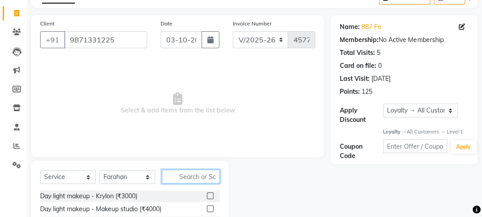
click at [193, 173] on input "text" at bounding box center [191, 177] width 58 height 14
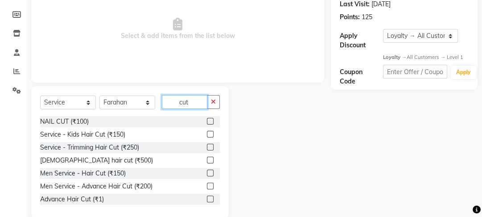
scroll to position [141, 0]
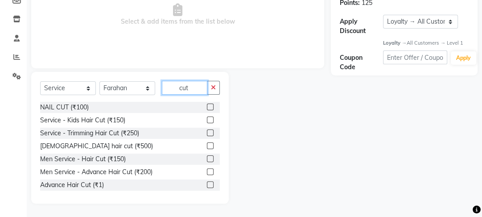
type input "cut"
click at [201, 145] on div "[DEMOGRAPHIC_DATA] hair cut (₹500)" at bounding box center [130, 146] width 180 height 11
click at [207, 145] on label at bounding box center [210, 145] width 7 height 7
click at [207, 145] on input "checkbox" at bounding box center [210, 146] width 6 height 6
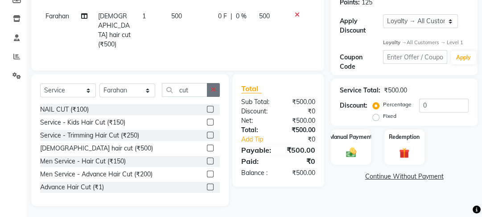
checkbox input "false"
click at [212, 89] on icon "button" at bounding box center [213, 90] width 5 height 6
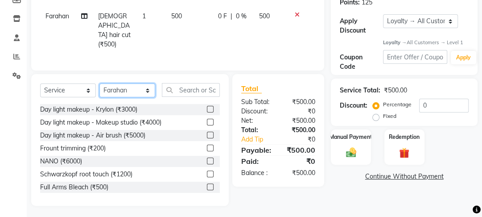
click at [148, 87] on select "Select Stylist [PERSON_NAME] Manager [PERSON_NAME] Pooja [PERSON_NAME] Raman 2 …" at bounding box center [128, 90] width 56 height 14
select select "70835"
click at [100, 83] on select "Select Stylist [PERSON_NAME] Manager [PERSON_NAME] Pooja [PERSON_NAME] Raman 2 …" at bounding box center [128, 90] width 56 height 14
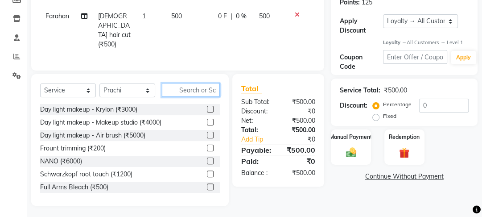
click at [193, 85] on input "text" at bounding box center [191, 90] width 58 height 14
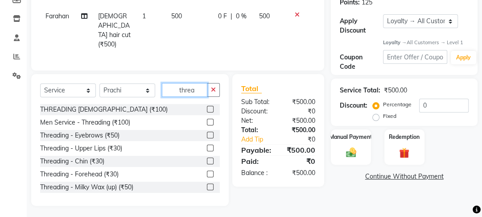
type input "threa"
click at [207, 132] on label at bounding box center [210, 135] width 7 height 7
click at [207, 133] on input "checkbox" at bounding box center [210, 136] width 6 height 6
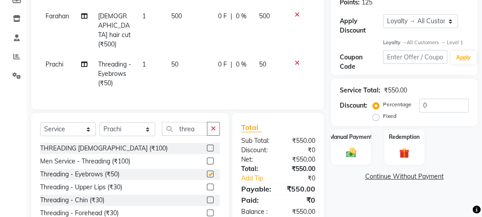
scroll to position [179, 0]
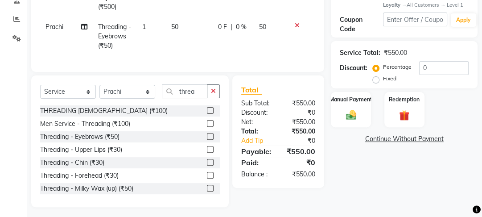
checkbox input "false"
click at [207, 185] on label at bounding box center [210, 188] width 7 height 7
click at [207, 186] on input "checkbox" at bounding box center [210, 189] width 6 height 6
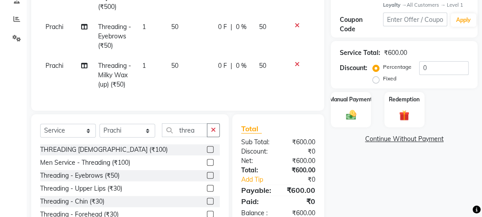
checkbox input "false"
click at [340, 128] on div "Name: 887 Fe Membership: No Active Membership Total Visits: 5 Card on file: 0 L…" at bounding box center [408, 66] width 154 height 357
click at [365, 120] on div "Manual Payment" at bounding box center [352, 109] width 42 height 37
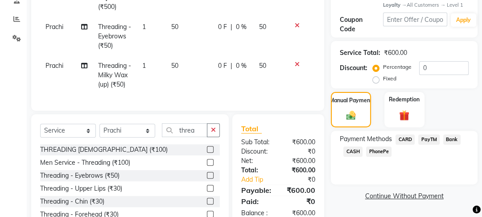
click at [423, 139] on span "PayTM" at bounding box center [429, 139] width 21 height 10
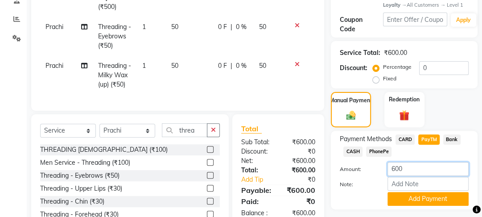
click at [391, 168] on input "600" at bounding box center [428, 169] width 81 height 14
drag, startPoint x: 396, startPoint y: 169, endPoint x: 382, endPoint y: 168, distance: 14.7
click at [382, 168] on div "600" at bounding box center [428, 169] width 95 height 14
type input "100"
click at [421, 195] on button "Add Payment" at bounding box center [428, 199] width 81 height 14
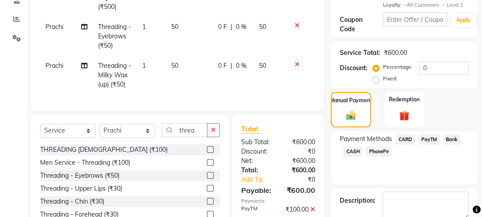
click at [353, 150] on span "CASH" at bounding box center [353, 151] width 19 height 10
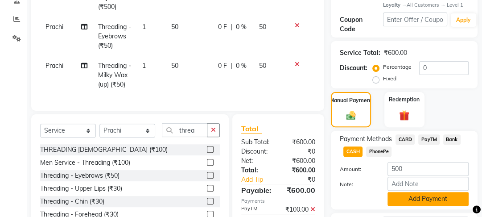
drag, startPoint x: 412, startPoint y: 197, endPoint x: 411, endPoint y: 182, distance: 15.2
click at [412, 197] on button "Add Payment" at bounding box center [428, 199] width 81 height 14
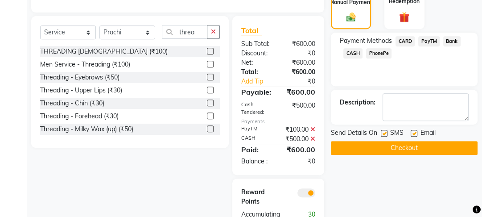
scroll to position [326, 0]
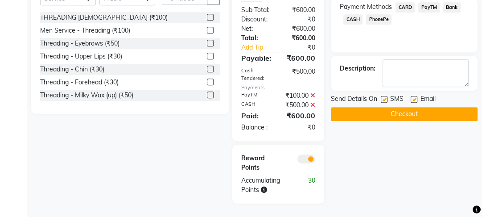
click at [412, 96] on label at bounding box center [414, 99] width 7 height 7
click at [412, 97] on input "checkbox" at bounding box center [414, 100] width 6 height 6
checkbox input "false"
click at [382, 96] on label at bounding box center [384, 99] width 7 height 7
click at [382, 97] on input "checkbox" at bounding box center [384, 100] width 6 height 6
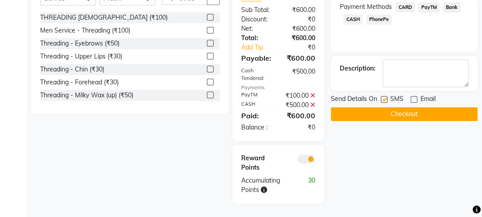
checkbox input "false"
click at [387, 107] on button "Checkout" at bounding box center [404, 114] width 147 height 14
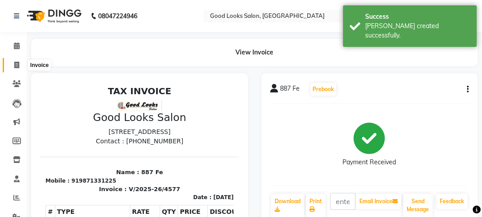
click at [17, 70] on span at bounding box center [17, 65] width 16 height 10
select select "service"
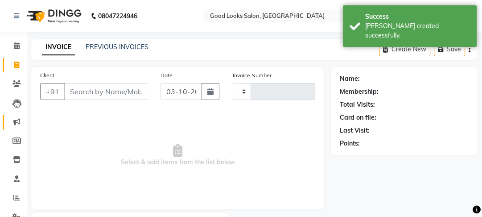
type input "4578"
select select "4230"
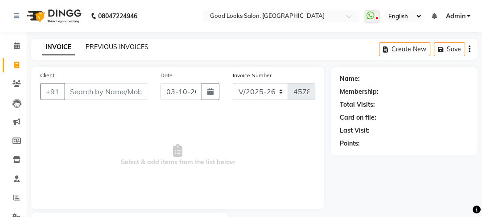
click at [127, 50] on link "PREVIOUS INVOICES" at bounding box center [117, 47] width 63 height 8
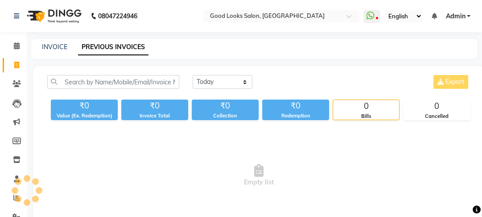
click at [127, 49] on link "PREVIOUS INVOICES" at bounding box center [113, 47] width 71 height 16
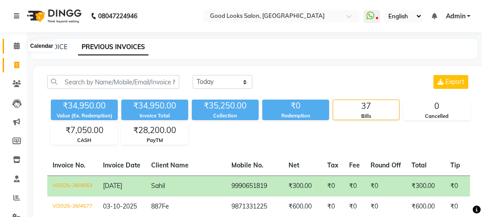
click at [18, 42] on span at bounding box center [17, 46] width 16 height 10
